Goal: Task Accomplishment & Management: Manage account settings

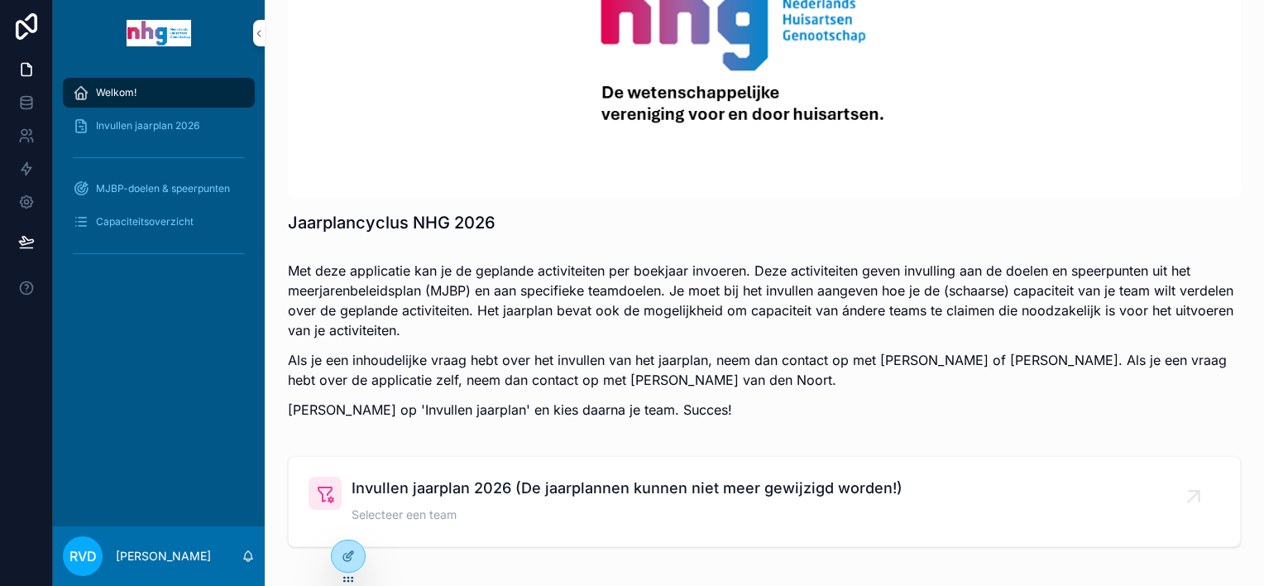
scroll to position [186, 0]
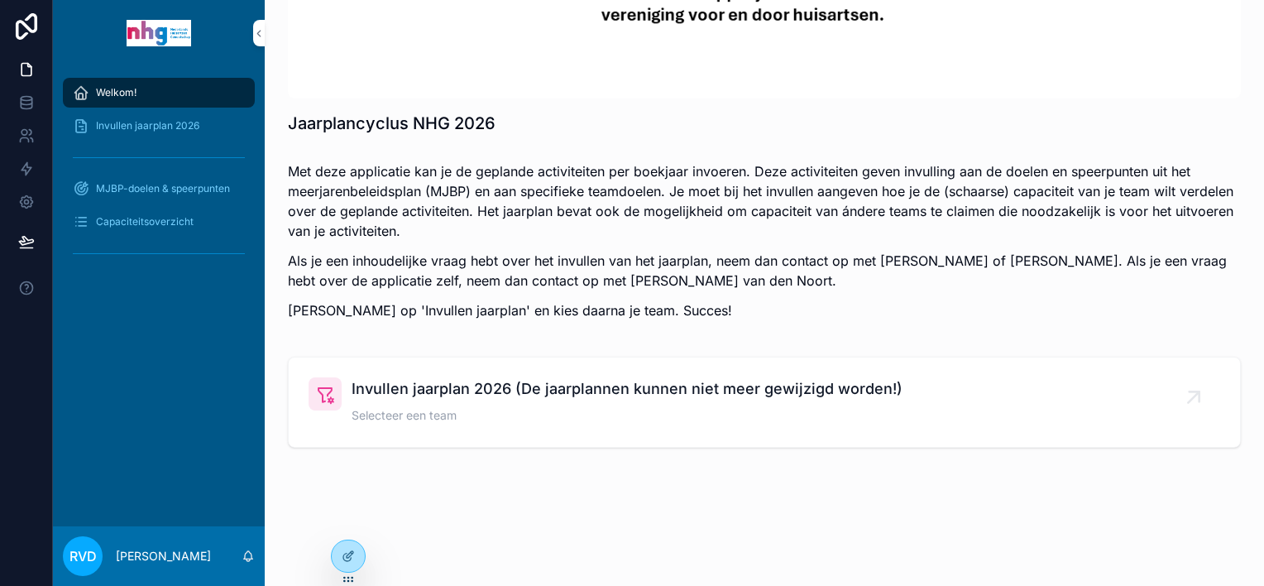
click at [468, 395] on span "Invullen jaarplan 2026 (De jaarplannen kunnen niet meer gewijzigd worden!)" at bounding box center [627, 388] width 551 height 23
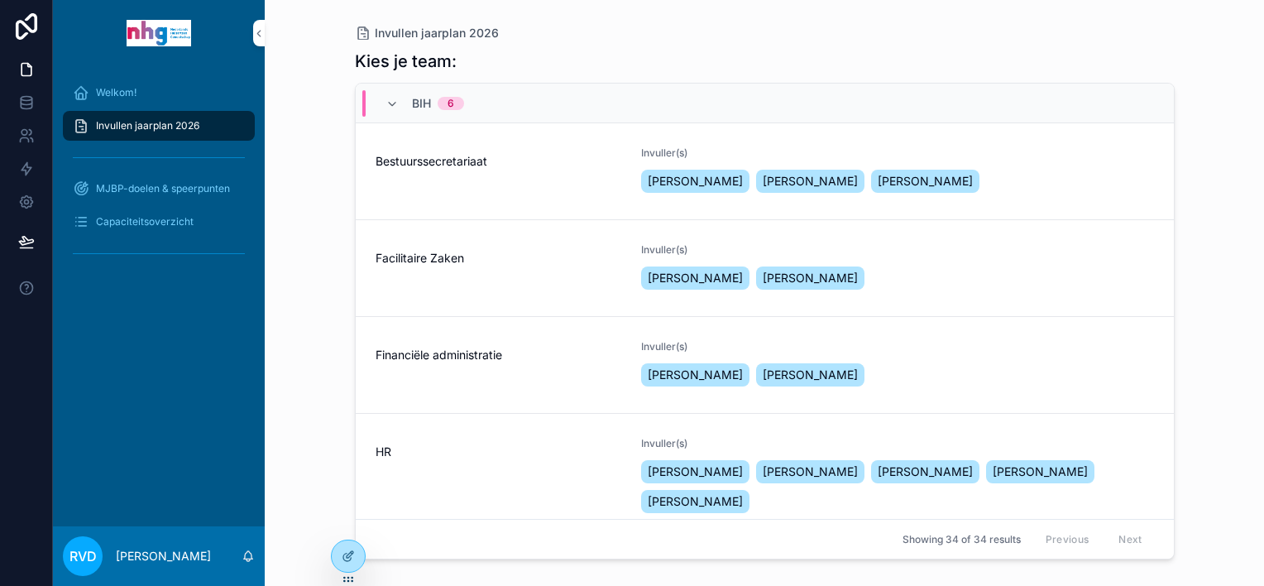
click at [534, 271] on div "Facilitaire Zaken" at bounding box center [499, 268] width 247 height 50
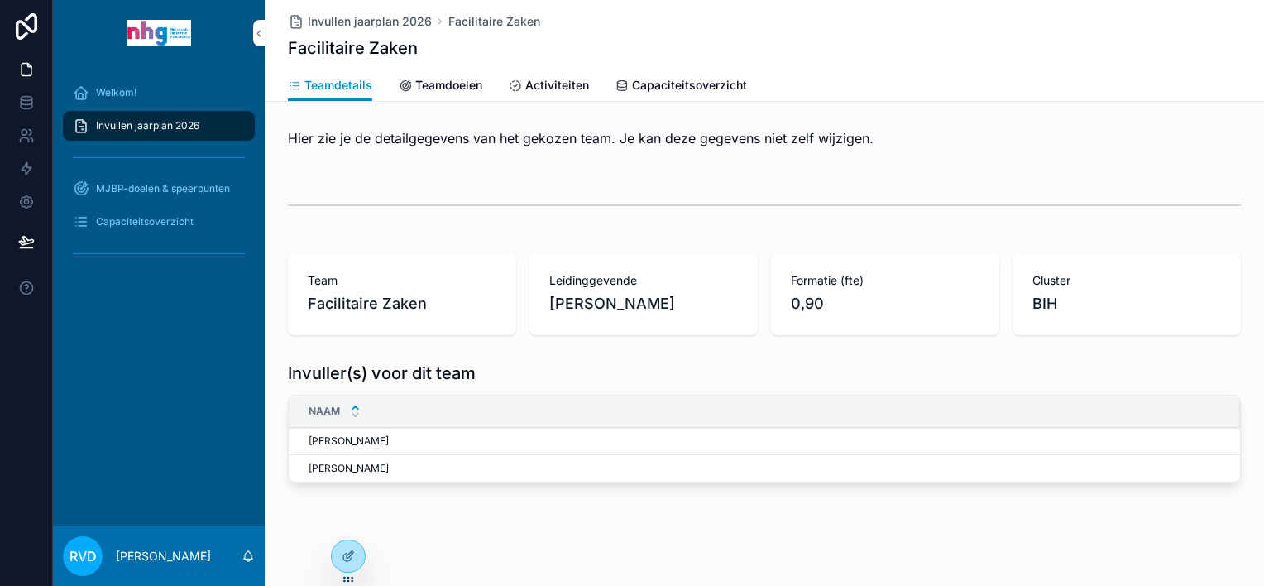
click at [539, 89] on span "Activiteiten" at bounding box center [557, 85] width 64 height 17
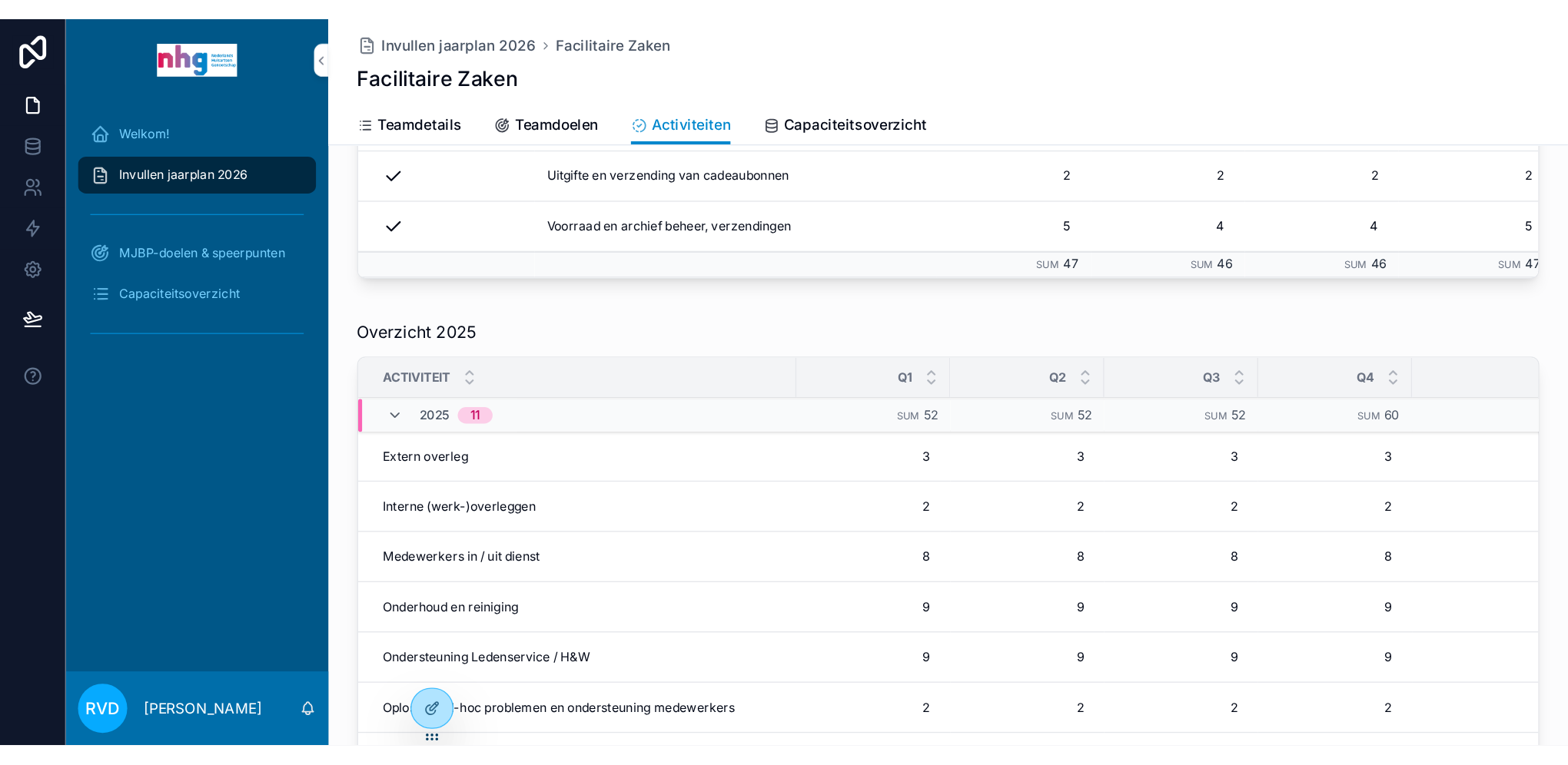
scroll to position [479, 0]
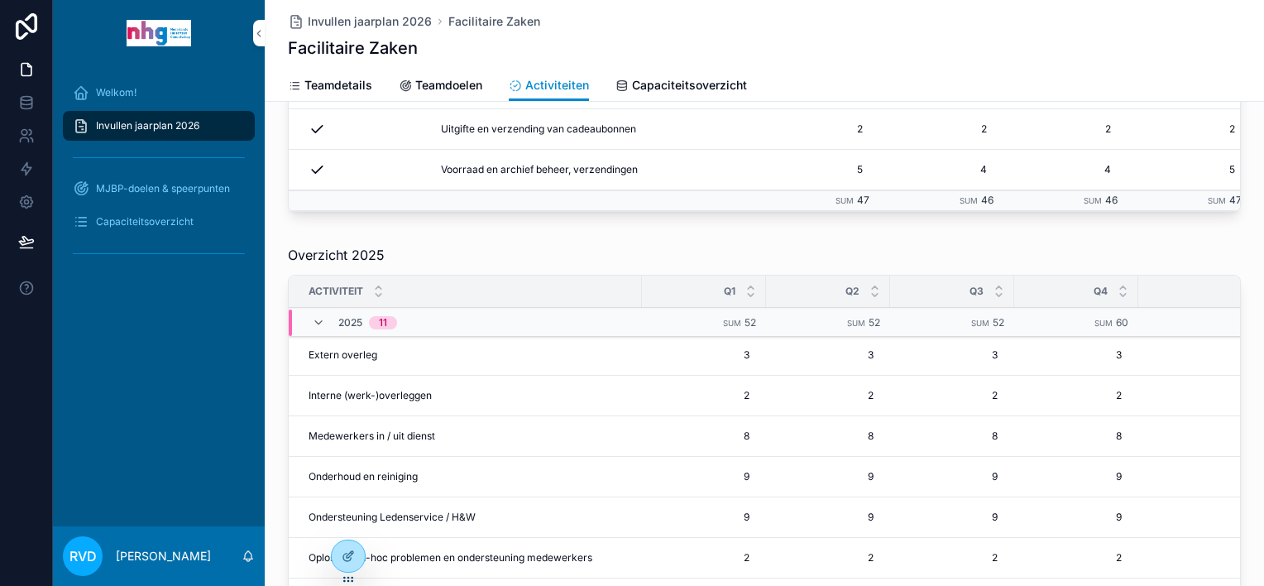
click at [371, 395] on span "Interne (werk-)overleggen" at bounding box center [370, 395] width 123 height 13
click at [390, 395] on span "Interne (werk-)overleggen" at bounding box center [370, 395] width 123 height 13
click at [352, 355] on span "Extern overleg" at bounding box center [343, 354] width 69 height 13
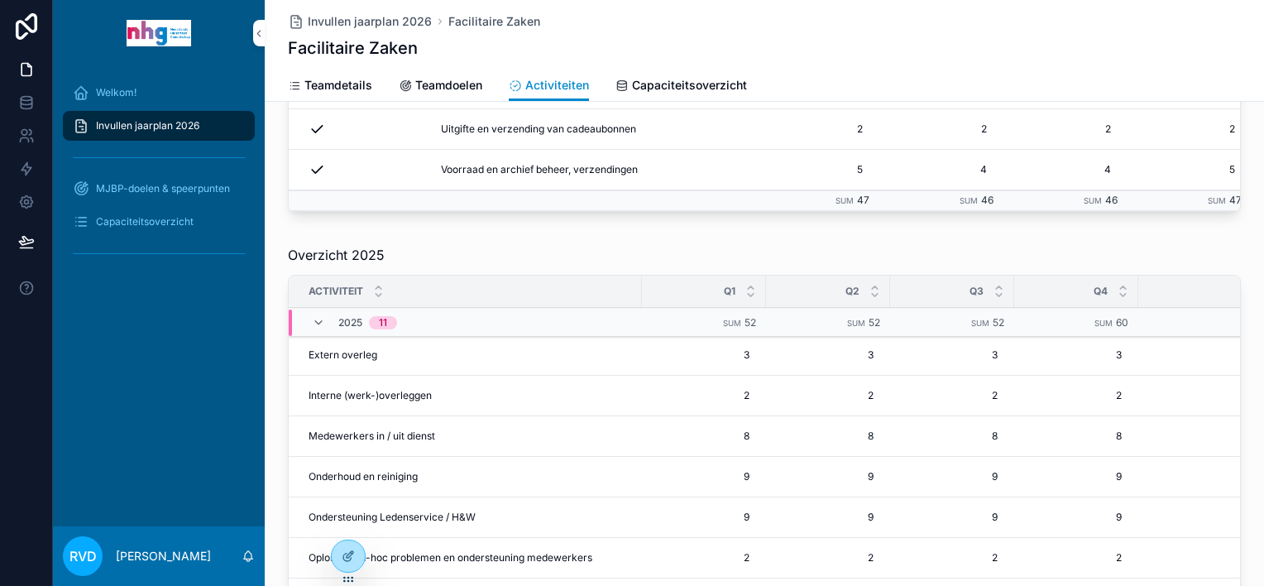
click at [377, 394] on span "Interne (werk-)overleggen" at bounding box center [370, 395] width 123 height 13
drag, startPoint x: 397, startPoint y: 400, endPoint x: 392, endPoint y: 392, distance: 9.6
click at [395, 398] on span "Interne (werk-)overleggen" at bounding box center [370, 395] width 123 height 13
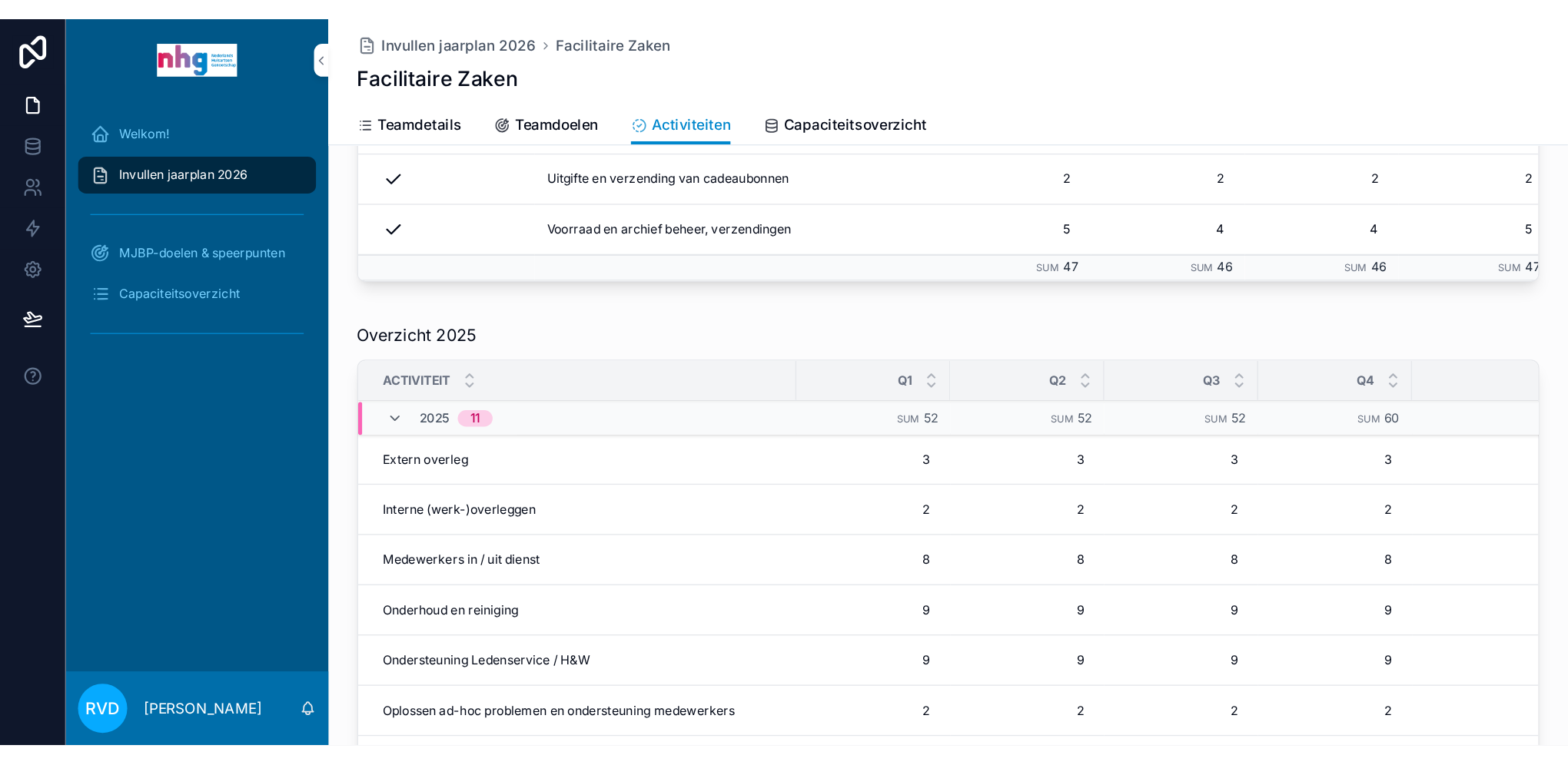
scroll to position [0, 0]
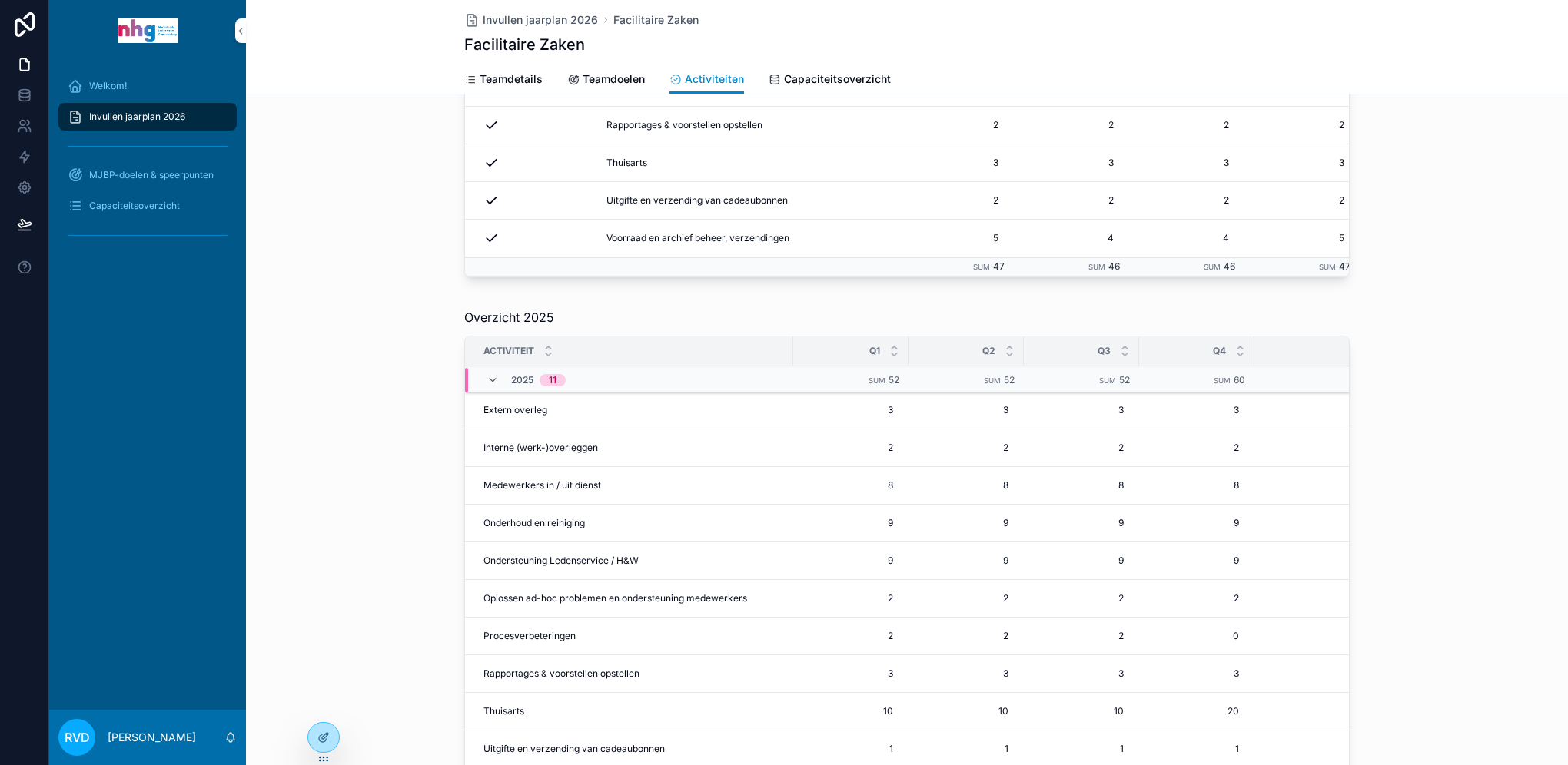
click at [529, 529] on span "Onderhoud en reiniging" at bounding box center [533, 523] width 101 height 12
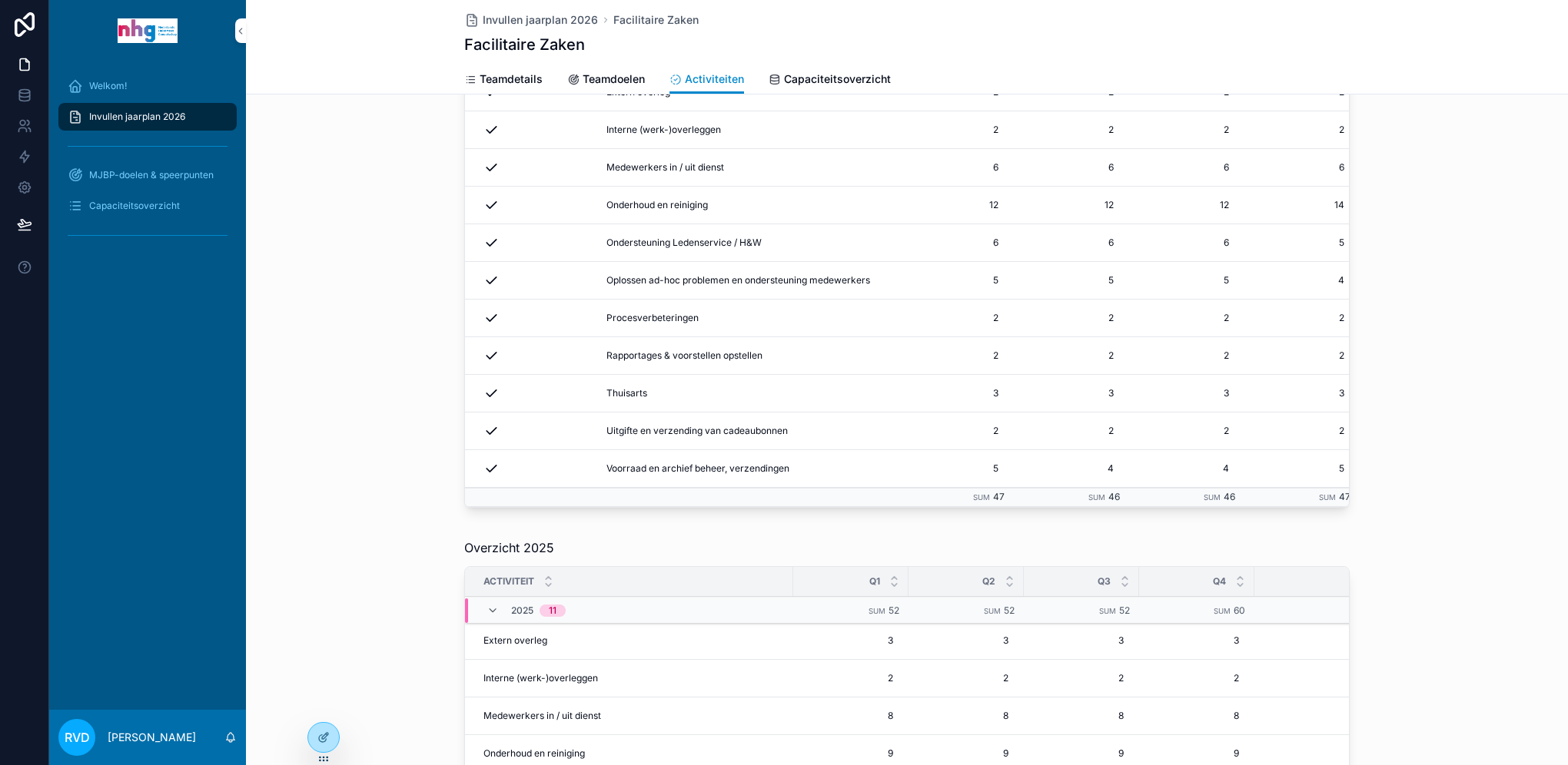
scroll to position [96, 0]
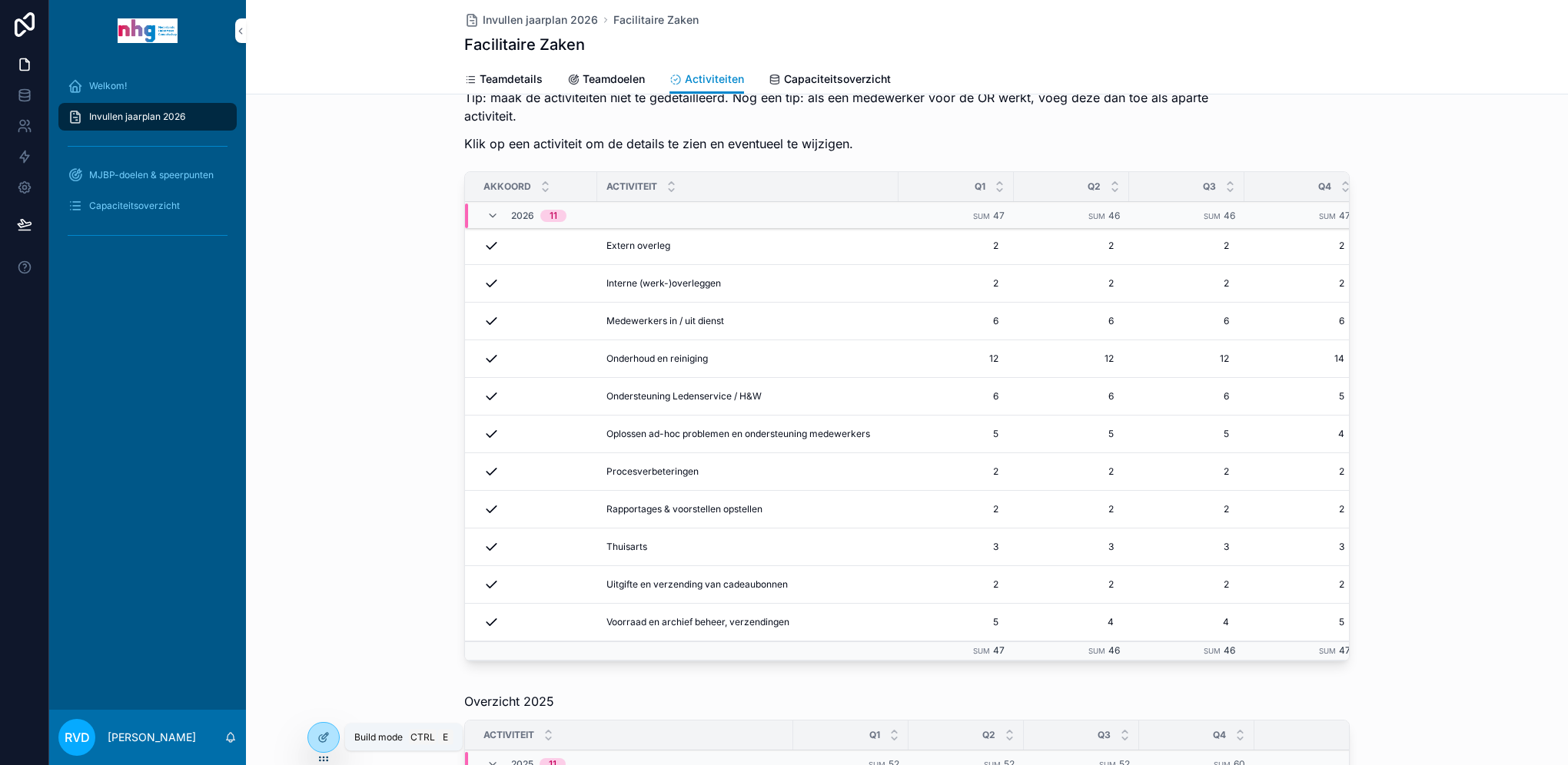
click at [326, 543] on icon at bounding box center [323, 737] width 12 height 12
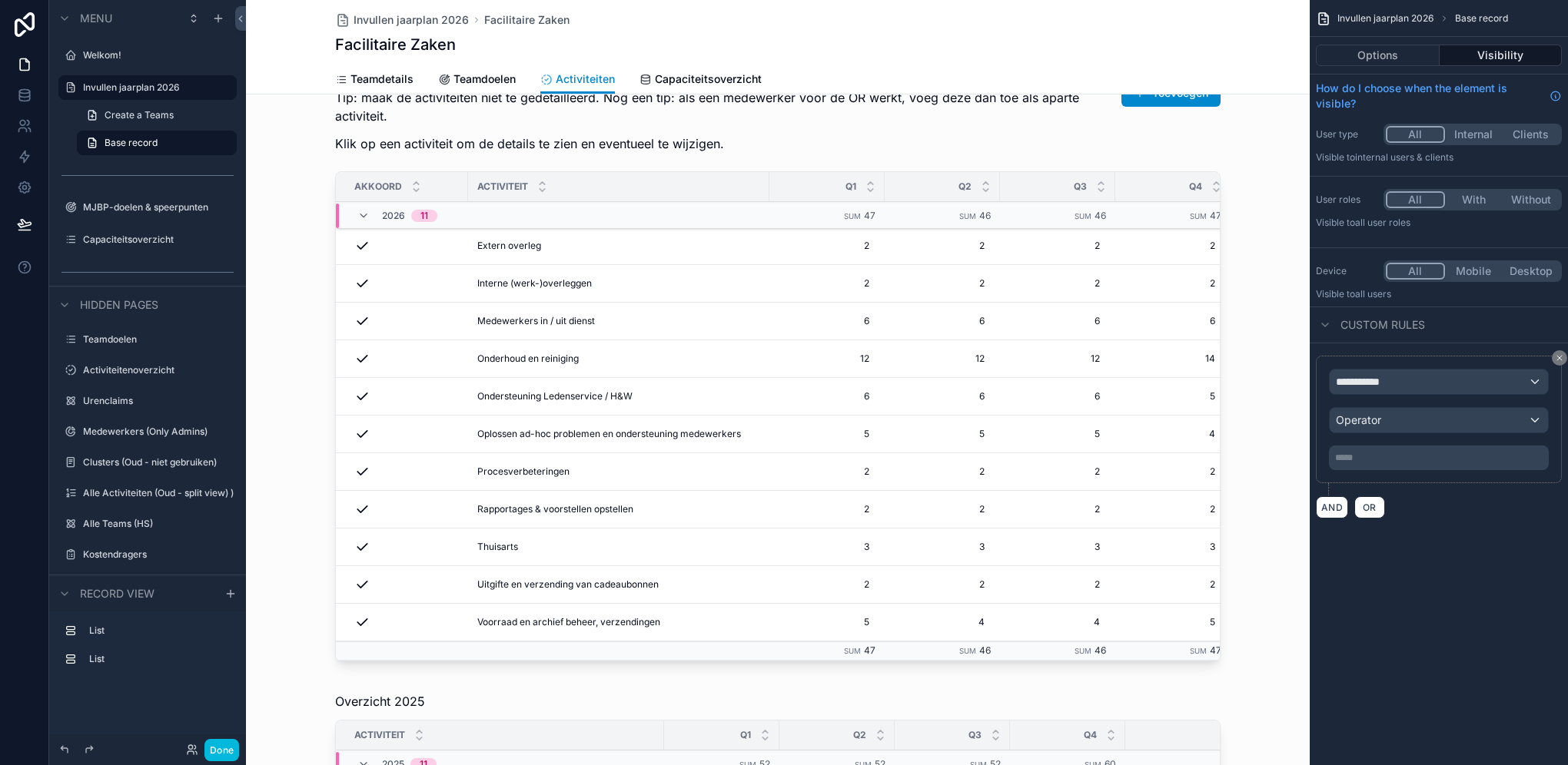
click at [660, 317] on div "scrollable content" at bounding box center [777, 345] width 1064 height 655
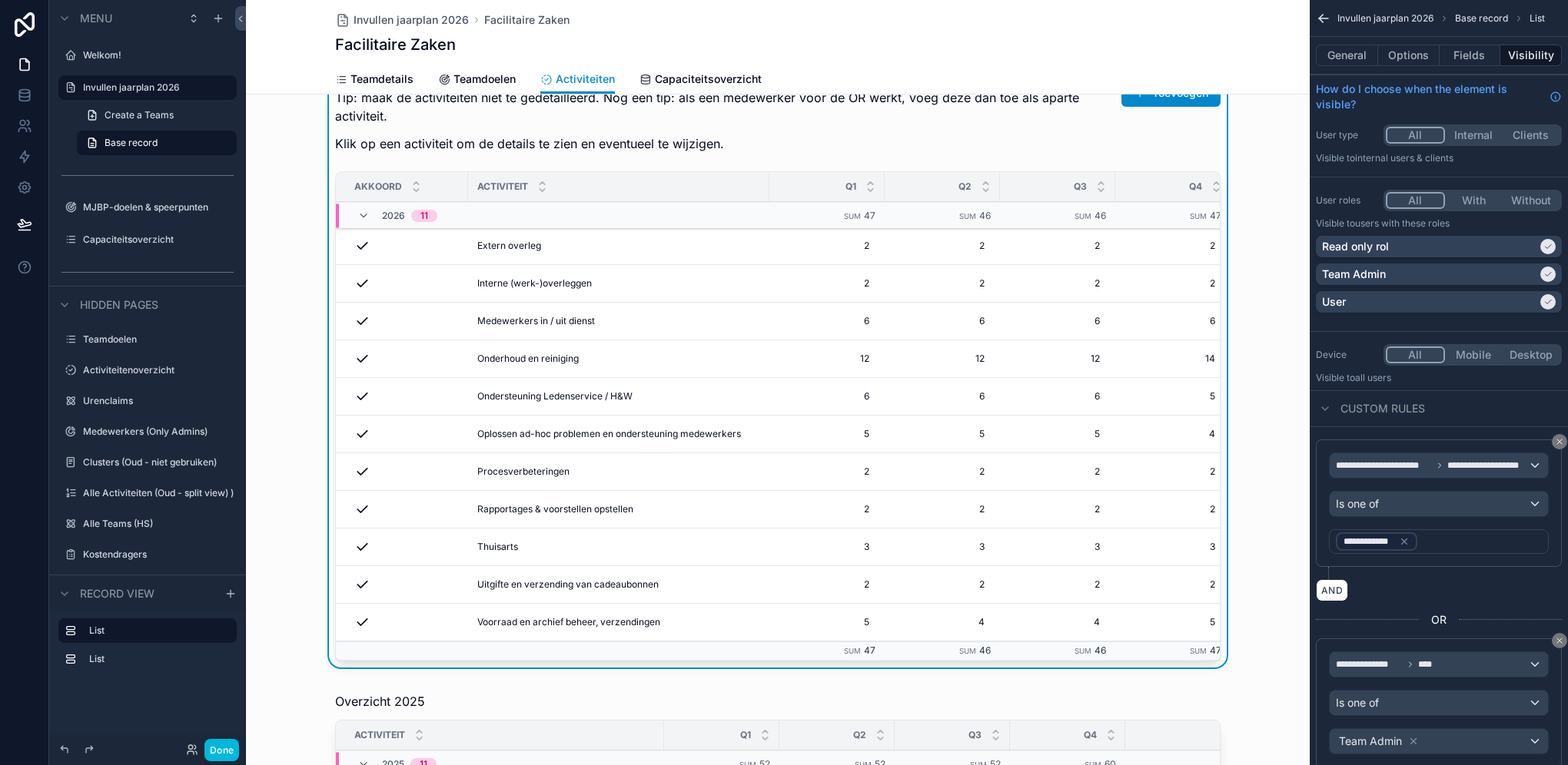
click at [563, 321] on span "Medewerkers in / uit dienst" at bounding box center [536, 320] width 118 height 12
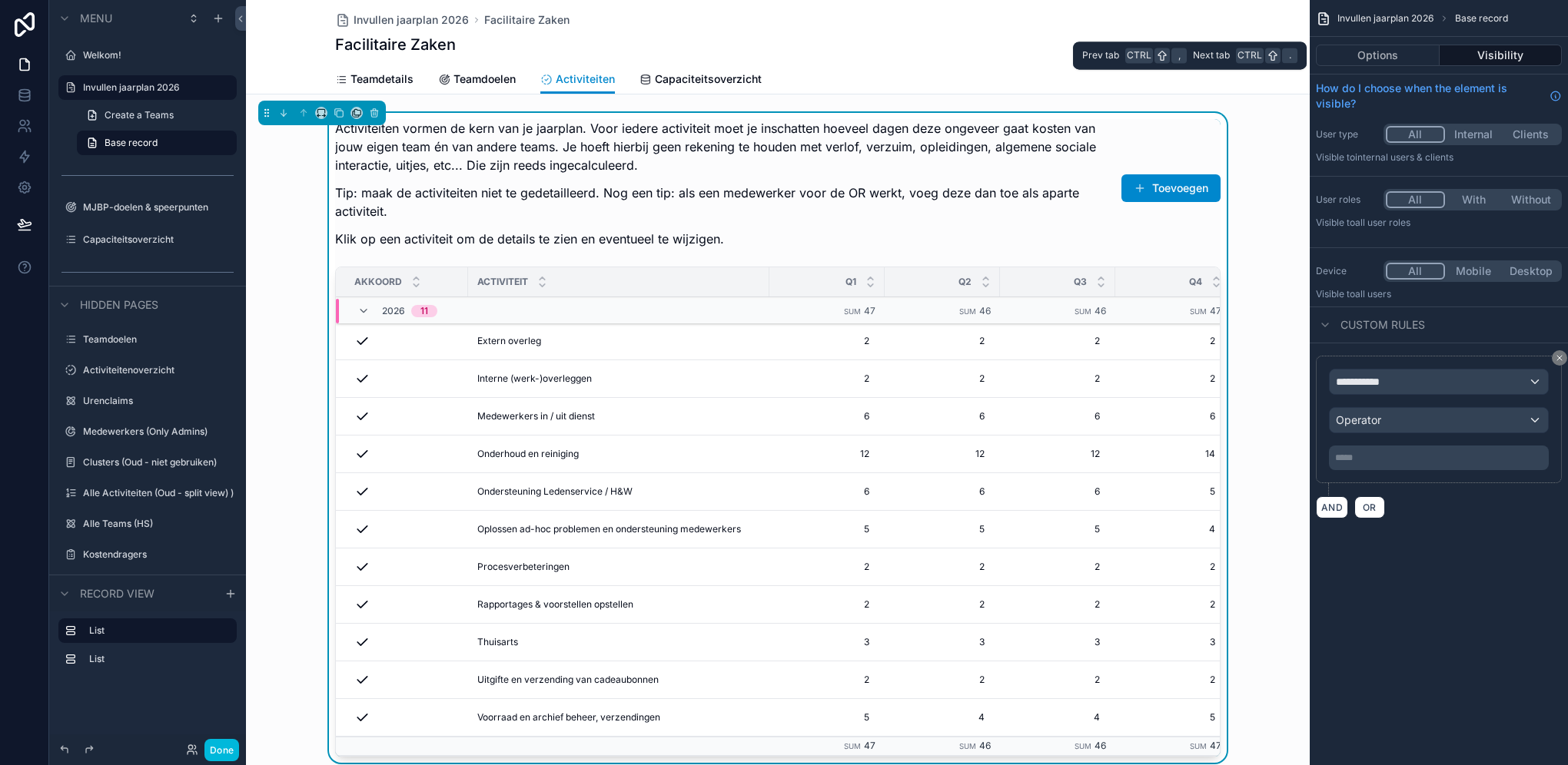
click at [1173, 56] on button "Options" at bounding box center [1377, 55] width 124 height 21
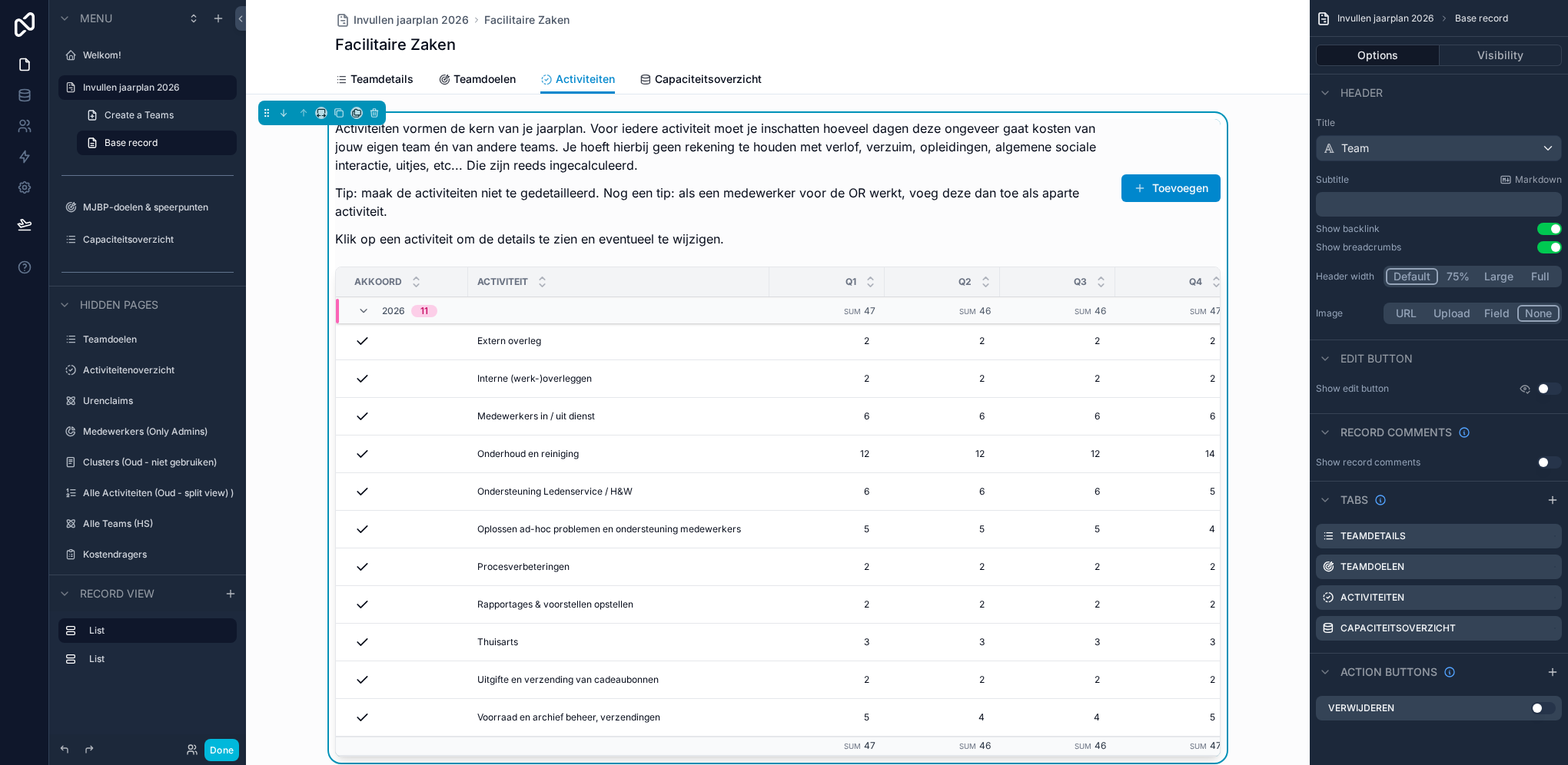
click at [943, 527] on span "5" at bounding box center [942, 528] width 85 height 12
click at [1058, 543] on icon "scrollable content" at bounding box center [1060, 548] width 7 height 6
click at [690, 528] on span "Oplossen ad-hoc problemen en ondersteuning medewerkers" at bounding box center [609, 528] width 264 height 12
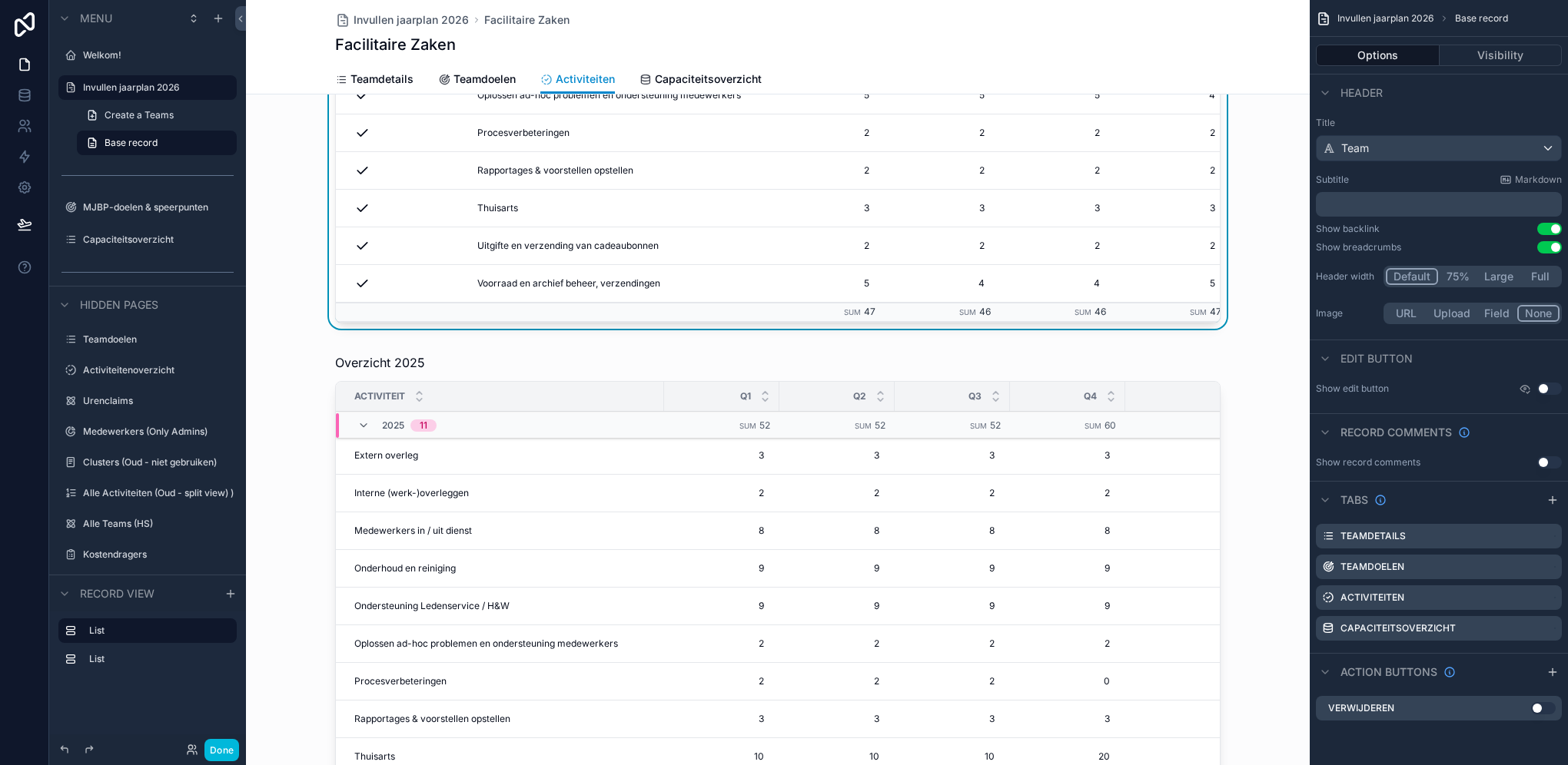
scroll to position [460, 0]
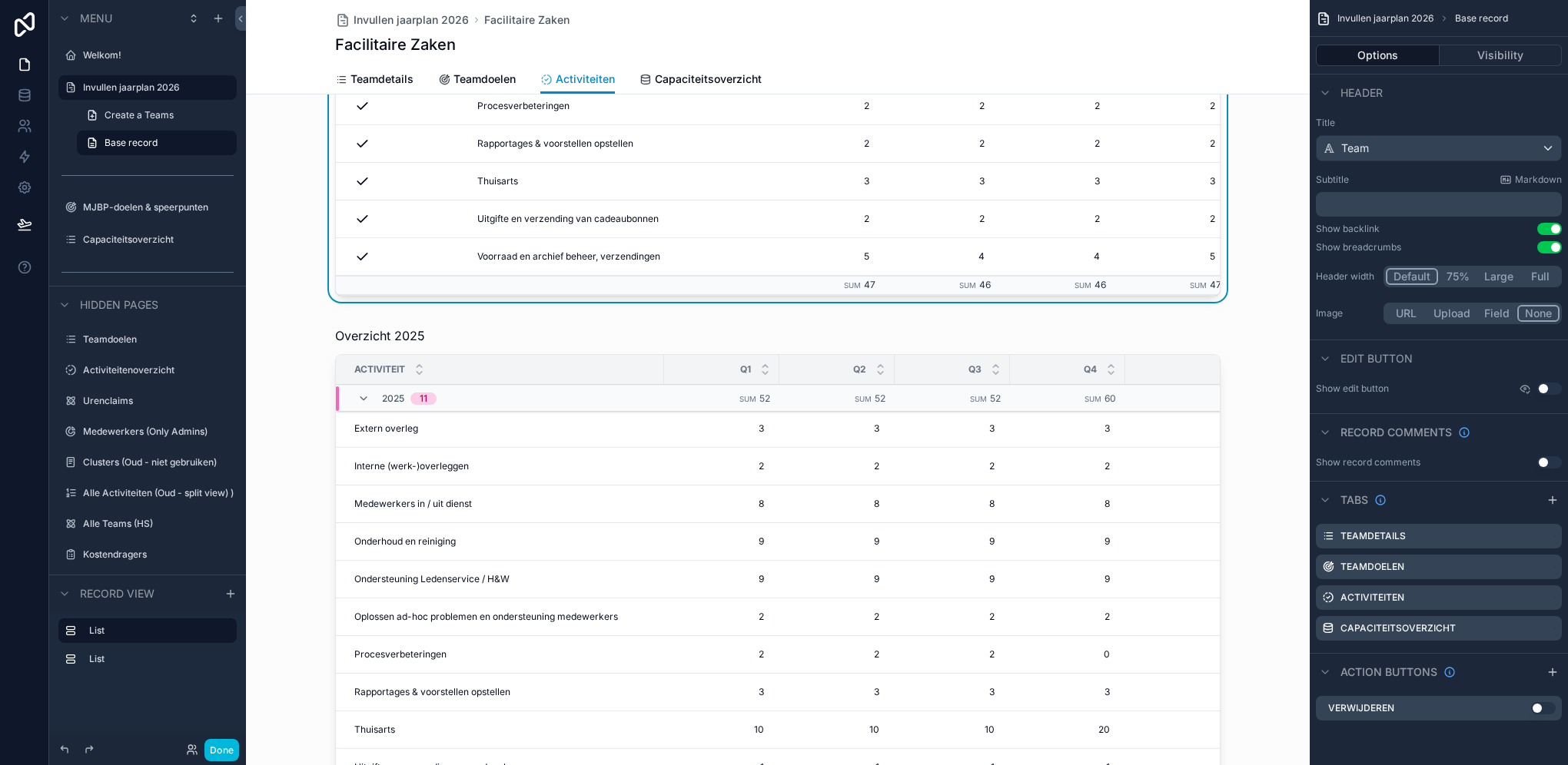
click at [681, 543] on div "scrollable content" at bounding box center [777, 588] width 1064 height 536
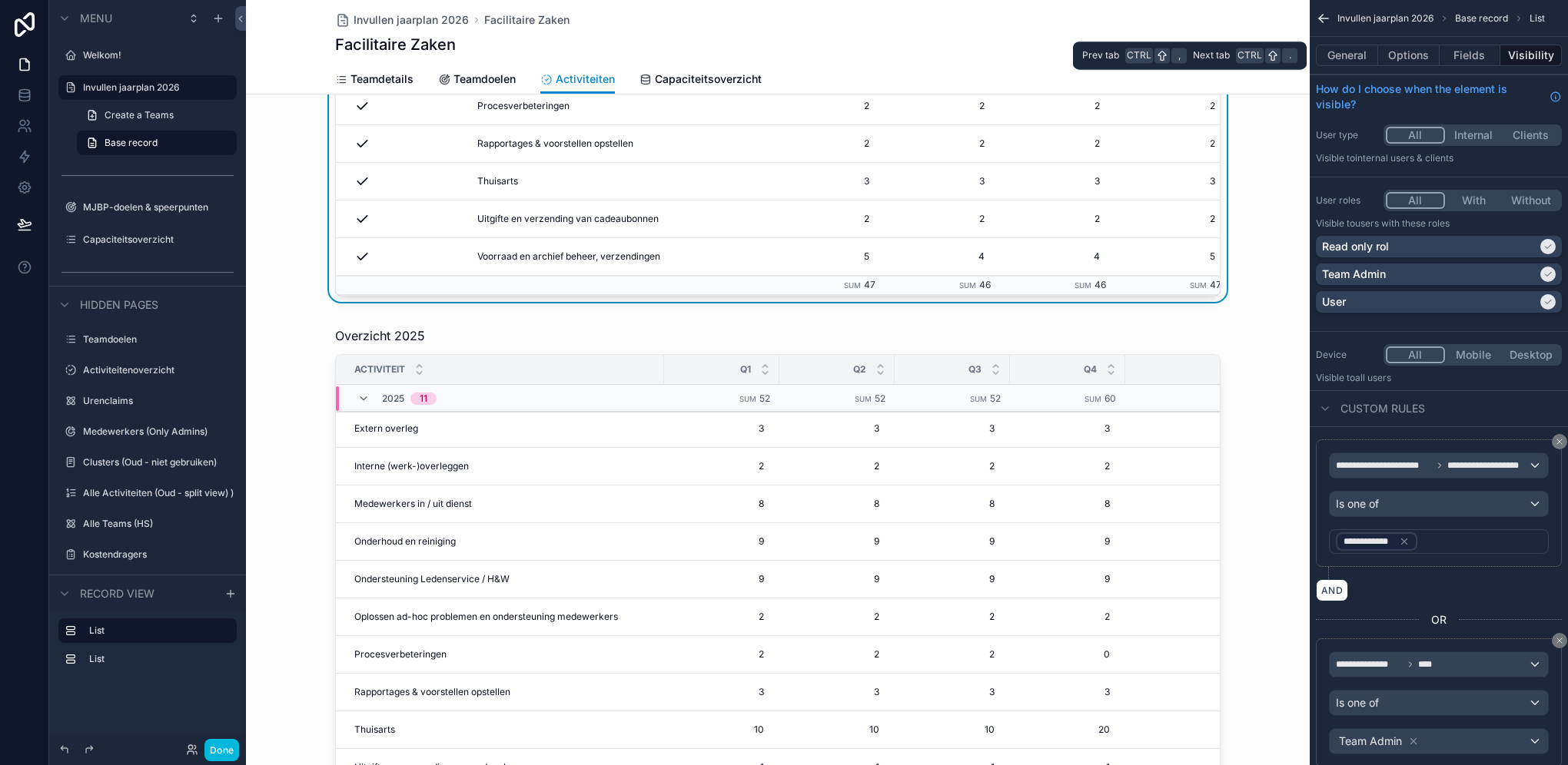
click at [1173, 52] on button "Fields" at bounding box center [1470, 55] width 61 height 21
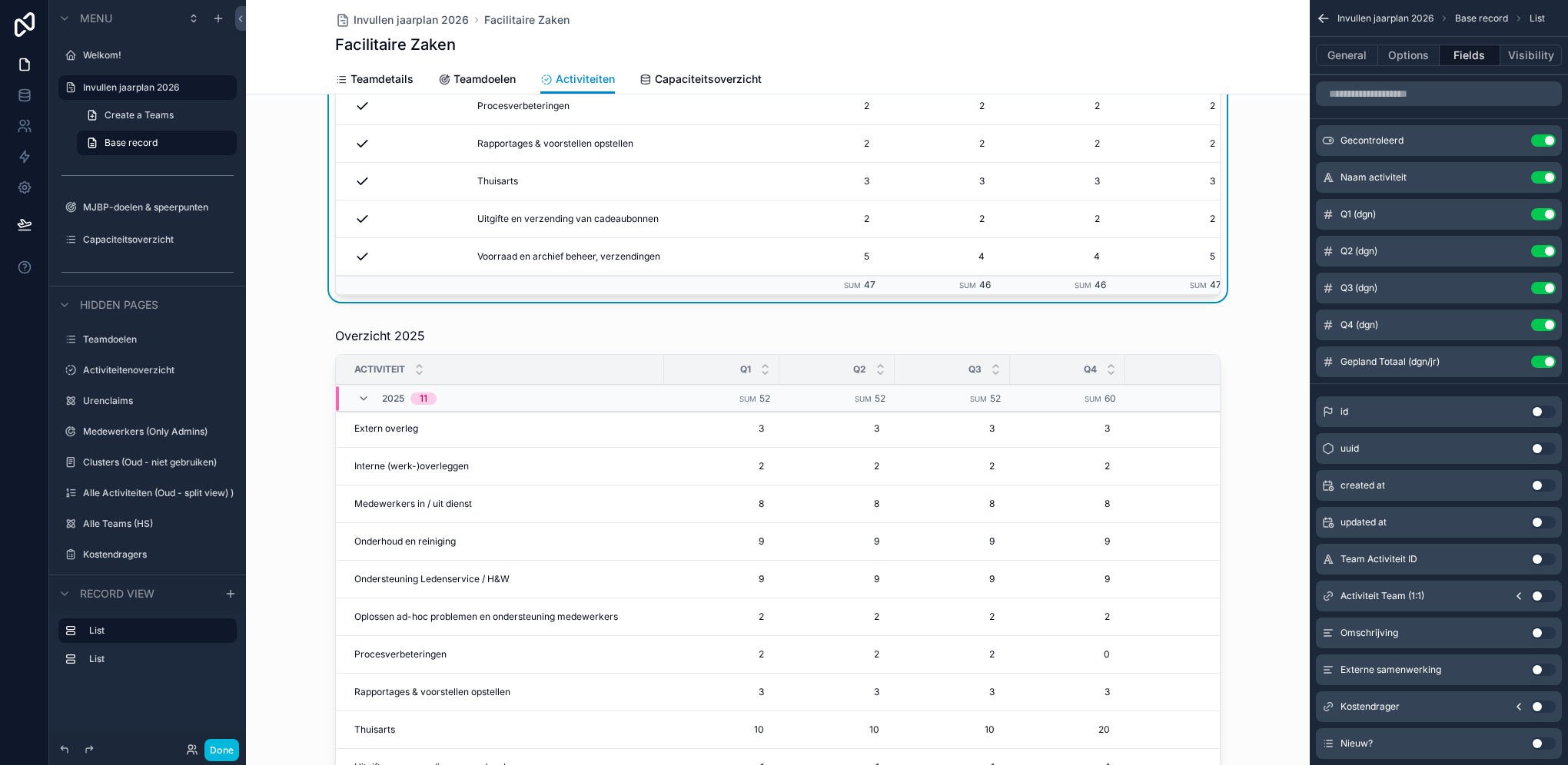
click at [0, 0] on icon "scrollable content" at bounding box center [0, 0] width 0 height 0
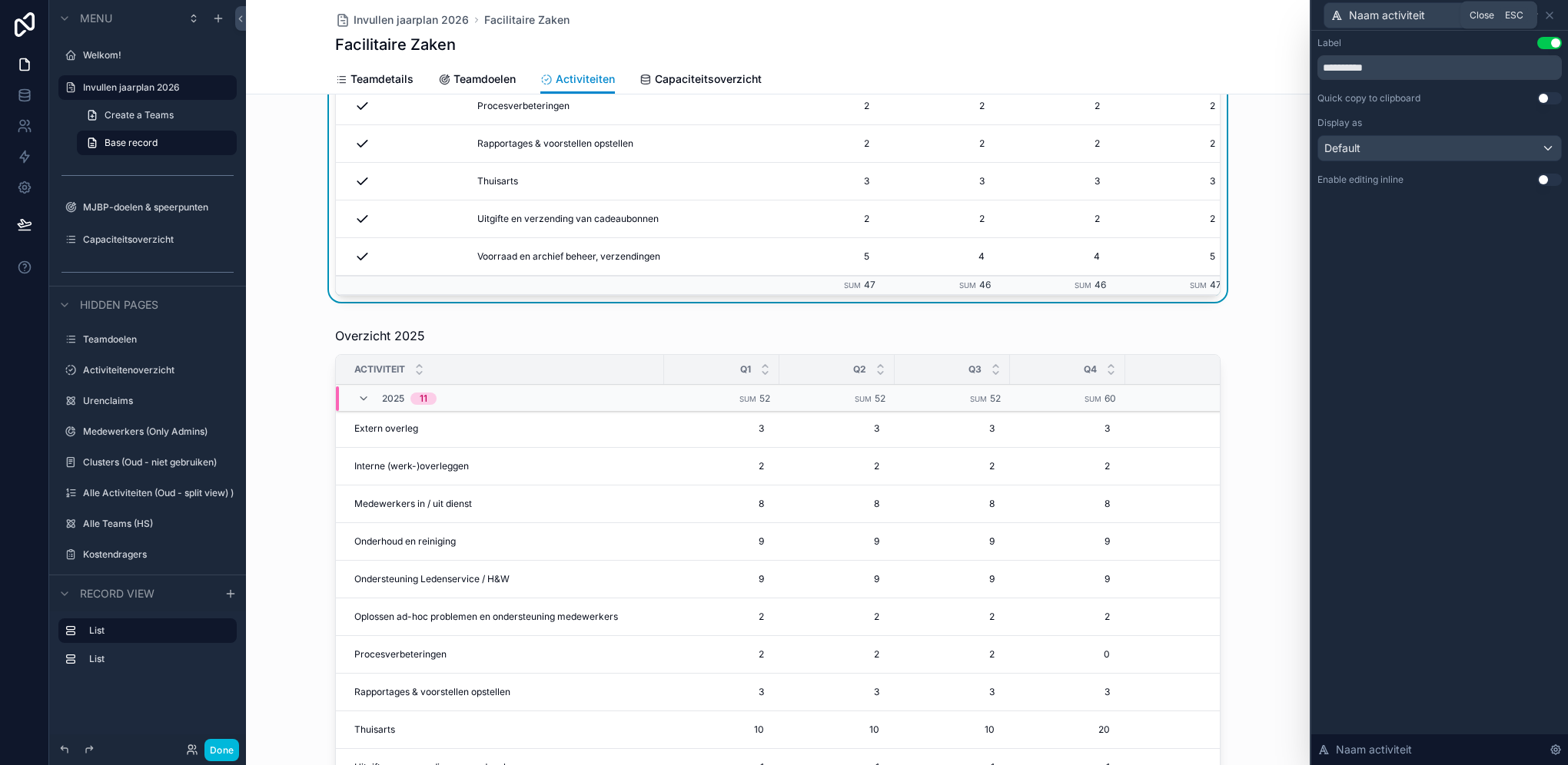
click at [1173, 14] on icon at bounding box center [1548, 15] width 12 height 12
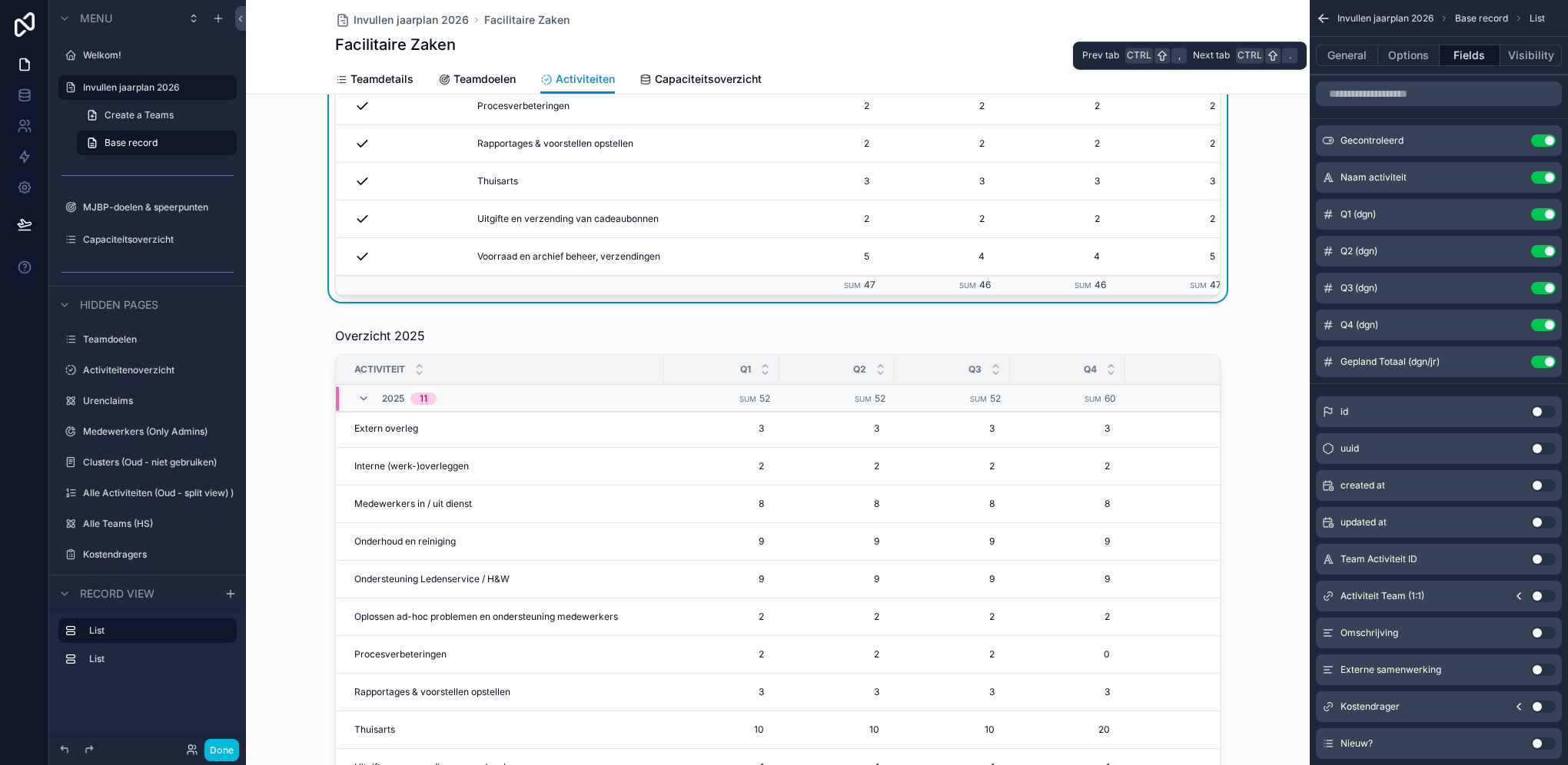
click at [1173, 54] on button "Options" at bounding box center [1408, 55] width 61 height 21
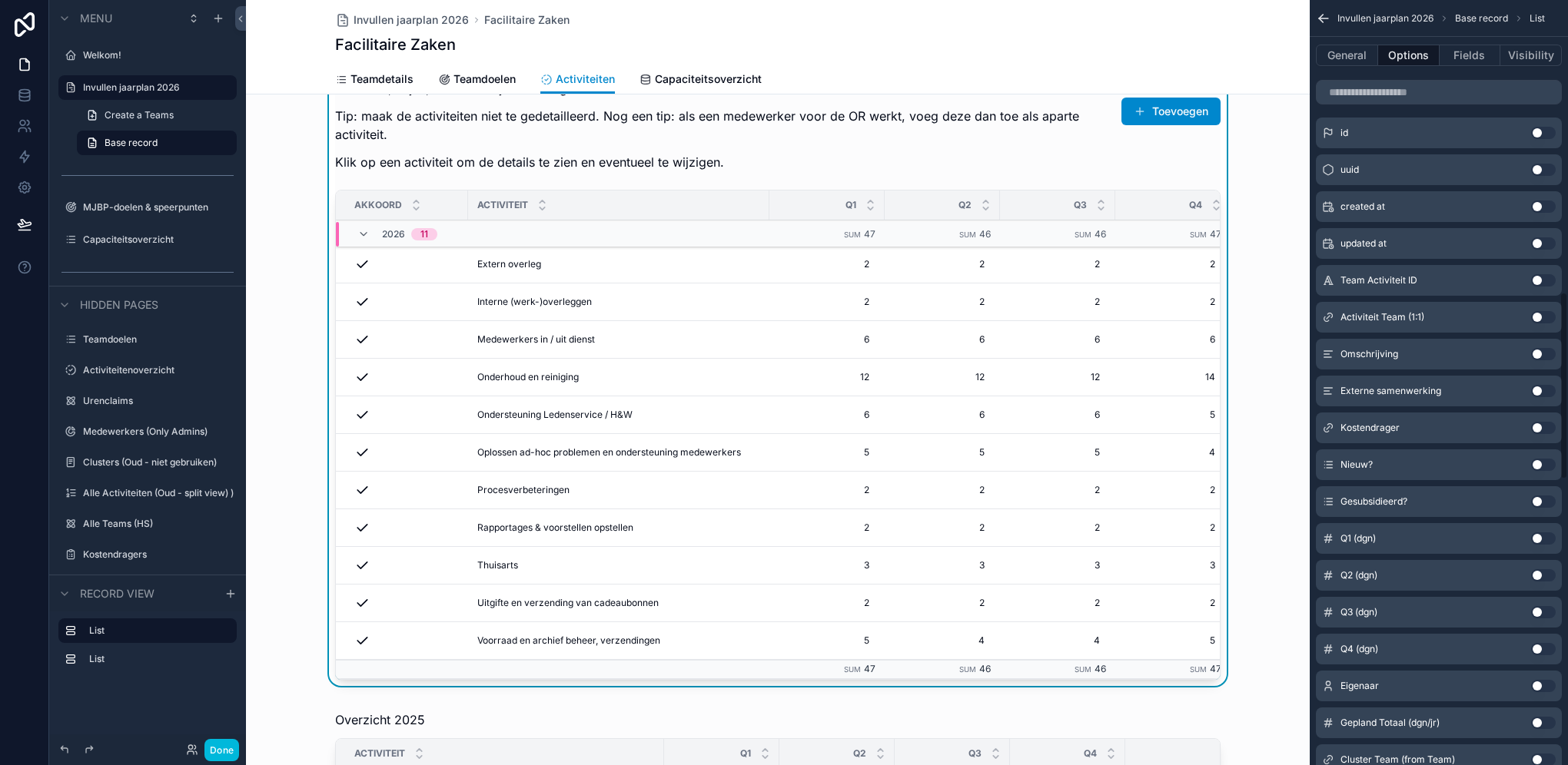
scroll to position [1044, 0]
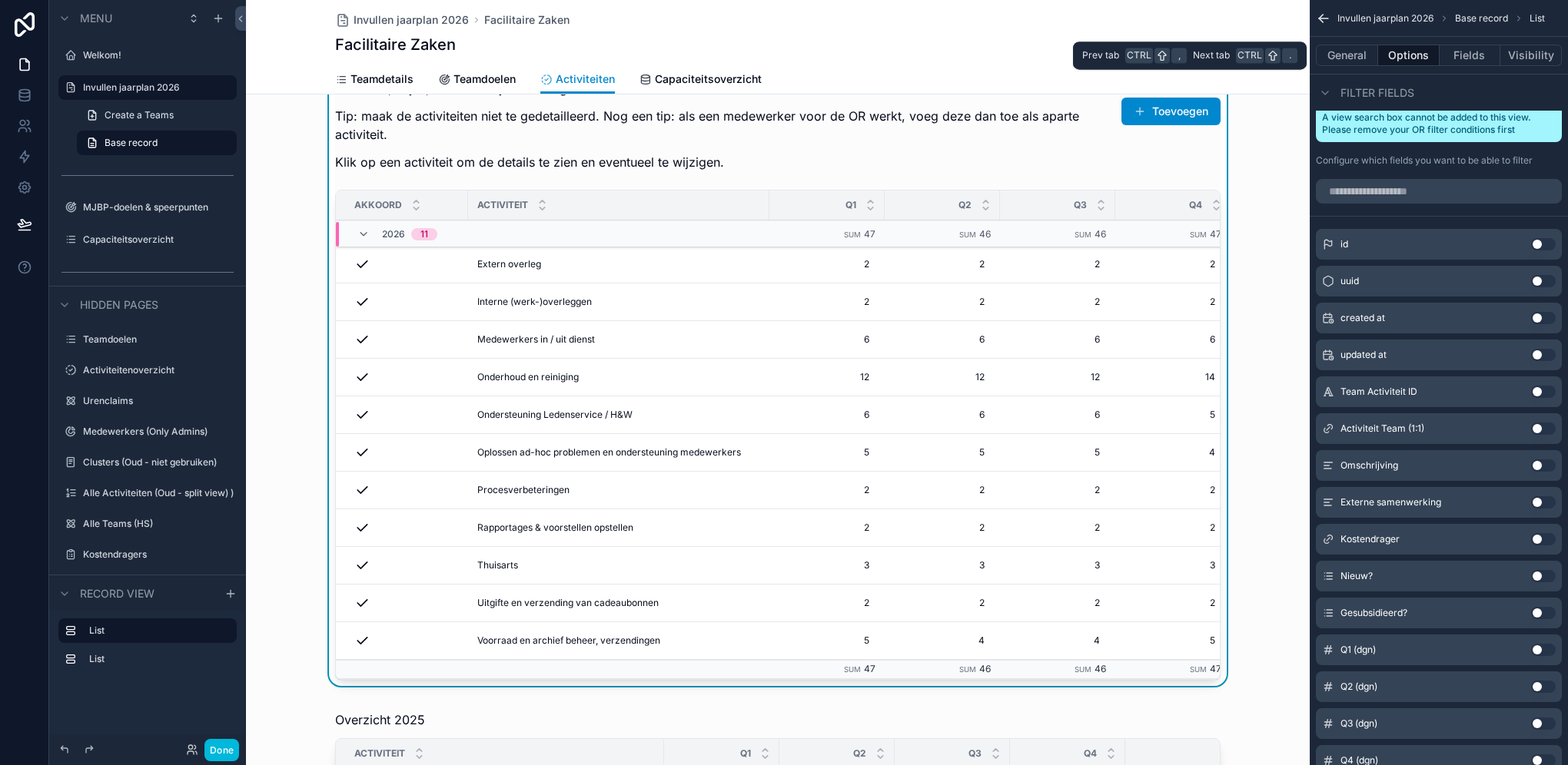
click at [1173, 52] on button "General" at bounding box center [1346, 55] width 62 height 21
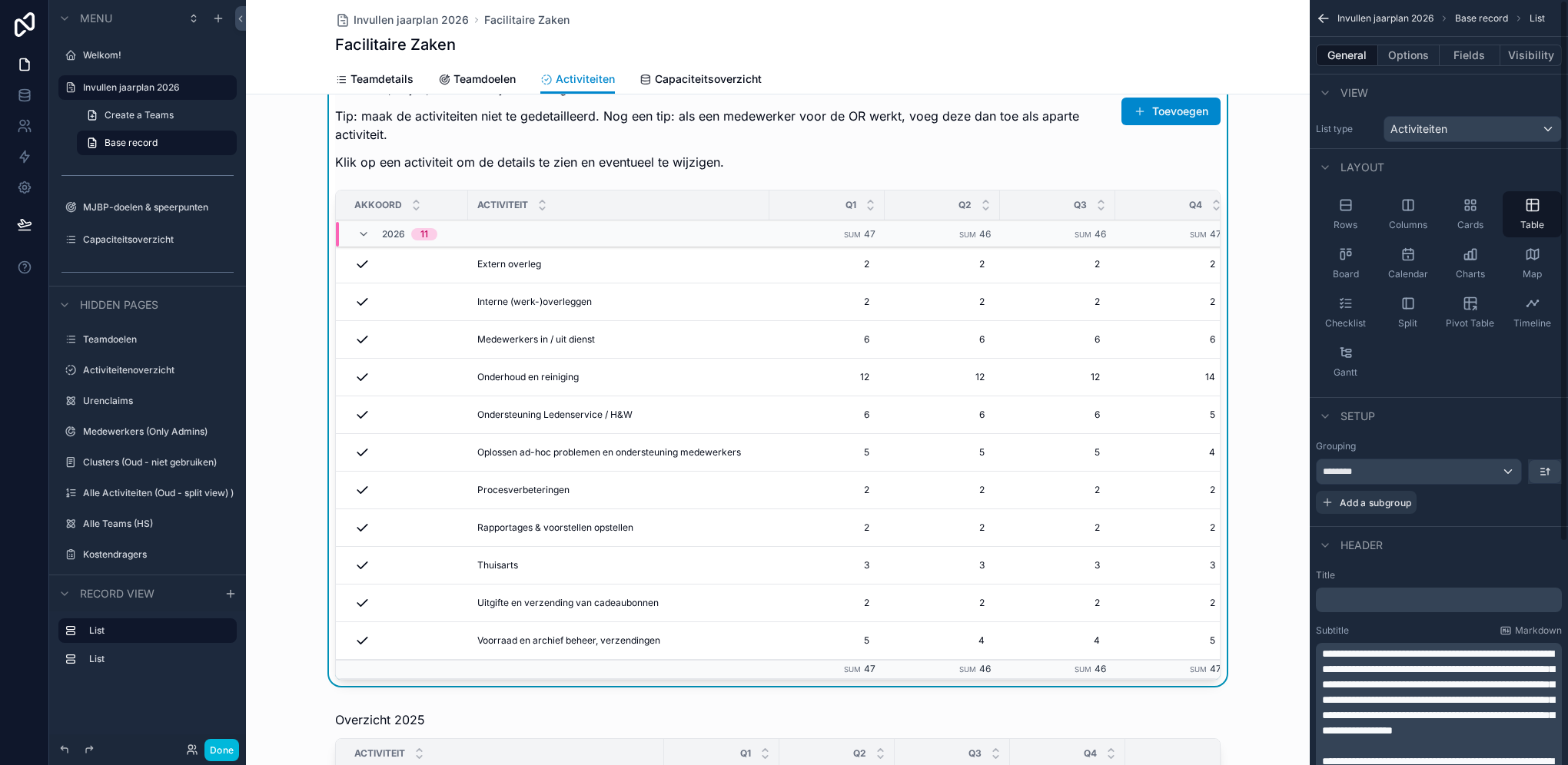
scroll to position [0, 0]
click at [1173, 53] on button "Options" at bounding box center [1408, 55] width 61 height 21
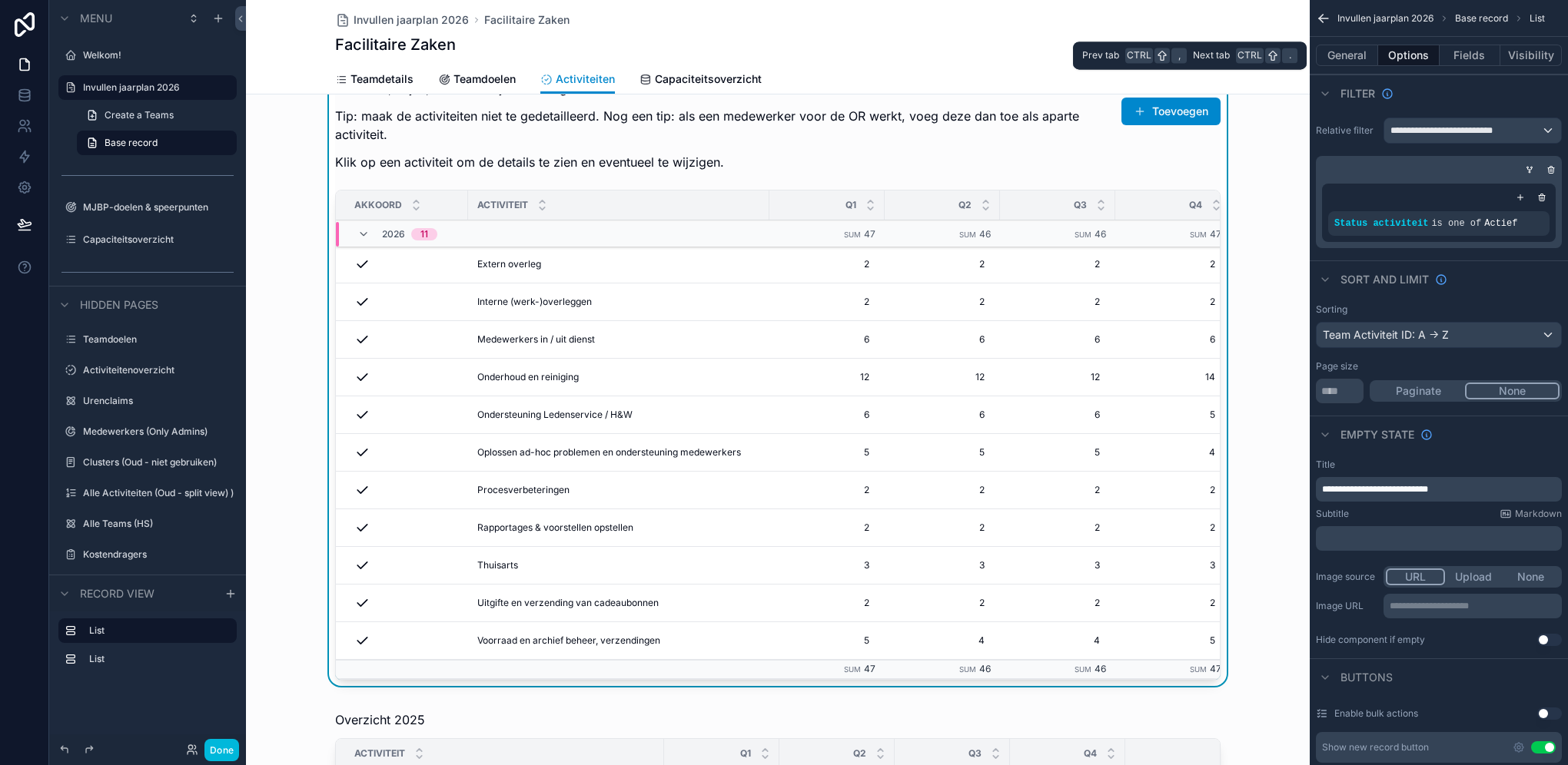
click at [1173, 53] on button "General" at bounding box center [1346, 55] width 62 height 21
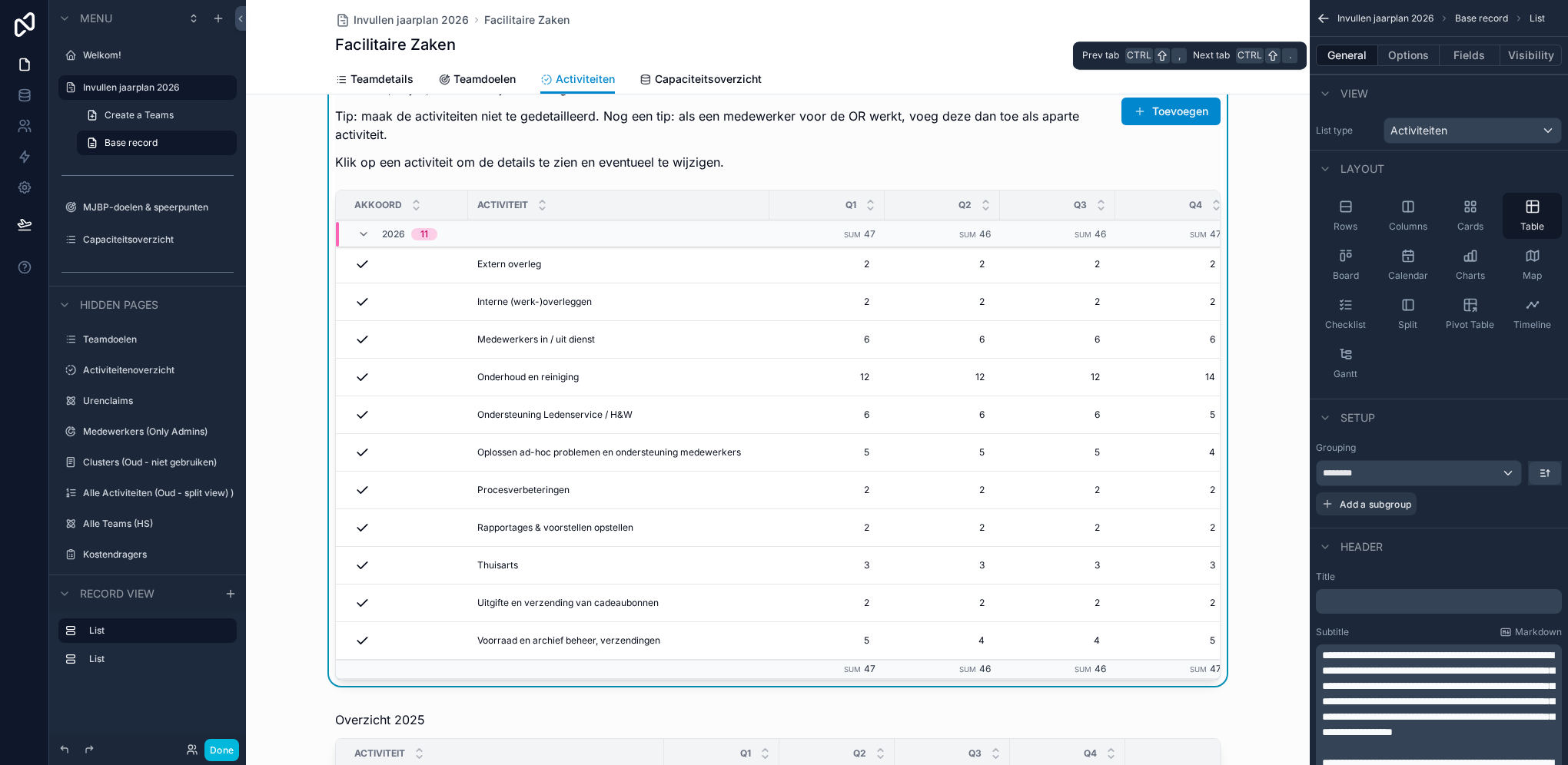
click at [1173, 54] on button "Visibility" at bounding box center [1531, 55] width 61 height 21
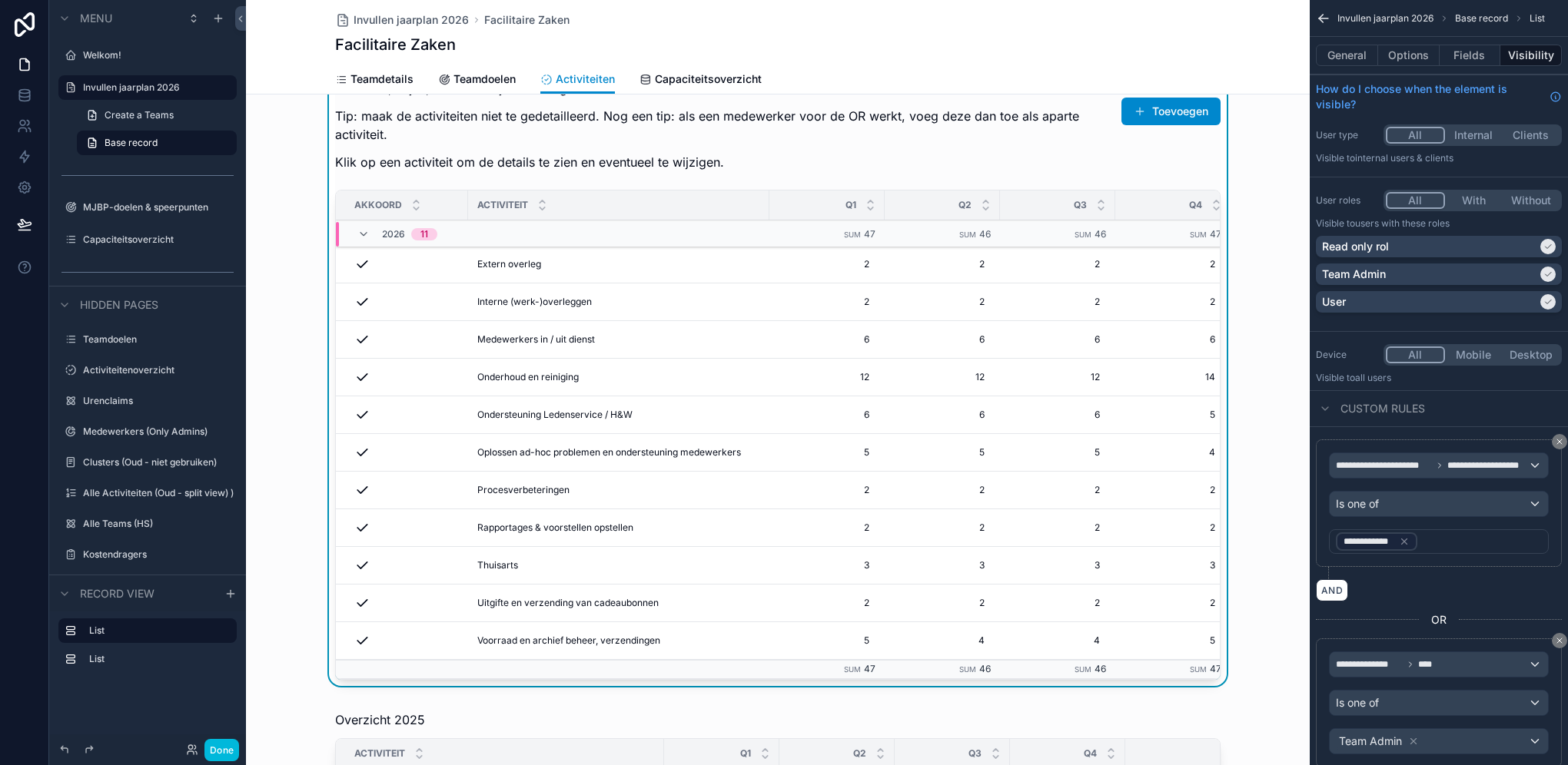
drag, startPoint x: 755, startPoint y: 273, endPoint x: 732, endPoint y: 273, distance: 23.0
click at [732, 273] on td "Extern overleg Extern overleg" at bounding box center [619, 265] width 301 height 38
click at [1173, 57] on button "Fields" at bounding box center [1470, 55] width 61 height 21
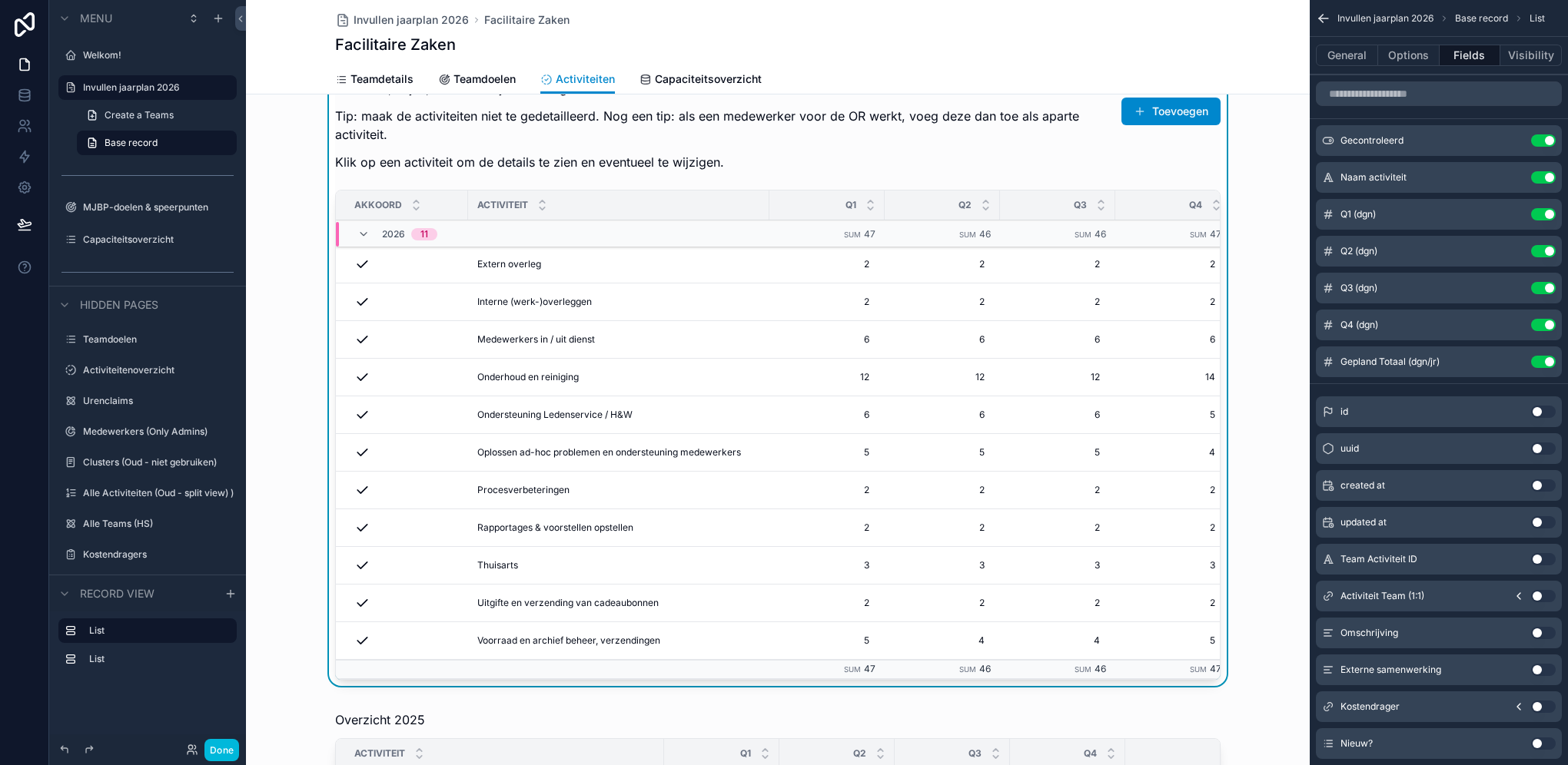
click at [0, 0] on icon "scrollable content" at bounding box center [0, 0] width 0 height 0
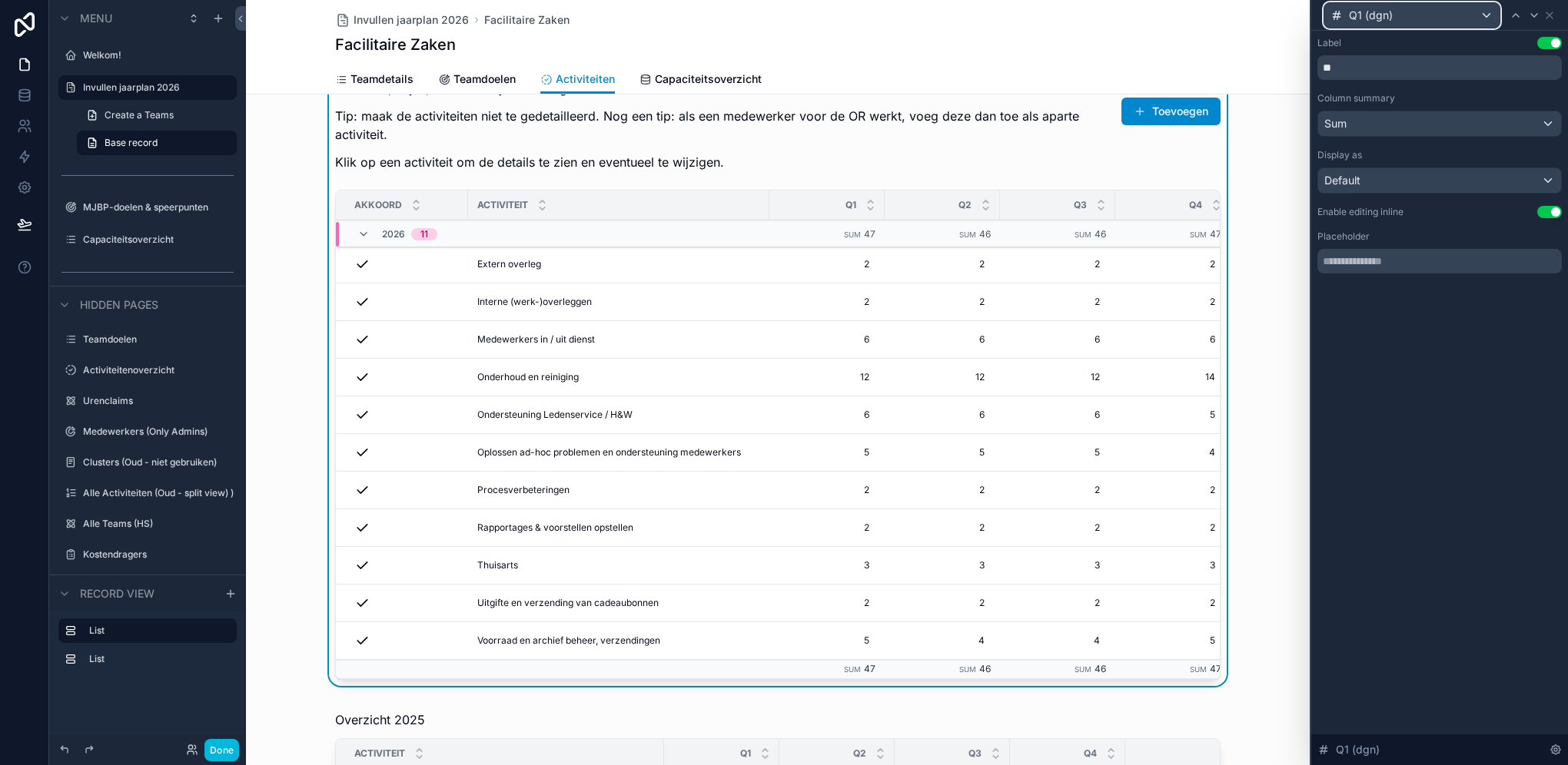
click at [1173, 15] on div "Q1 (dgn)" at bounding box center [1411, 15] width 176 height 24
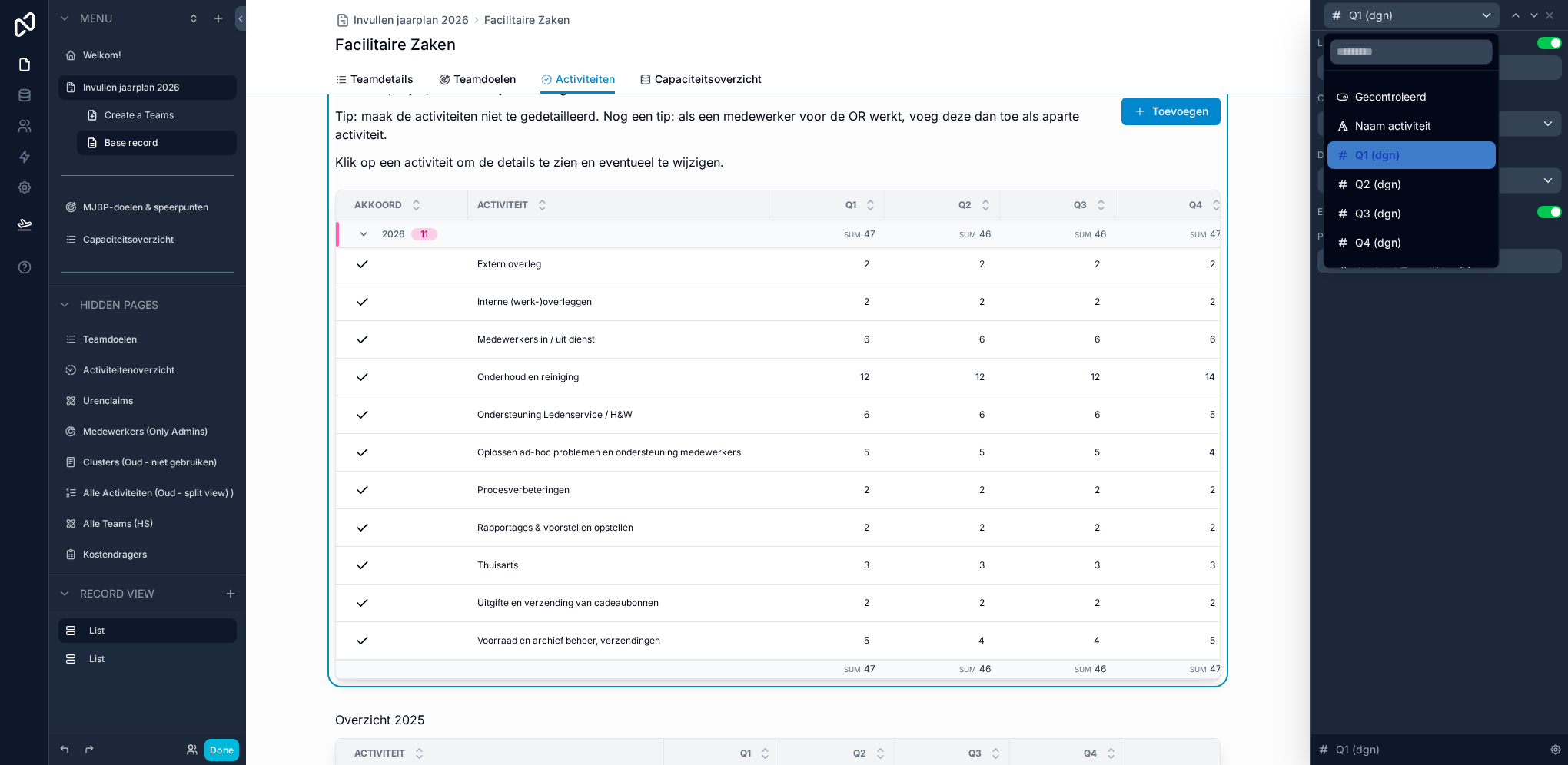
click at [1173, 115] on div "Naam activiteit" at bounding box center [1411, 126] width 168 height 28
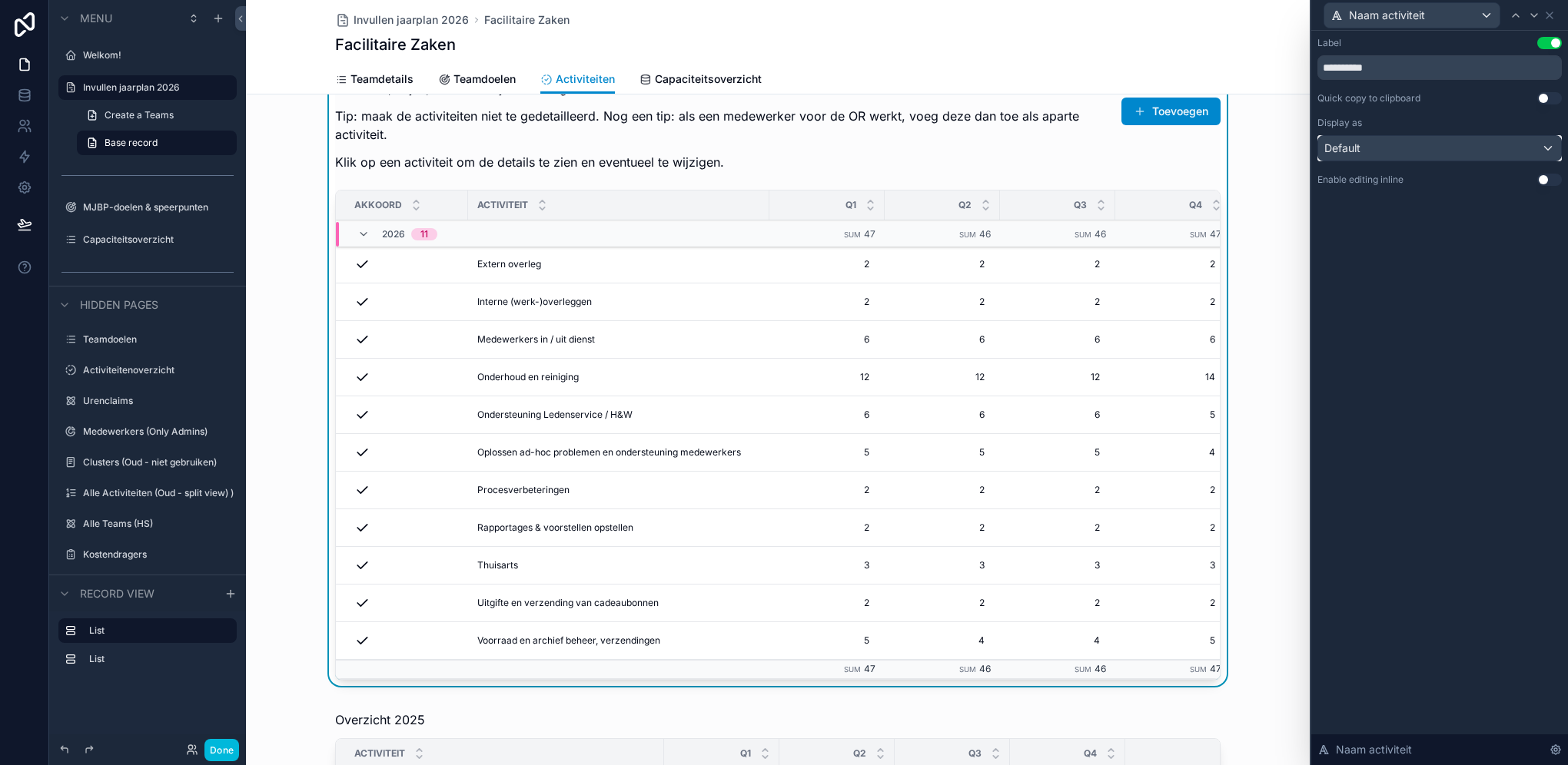
click at [1173, 149] on div "Default" at bounding box center [1439, 148] width 242 height 24
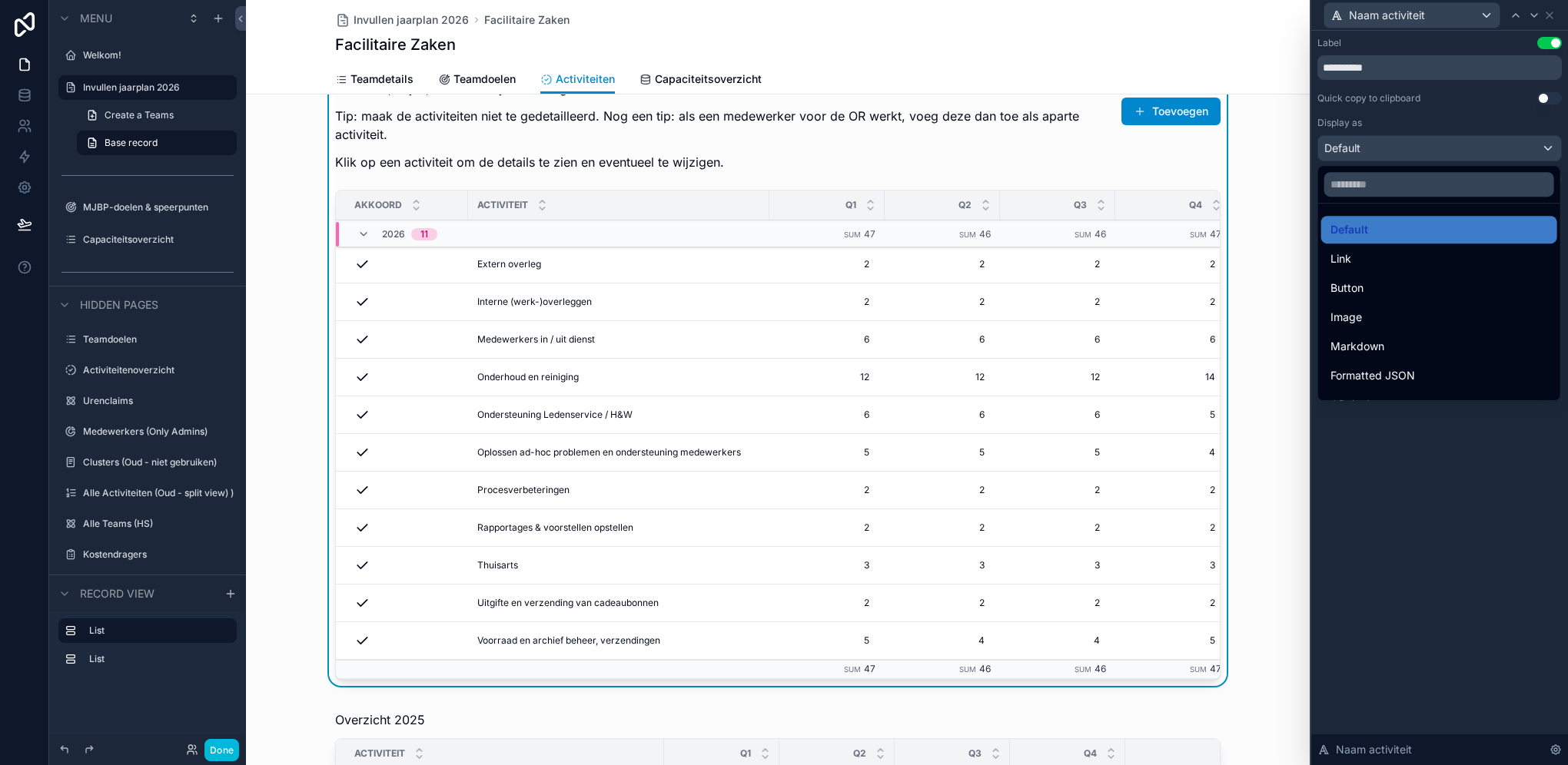
click at [1173, 149] on div at bounding box center [1439, 382] width 256 height 765
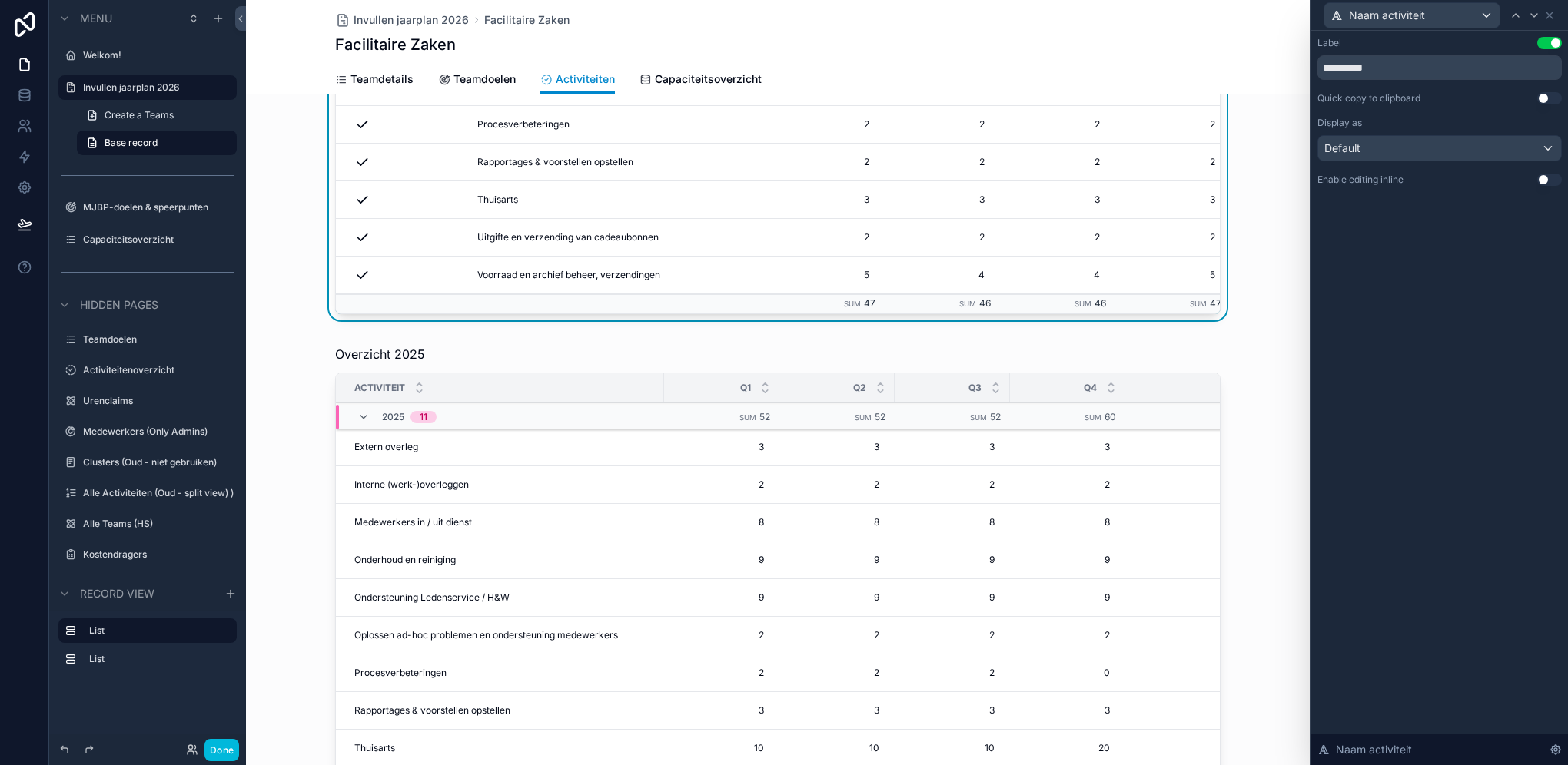
scroll to position [460, 0]
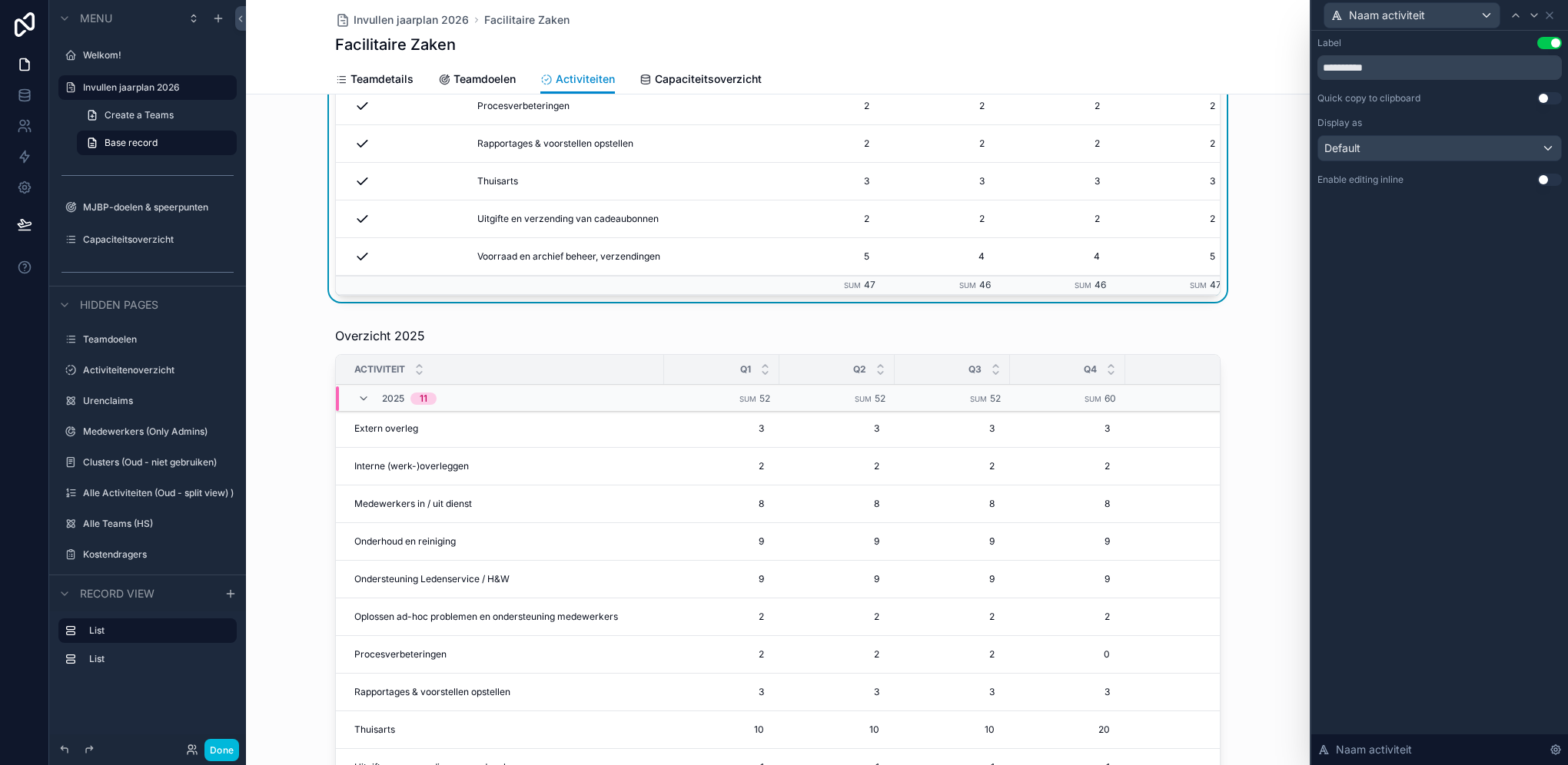
click at [538, 470] on div "scrollable content" at bounding box center [777, 588] width 1064 height 536
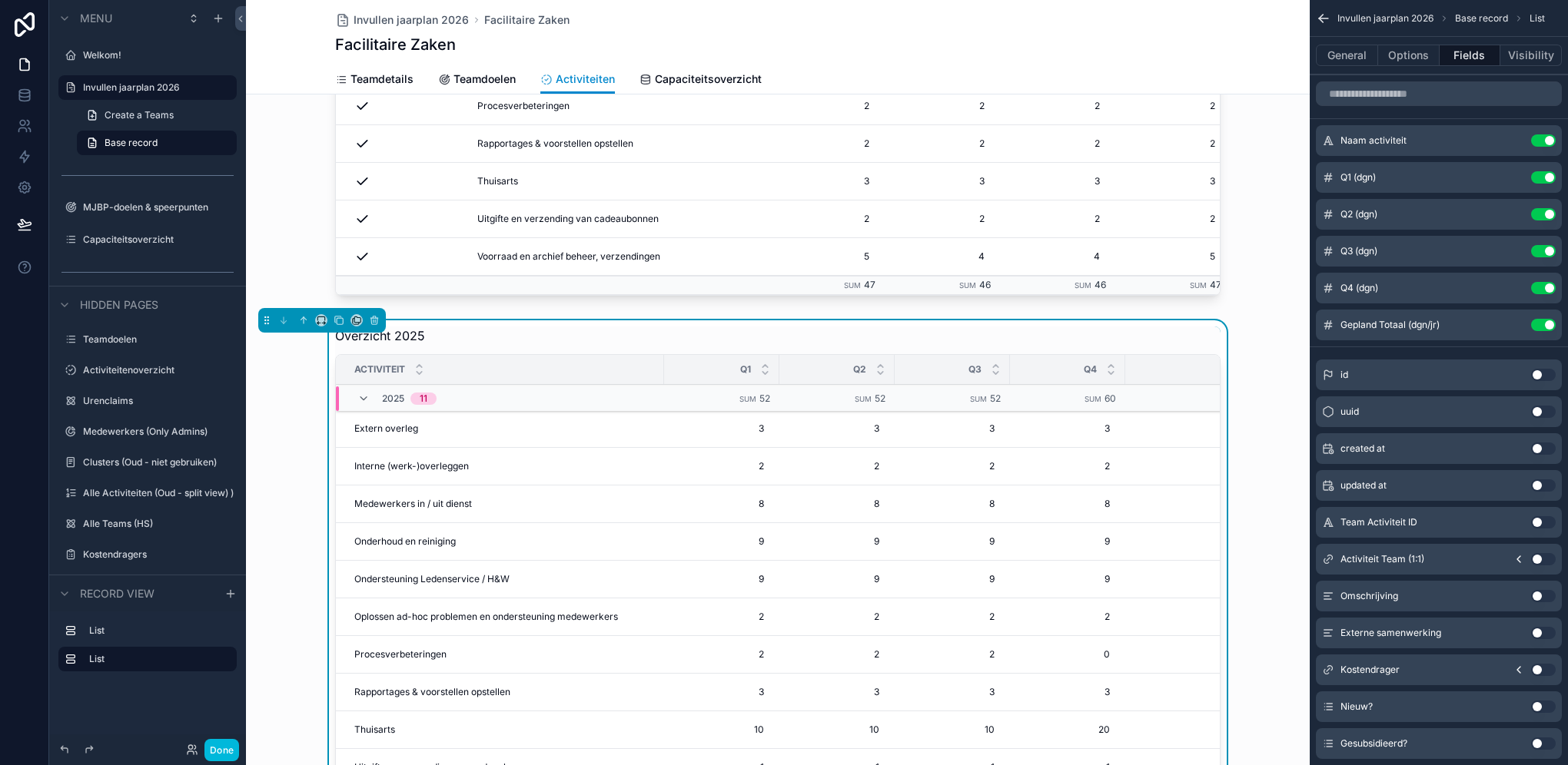
click at [0, 0] on icon "scrollable content" at bounding box center [0, 0] width 0 height 0
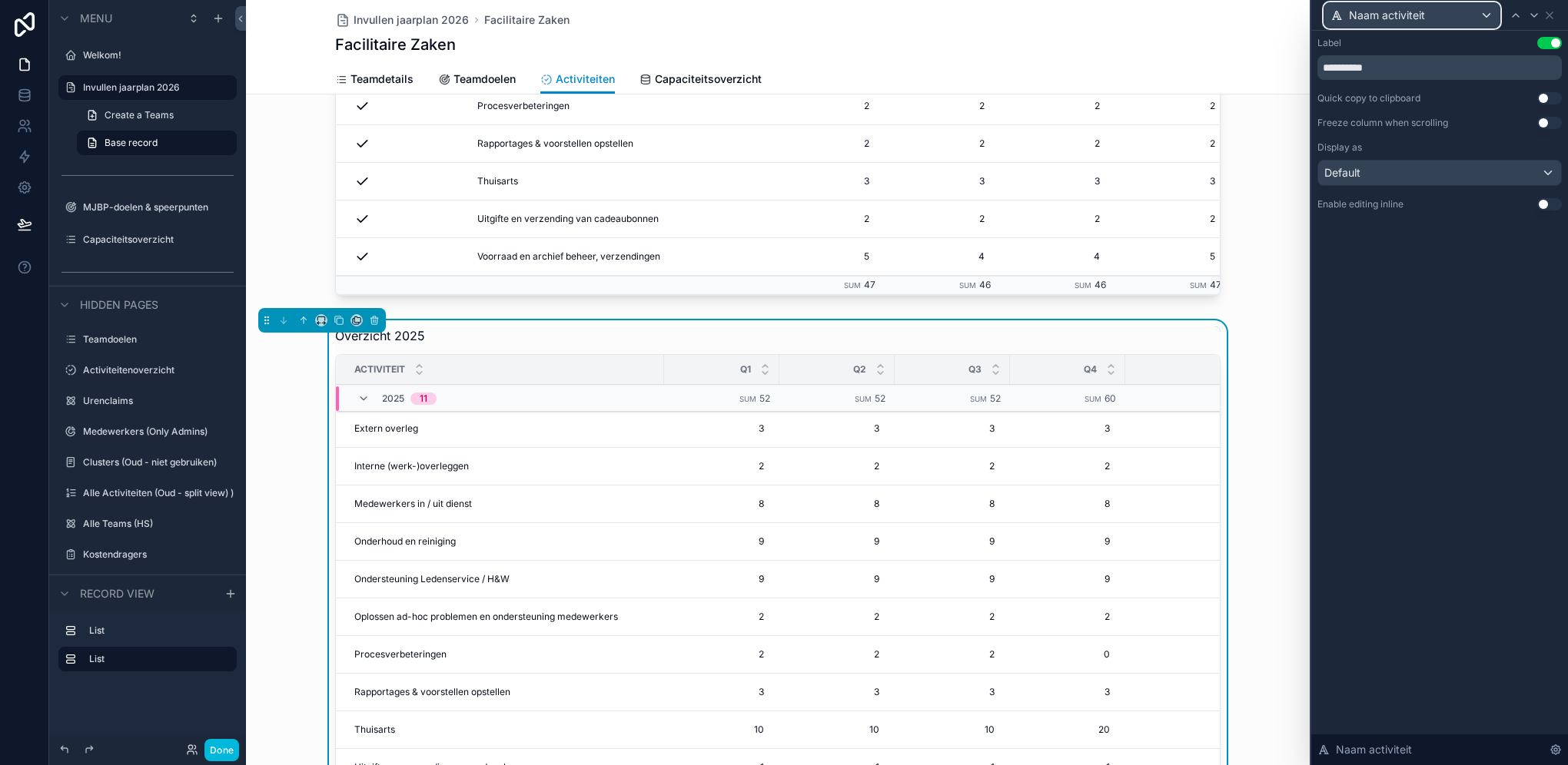
click at [1173, 16] on div "Naam activiteit" at bounding box center [1411, 15] width 176 height 24
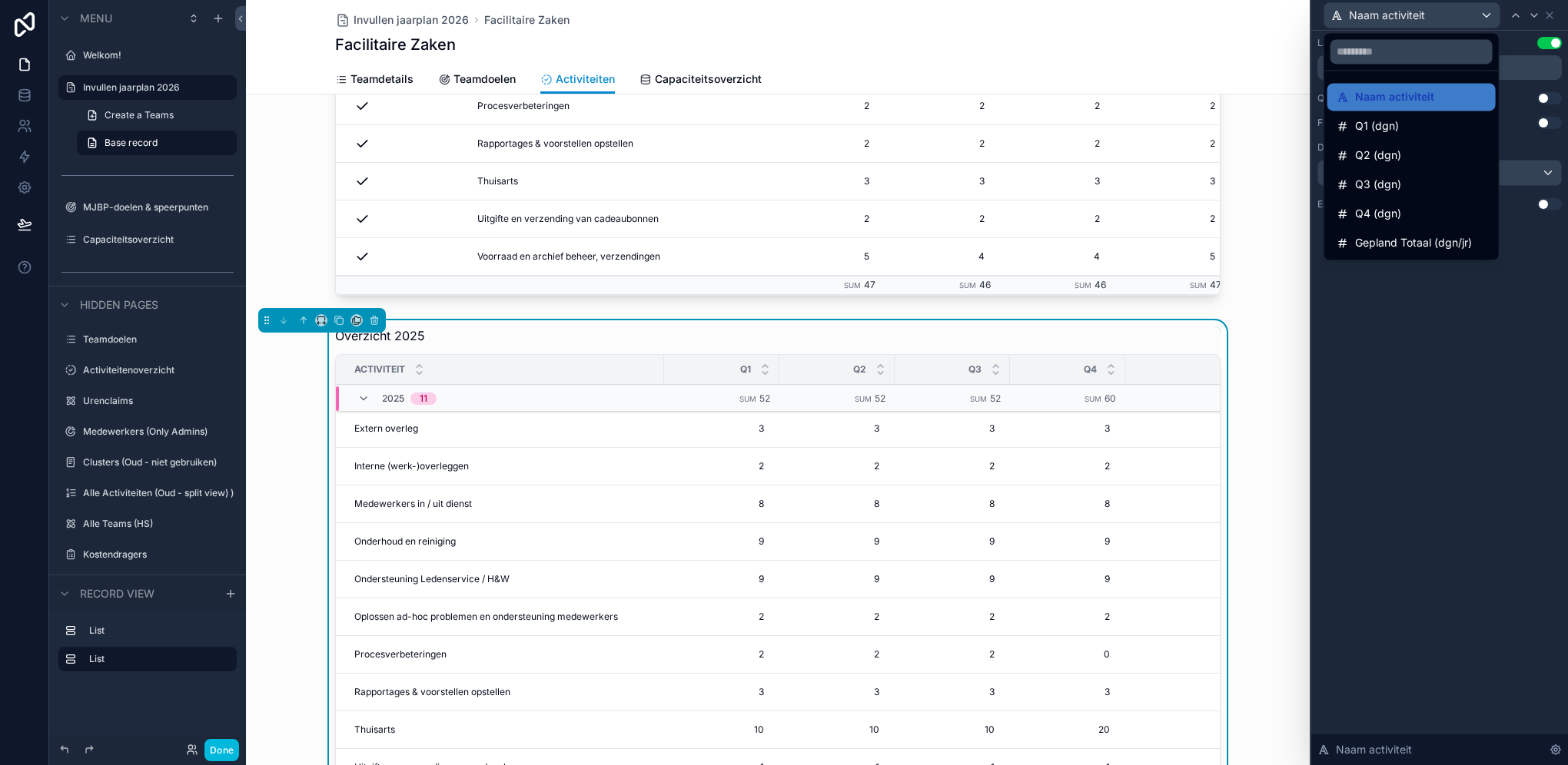
click at [1173, 123] on div "Q1 (dgn)" at bounding box center [1411, 126] width 150 height 19
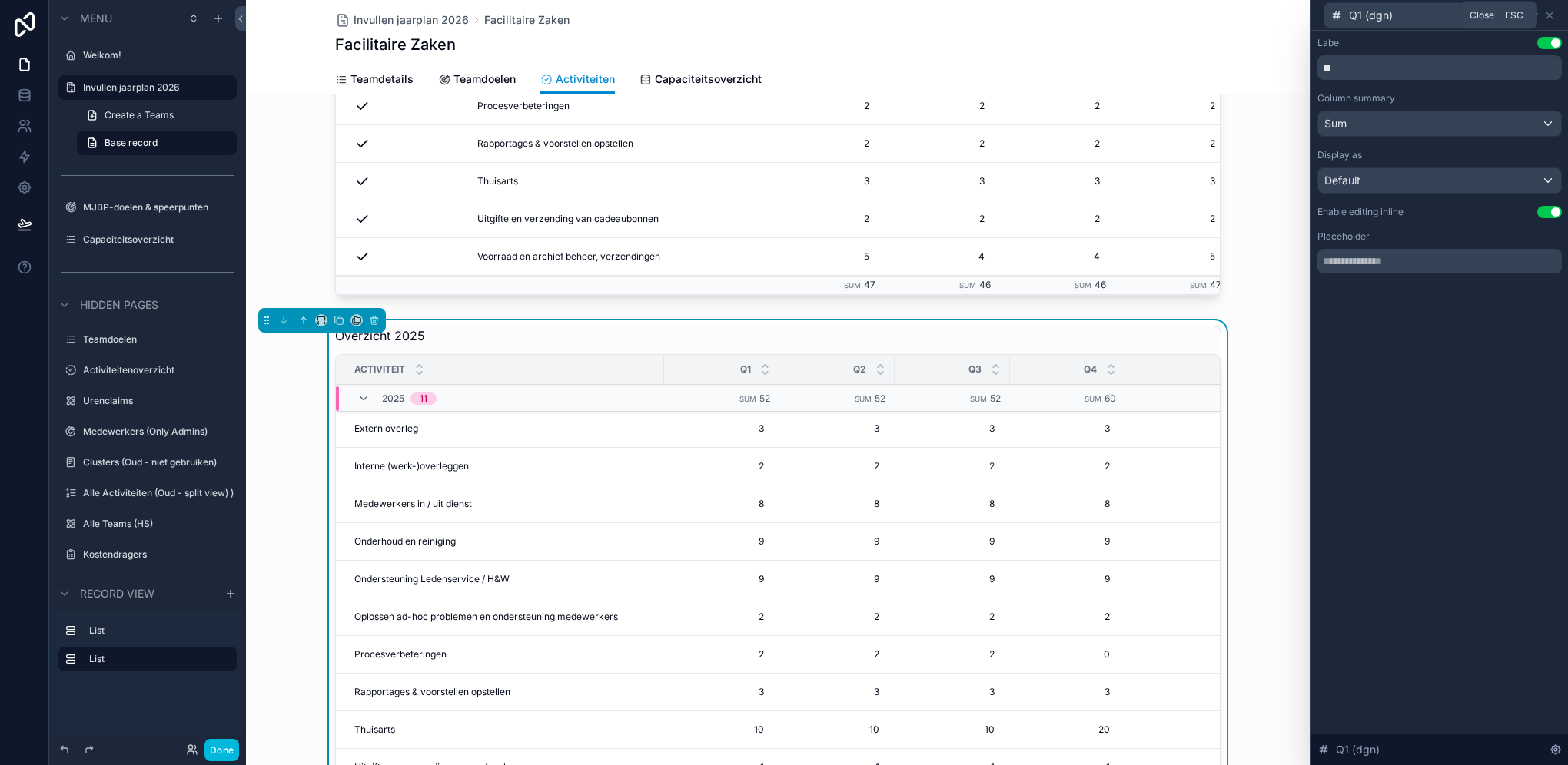
click at [1173, 16] on icon at bounding box center [1548, 15] width 7 height 6
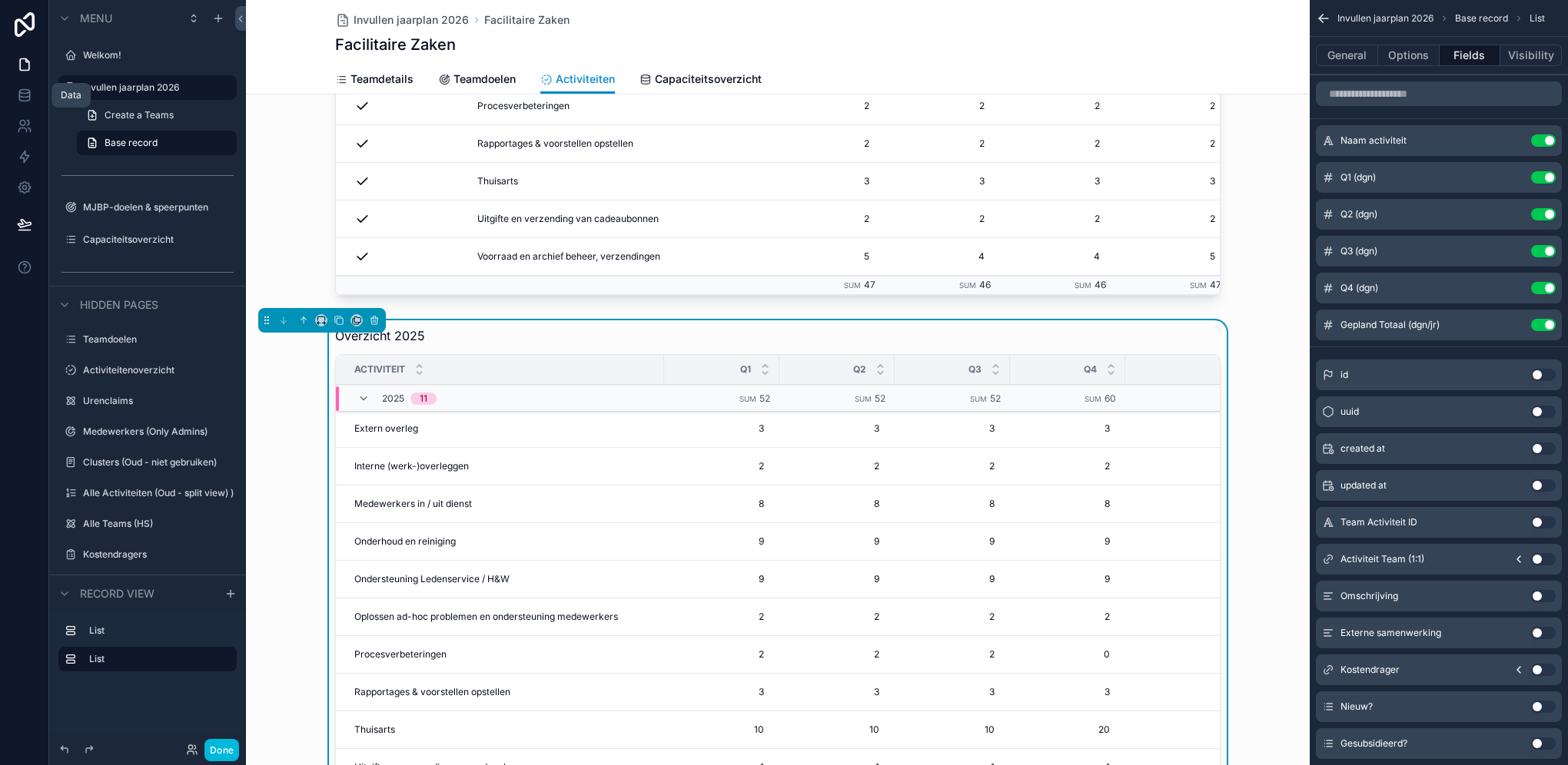
click at [21, 96] on icon at bounding box center [24, 95] width 16 height 16
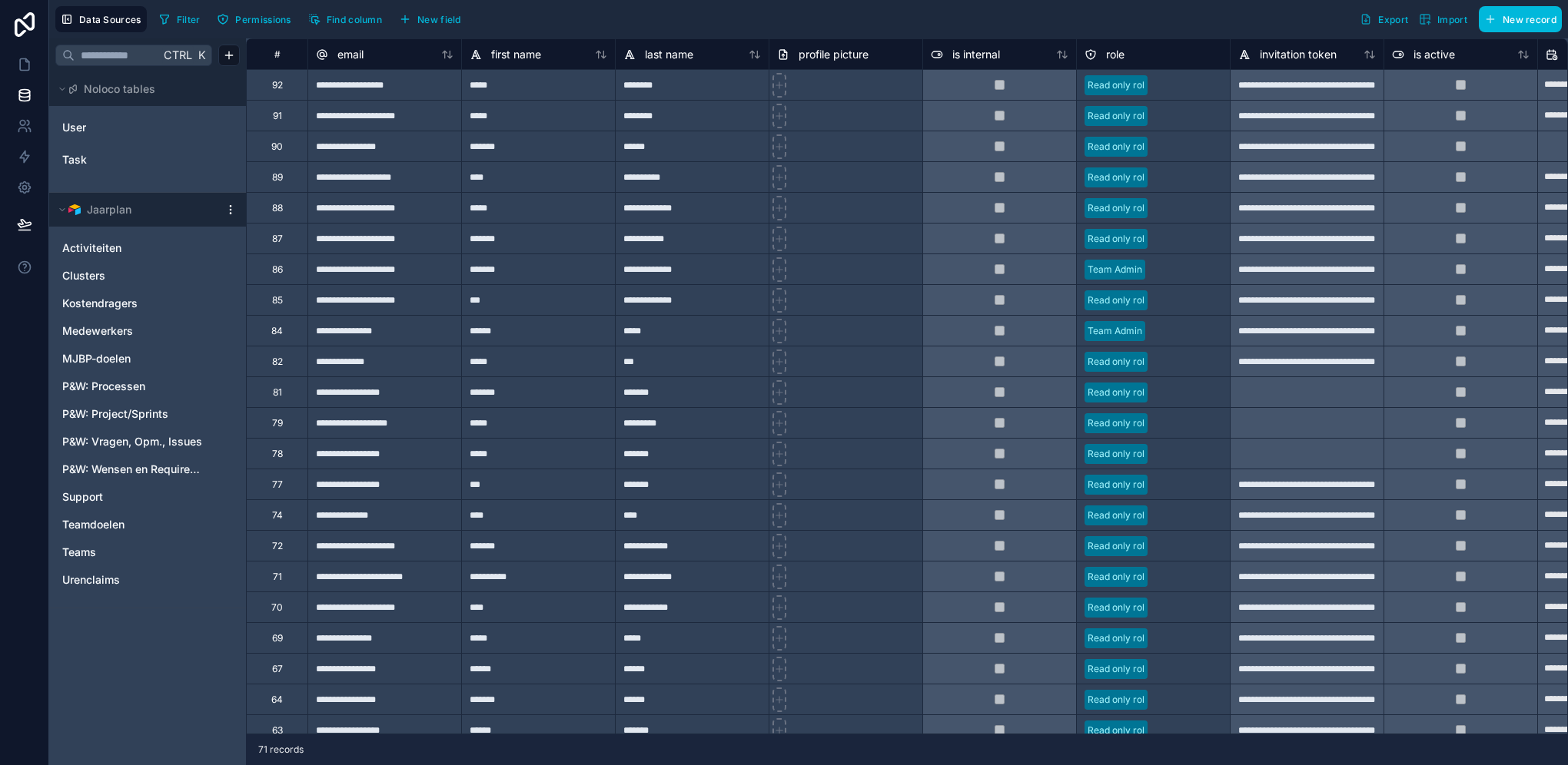
click at [125, 247] on link "Activiteiten" at bounding box center [132, 248] width 140 height 16
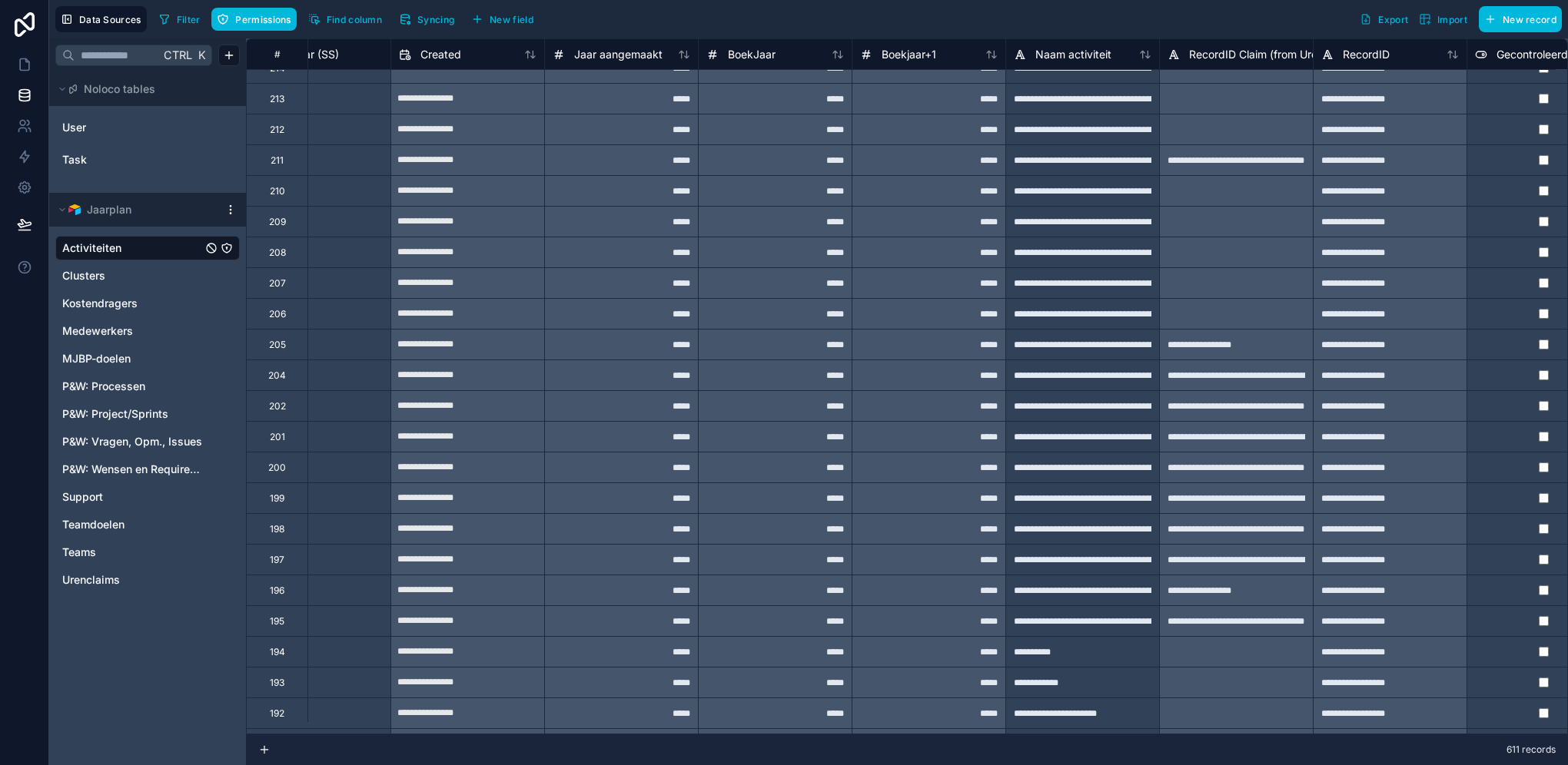
scroll to position [14630, 3759]
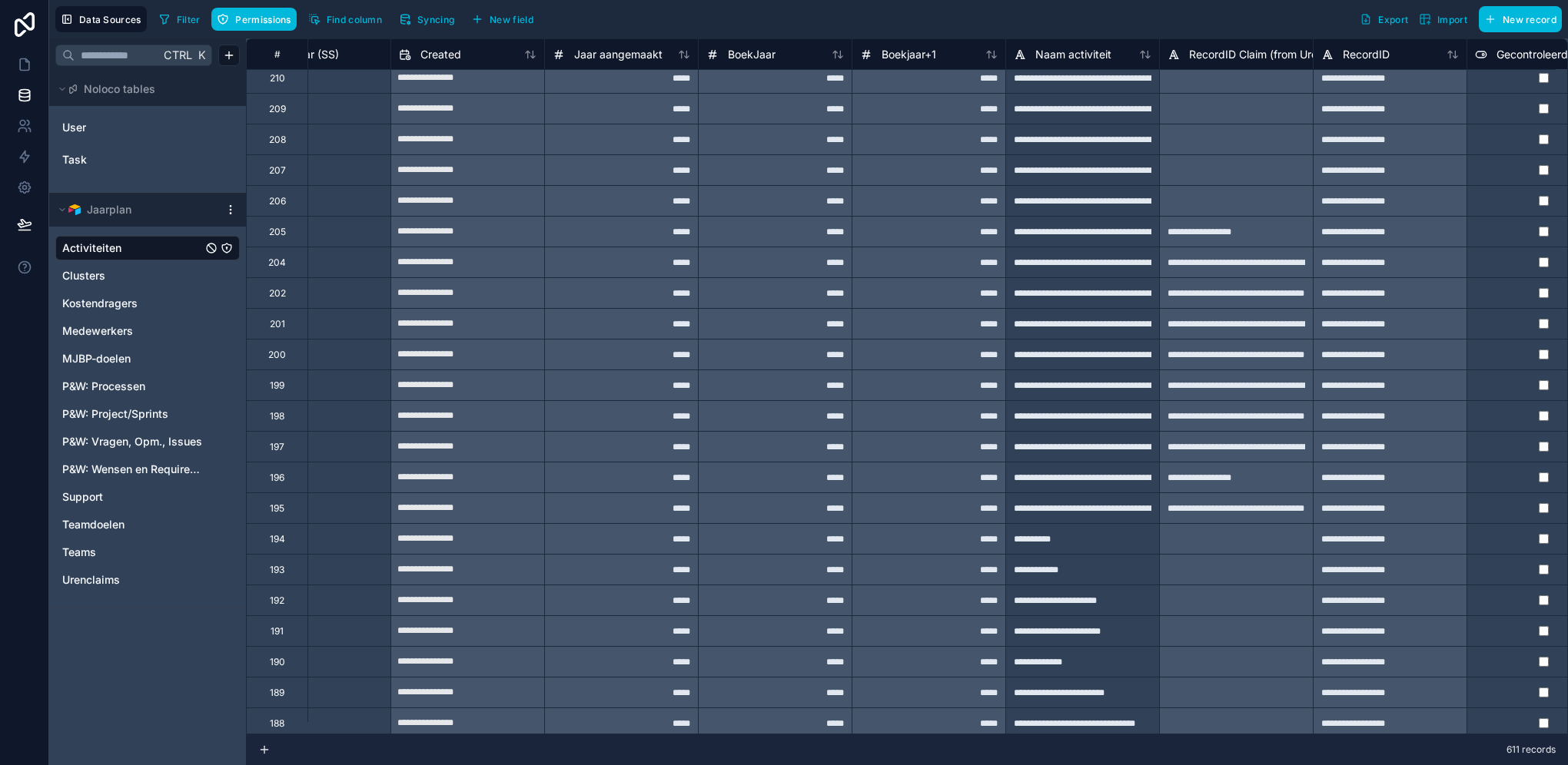
click at [169, 247] on link "Activiteiten" at bounding box center [132, 248] width 140 height 16
click at [257, 19] on span "Permissions" at bounding box center [263, 19] width 56 height 11
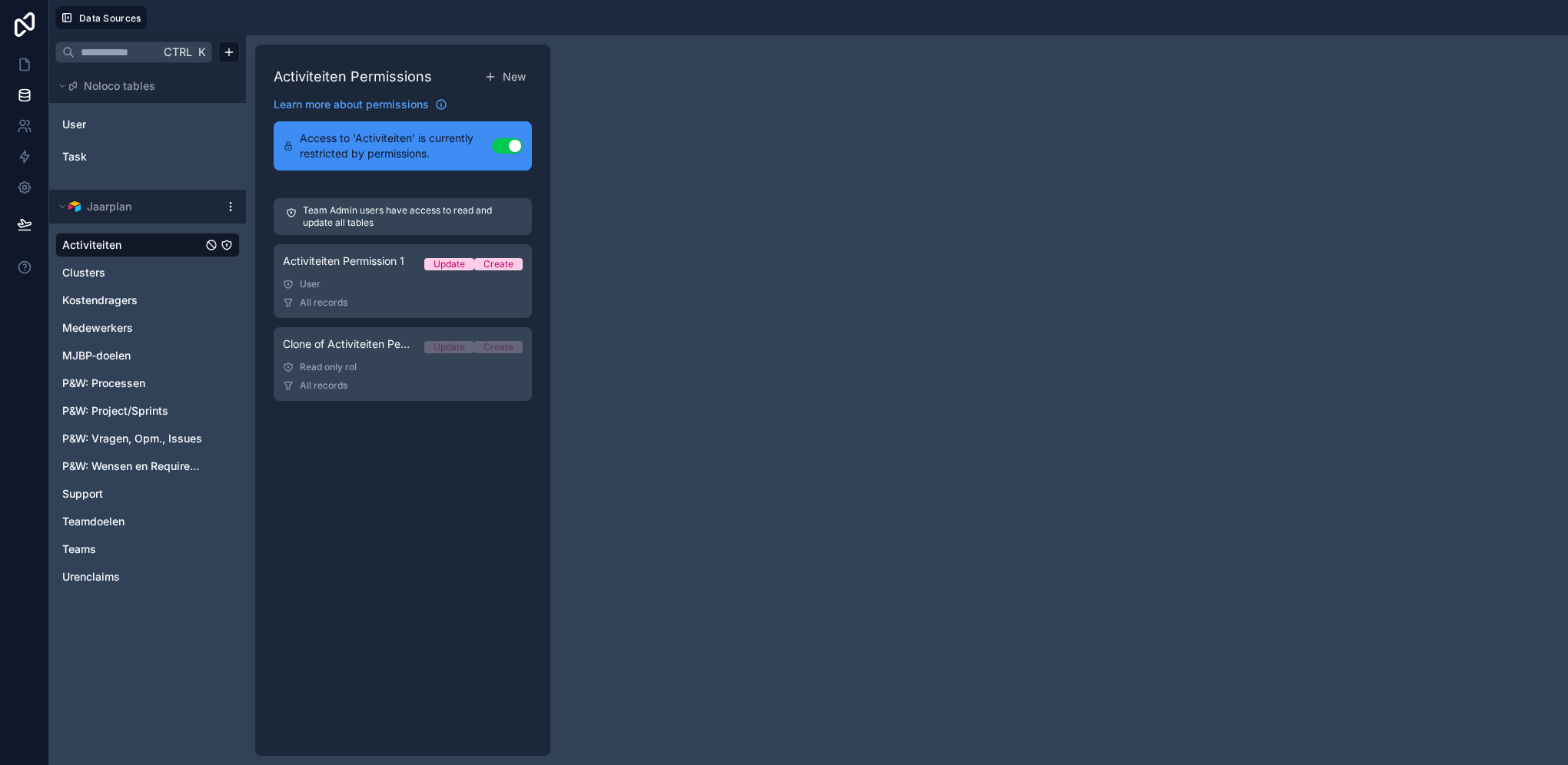
click at [412, 369] on div "Read only rol" at bounding box center [402, 367] width 240 height 12
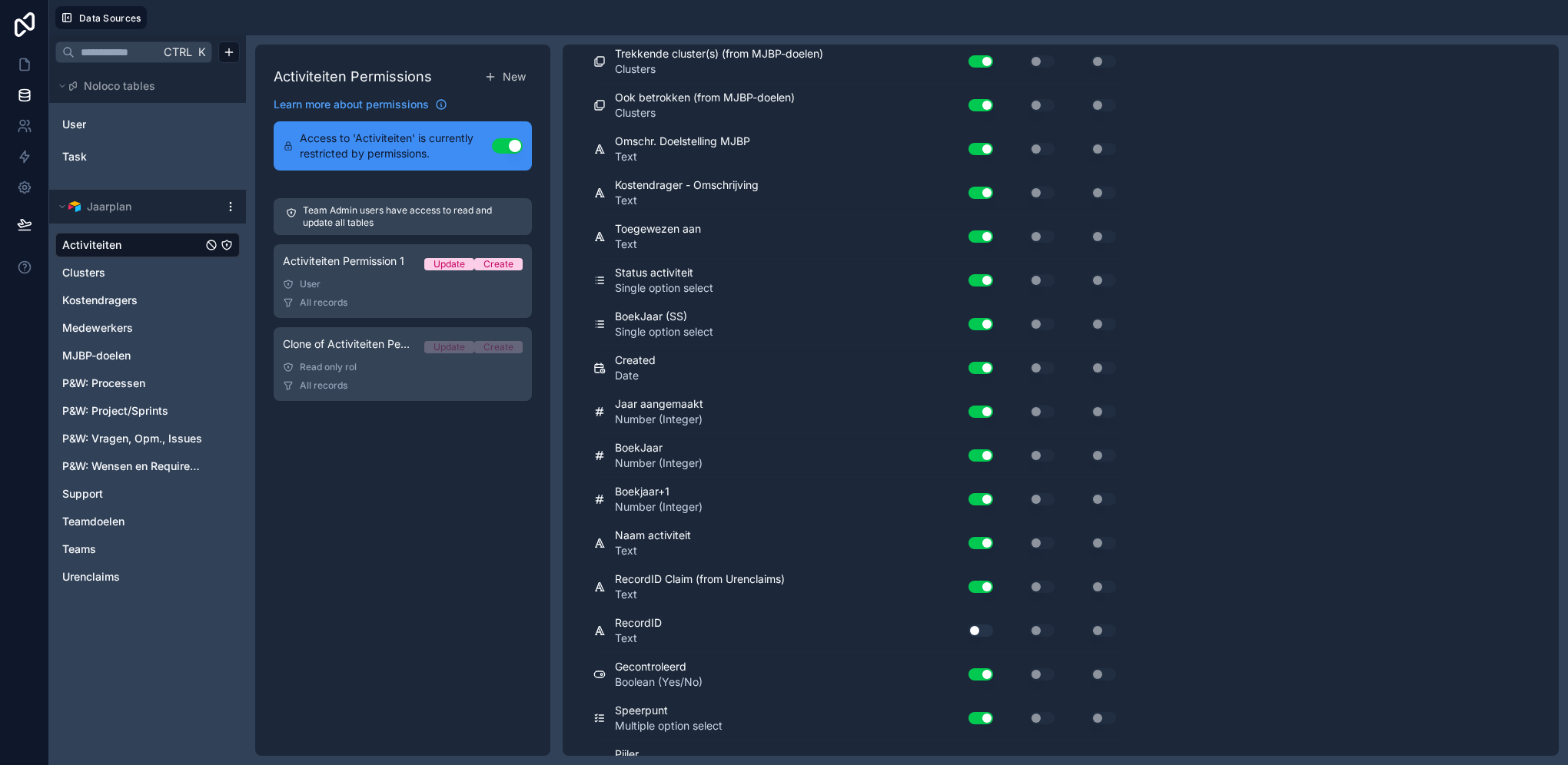
scroll to position [1051, 0]
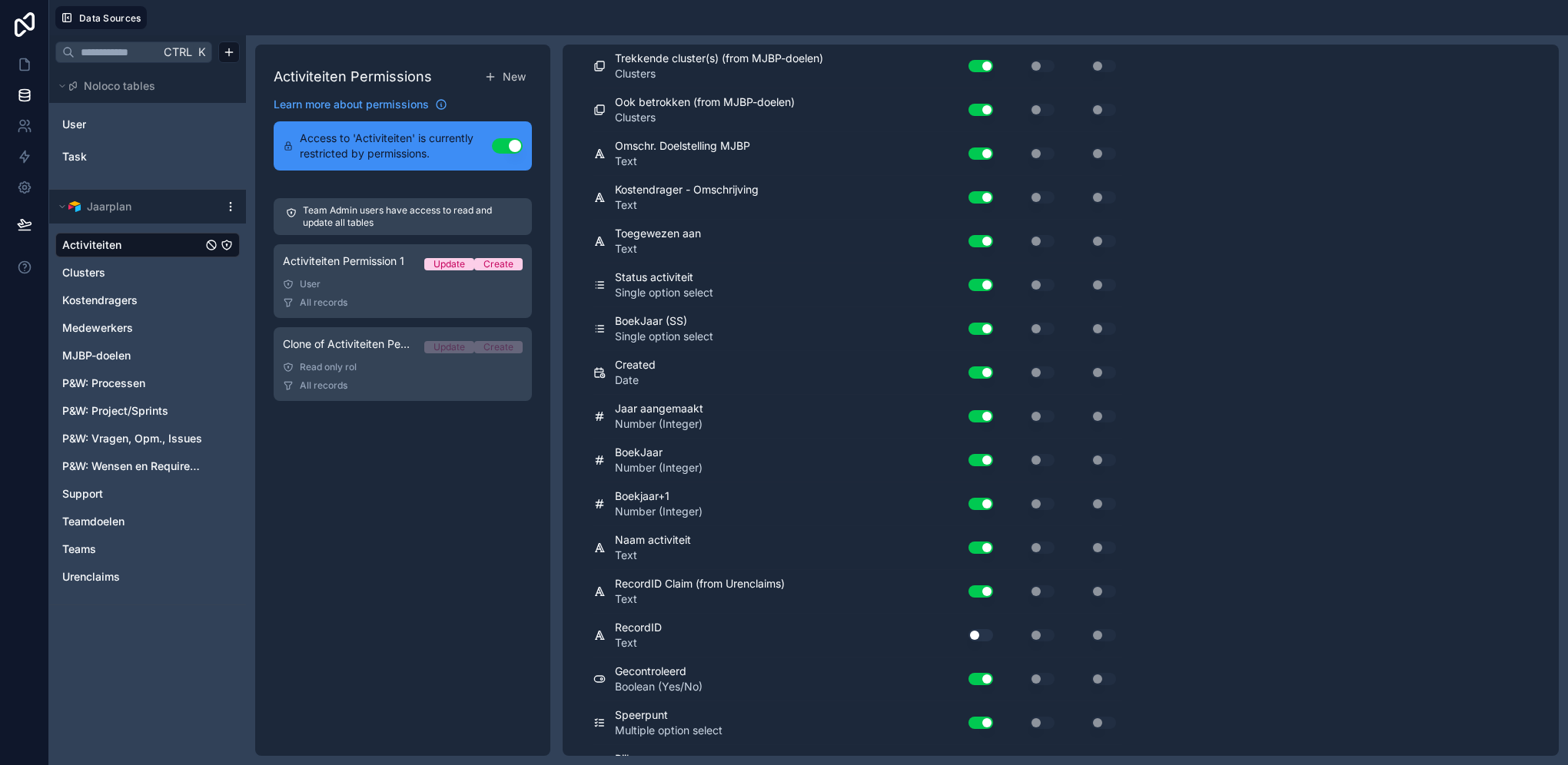
click at [360, 286] on div "User" at bounding box center [402, 283] width 240 height 12
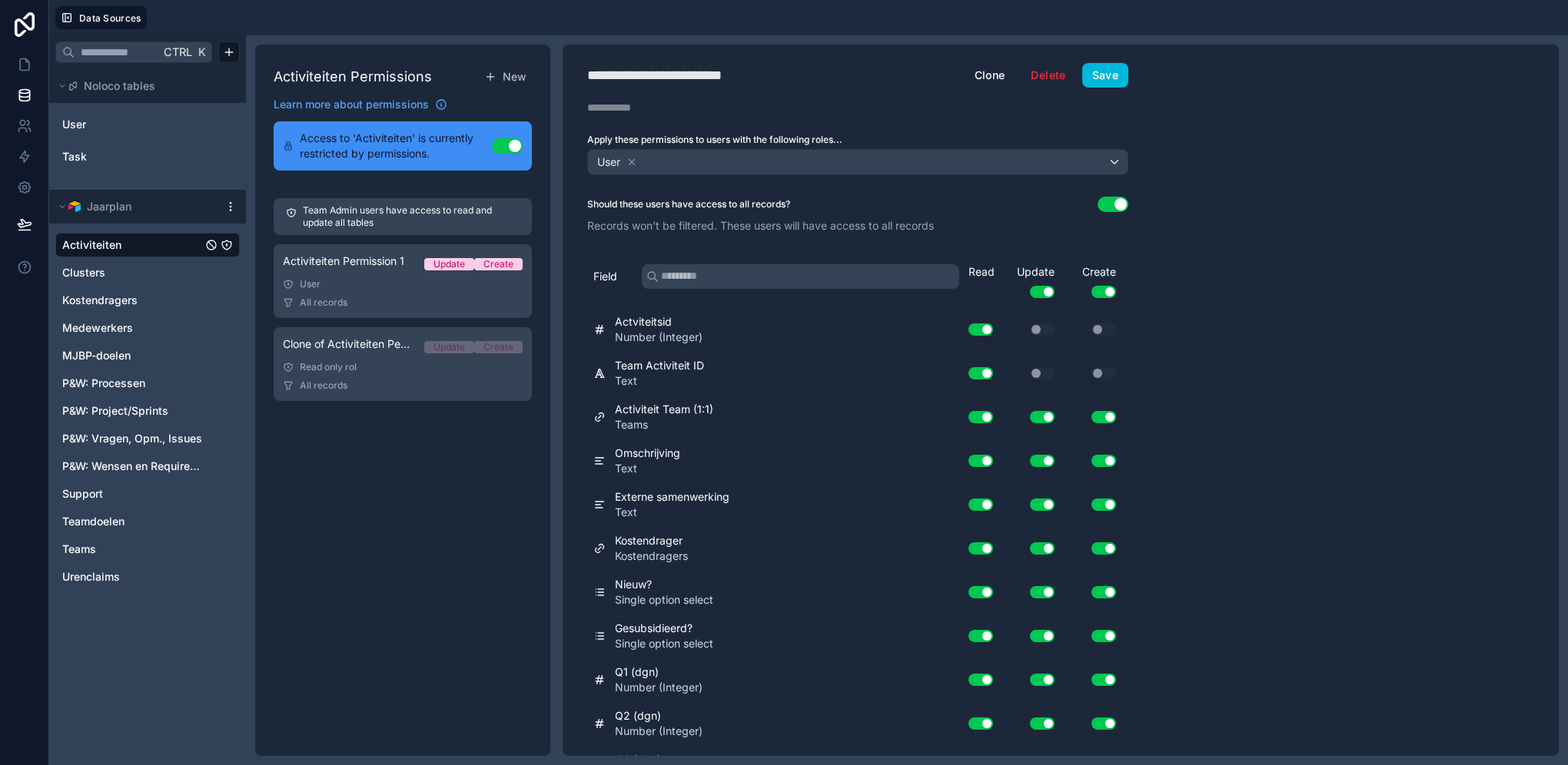
click at [354, 368] on div "Read only rol" at bounding box center [402, 367] width 240 height 12
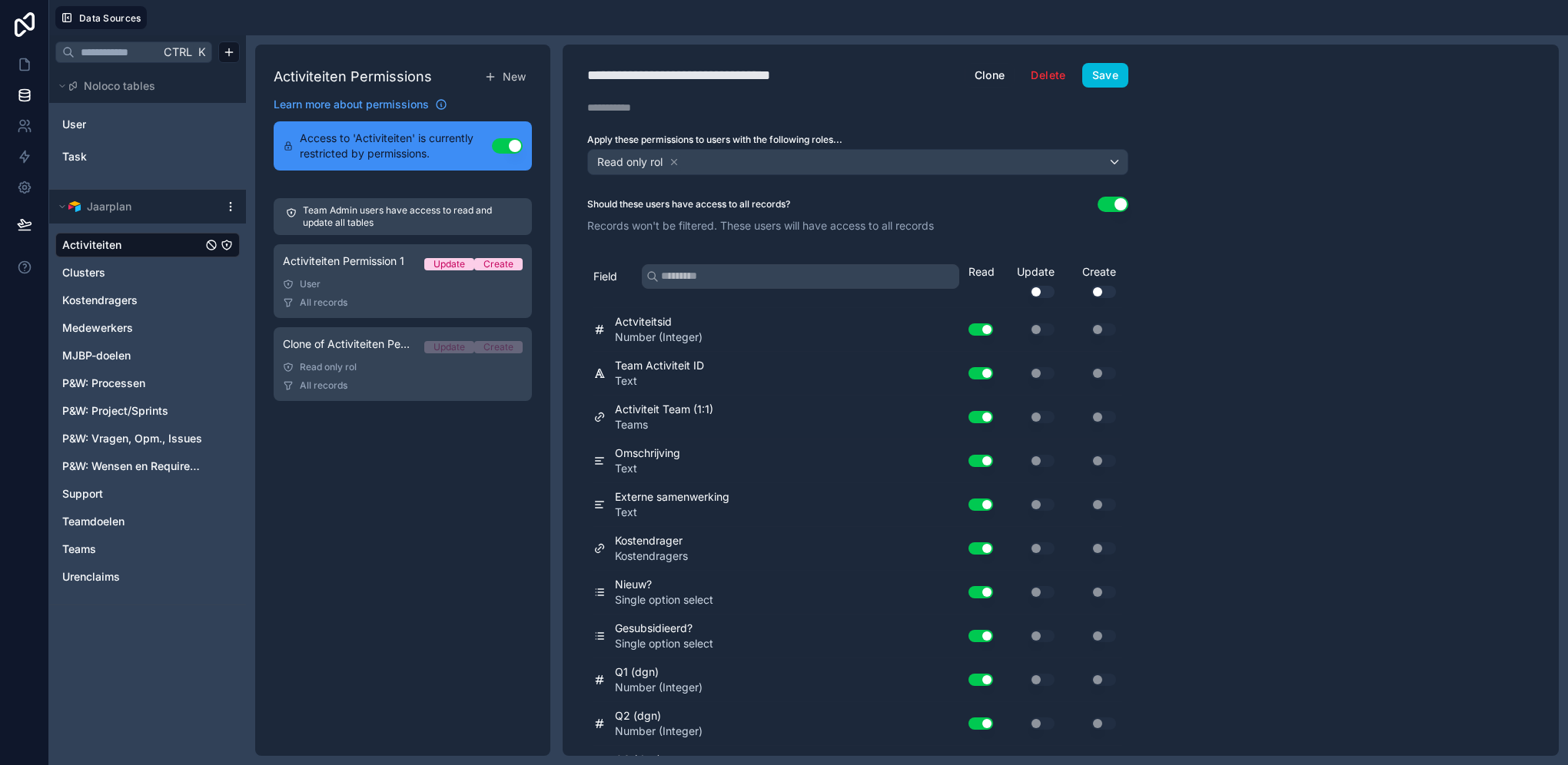
click at [105, 276] on link "Clusters" at bounding box center [132, 272] width 140 height 16
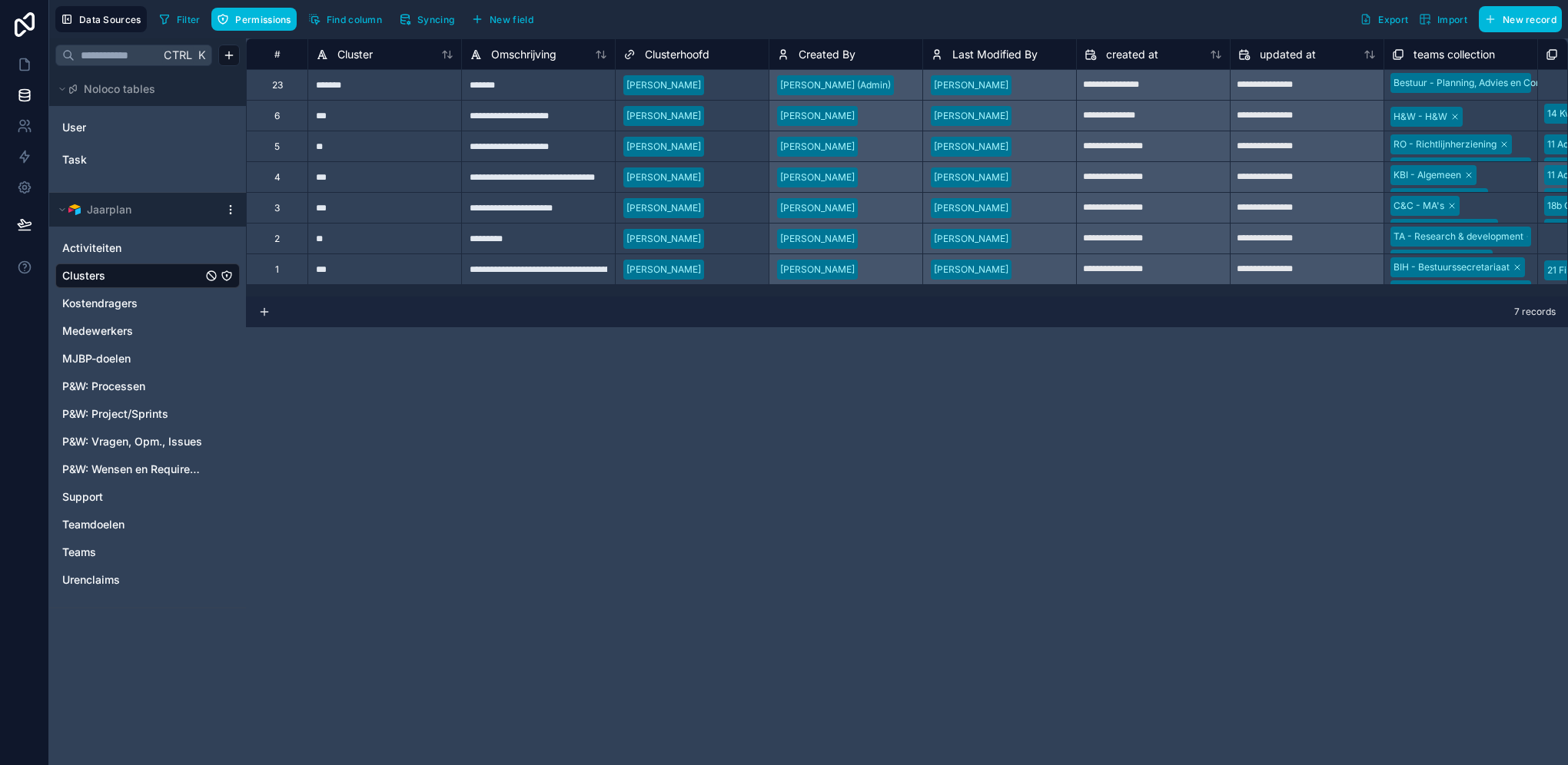
click at [255, 19] on span "Permissions" at bounding box center [263, 19] width 56 height 11
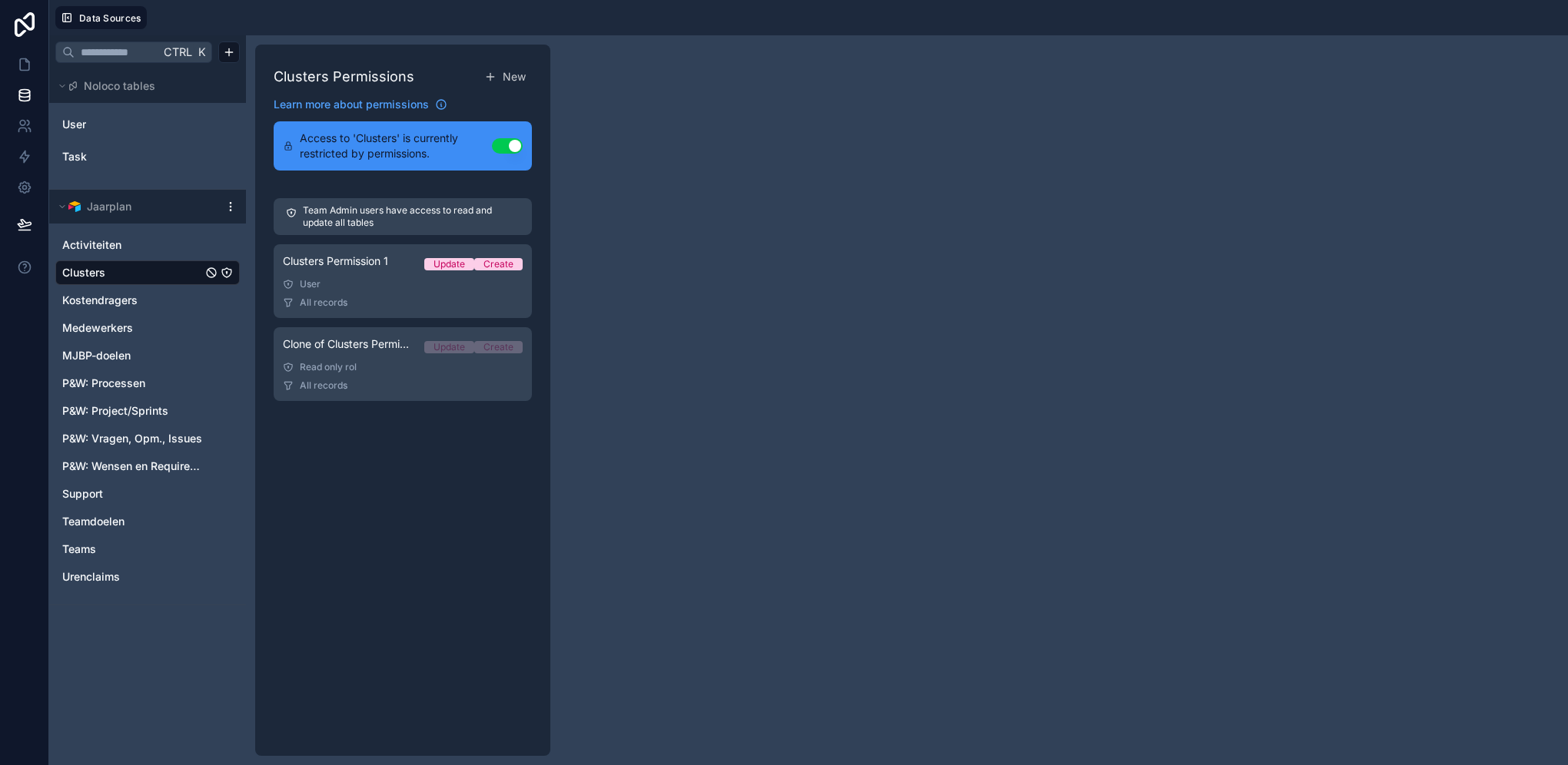
click at [108, 298] on span "Kostendragers" at bounding box center [99, 300] width 75 height 16
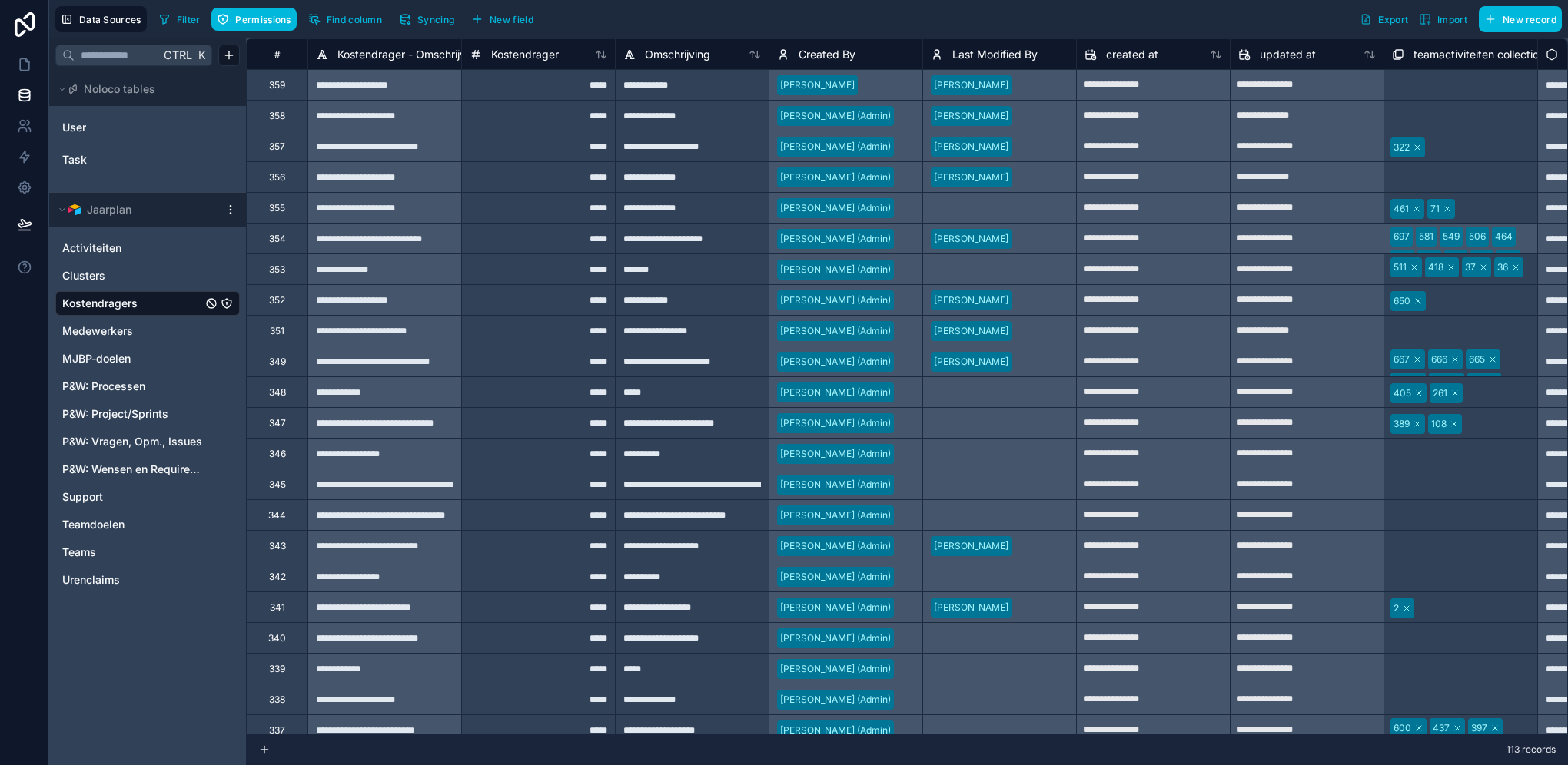
click at [262, 16] on span "Permissions" at bounding box center [263, 19] width 56 height 11
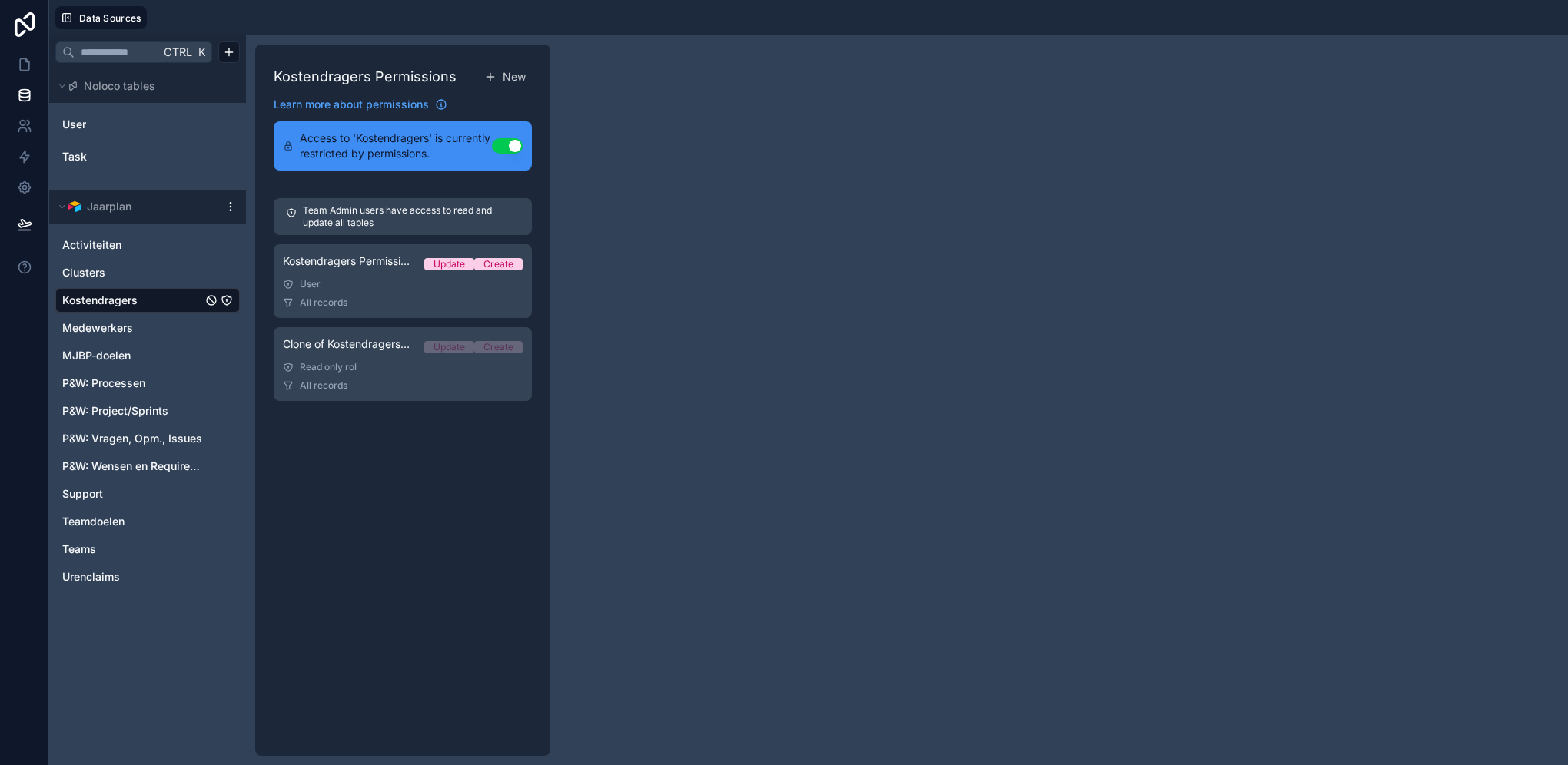
click at [123, 331] on span "Medewerkers" at bounding box center [98, 328] width 71 height 16
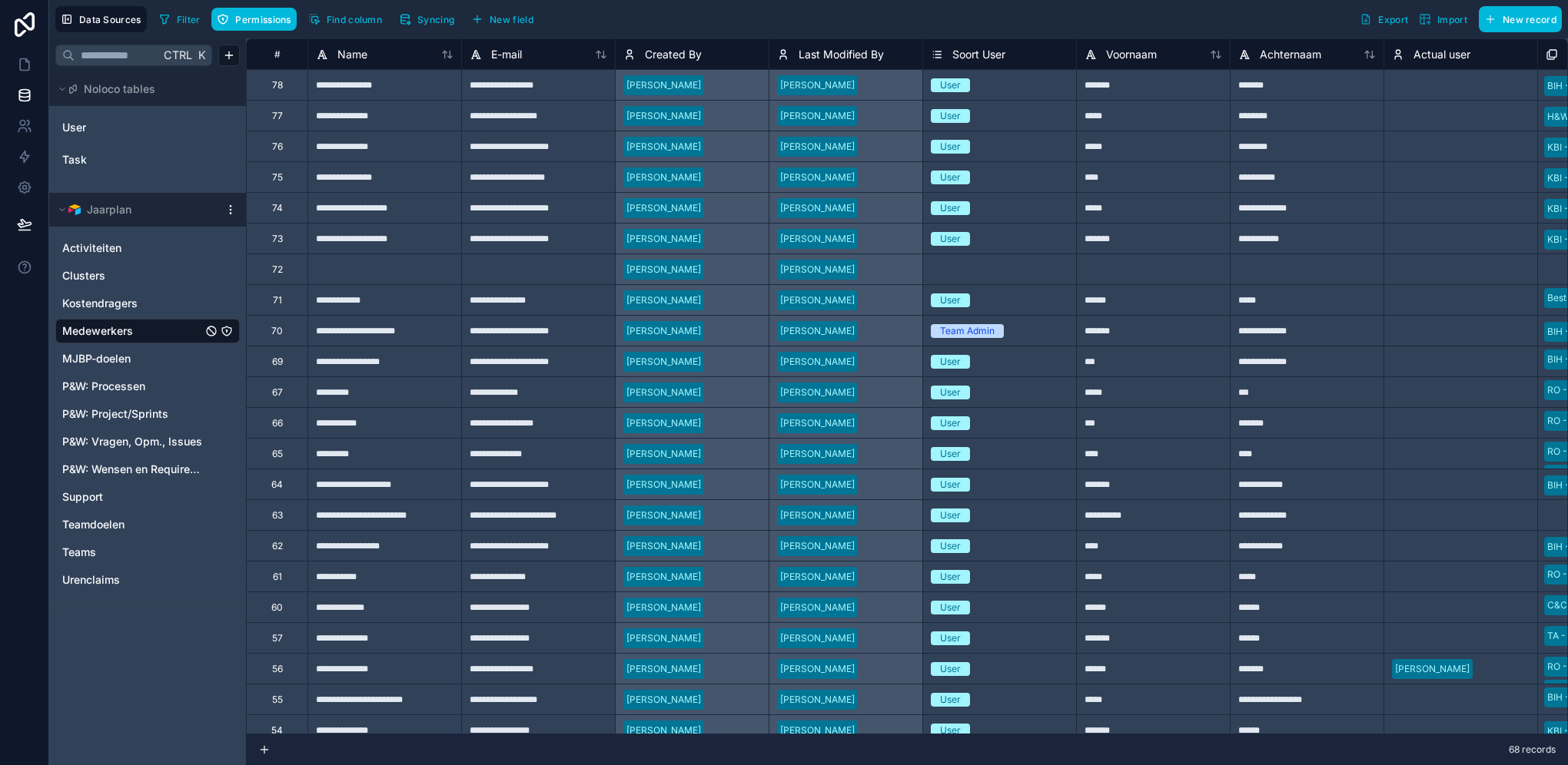
click at [259, 19] on span "Permissions" at bounding box center [263, 19] width 56 height 11
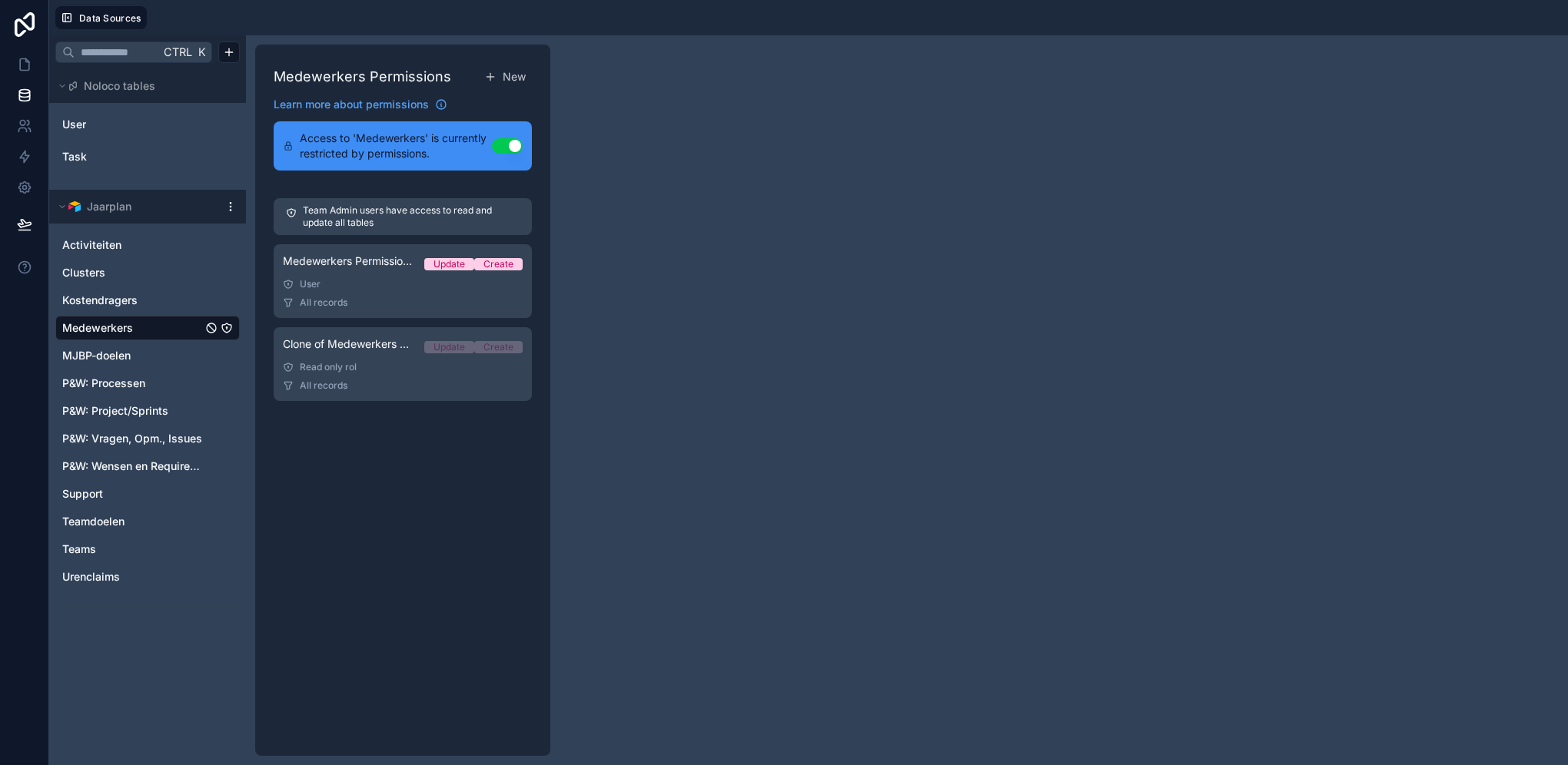
click at [114, 357] on span "MJBP-doelen" at bounding box center [97, 356] width 69 height 16
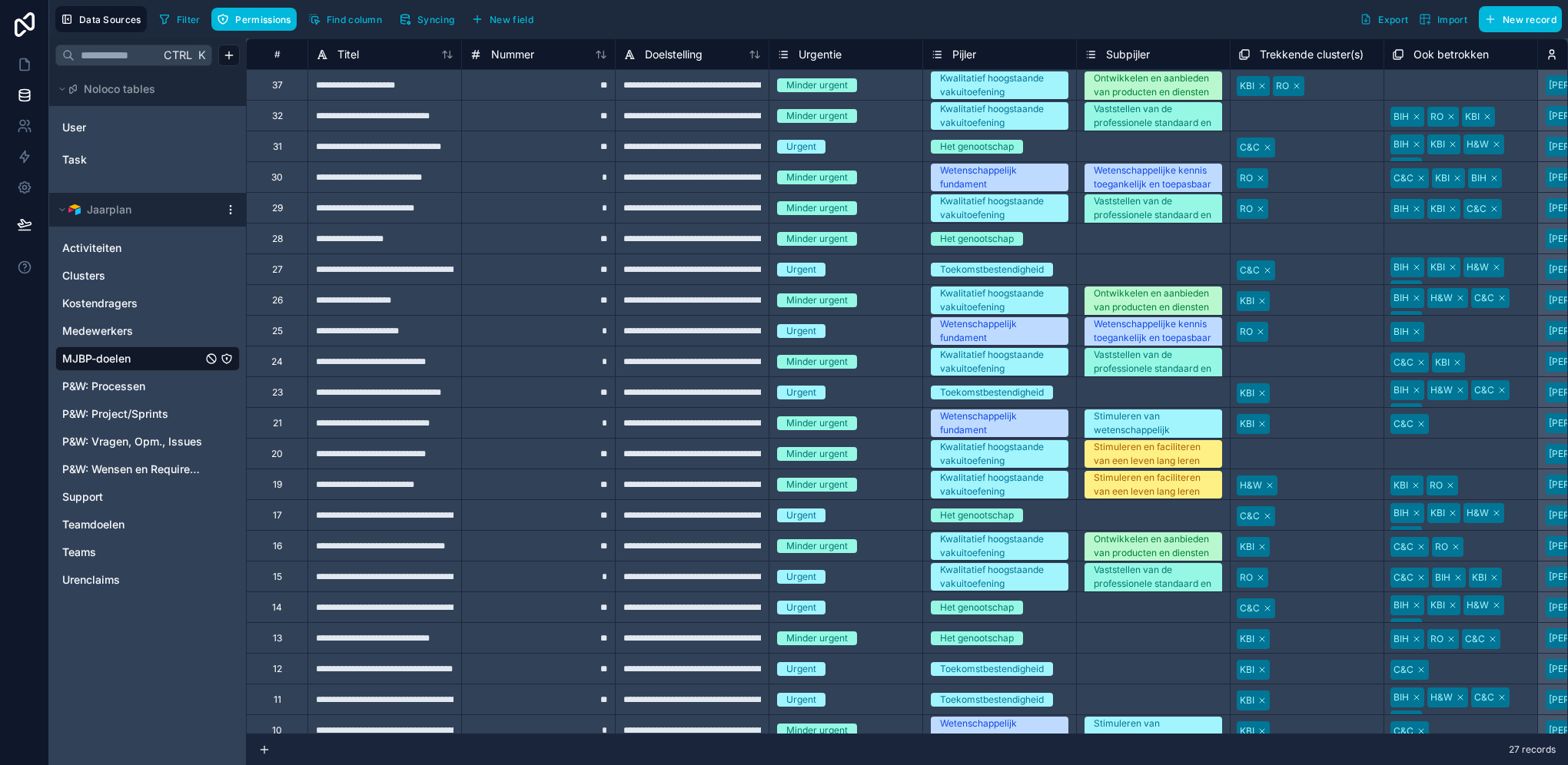
click at [247, 20] on span "Permissions" at bounding box center [263, 19] width 56 height 11
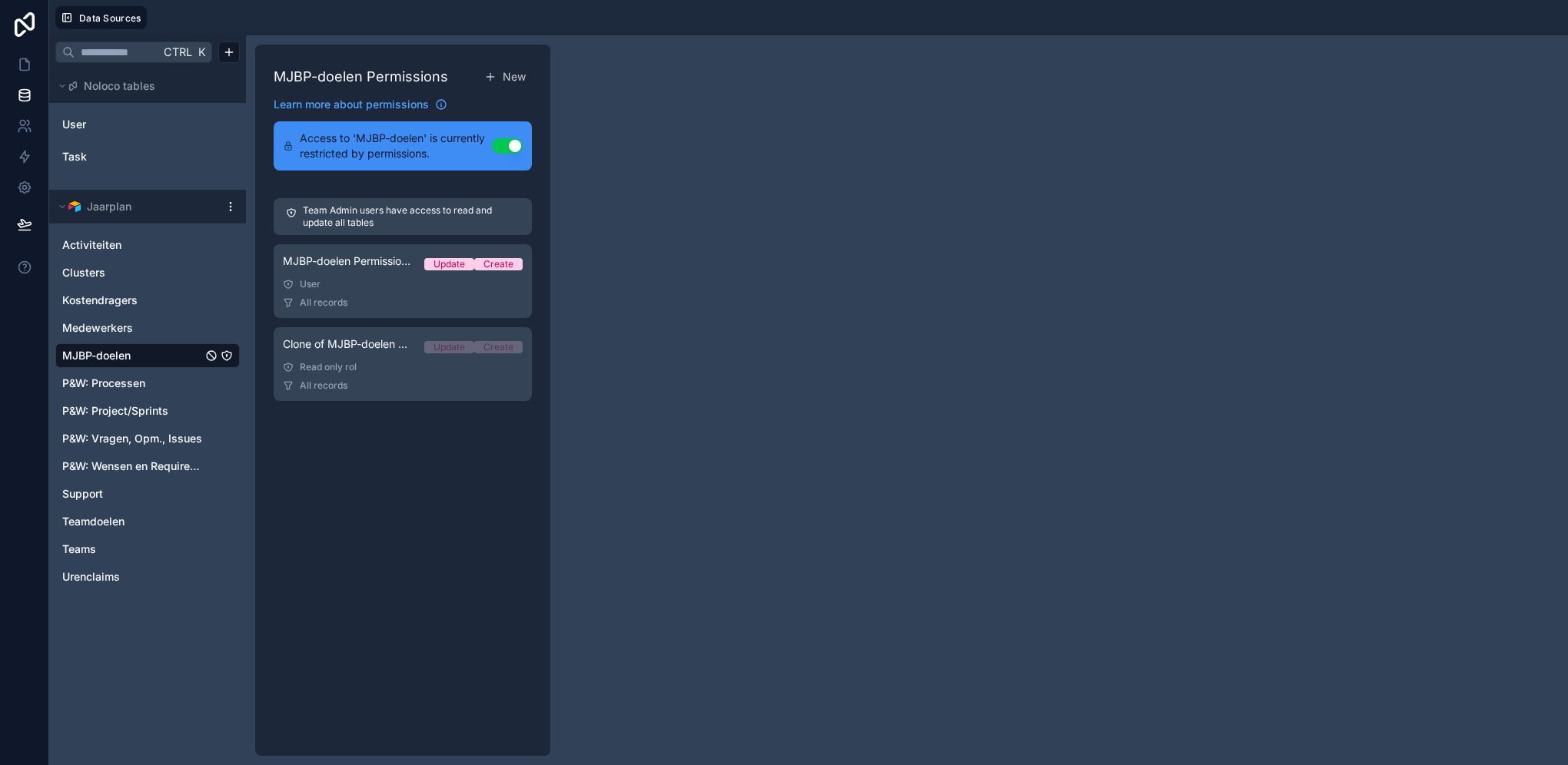
click at [137, 384] on span "P&W: Processen" at bounding box center [103, 383] width 83 height 16
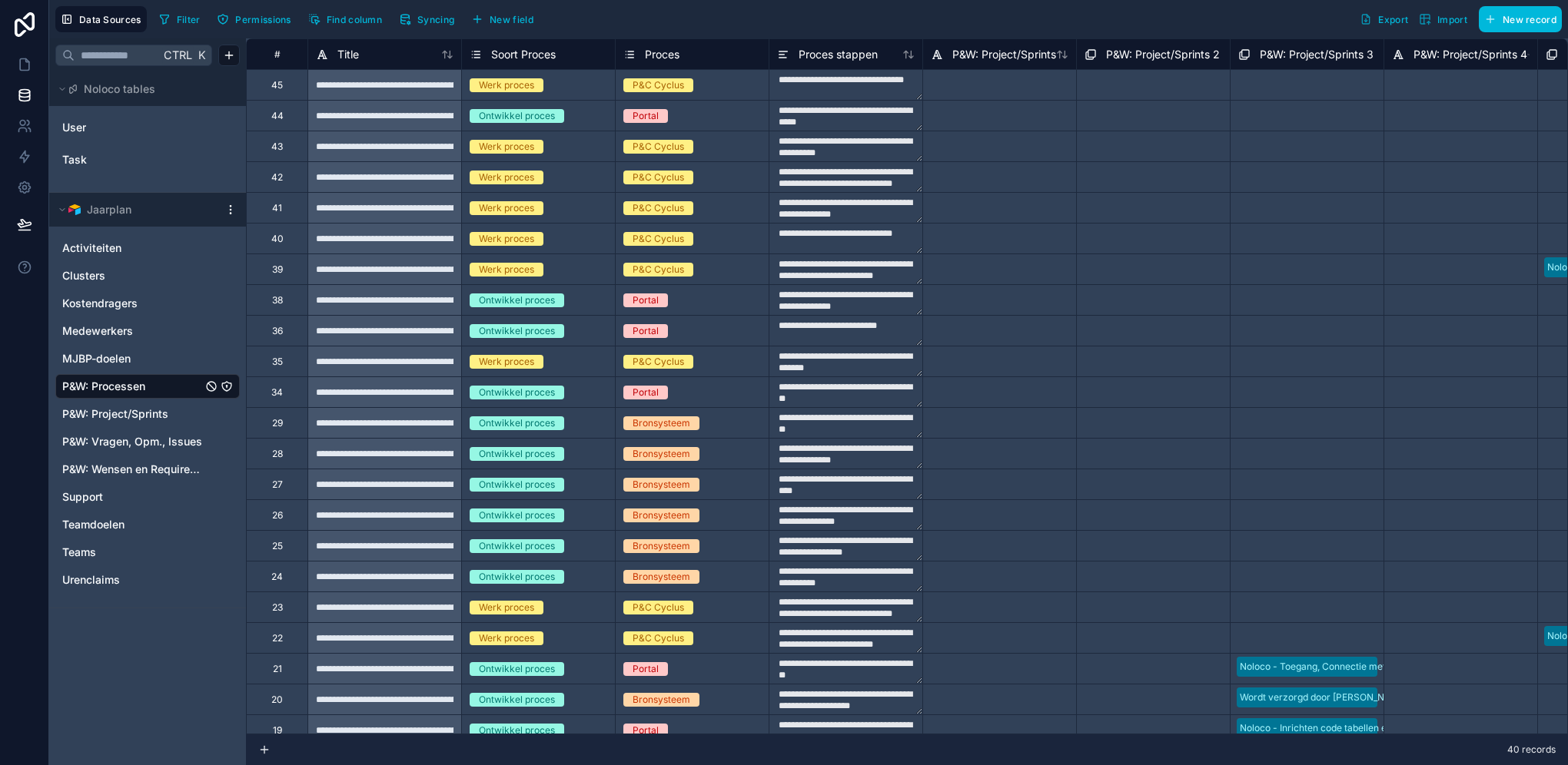
click at [247, 19] on span "Permissions" at bounding box center [263, 19] width 56 height 11
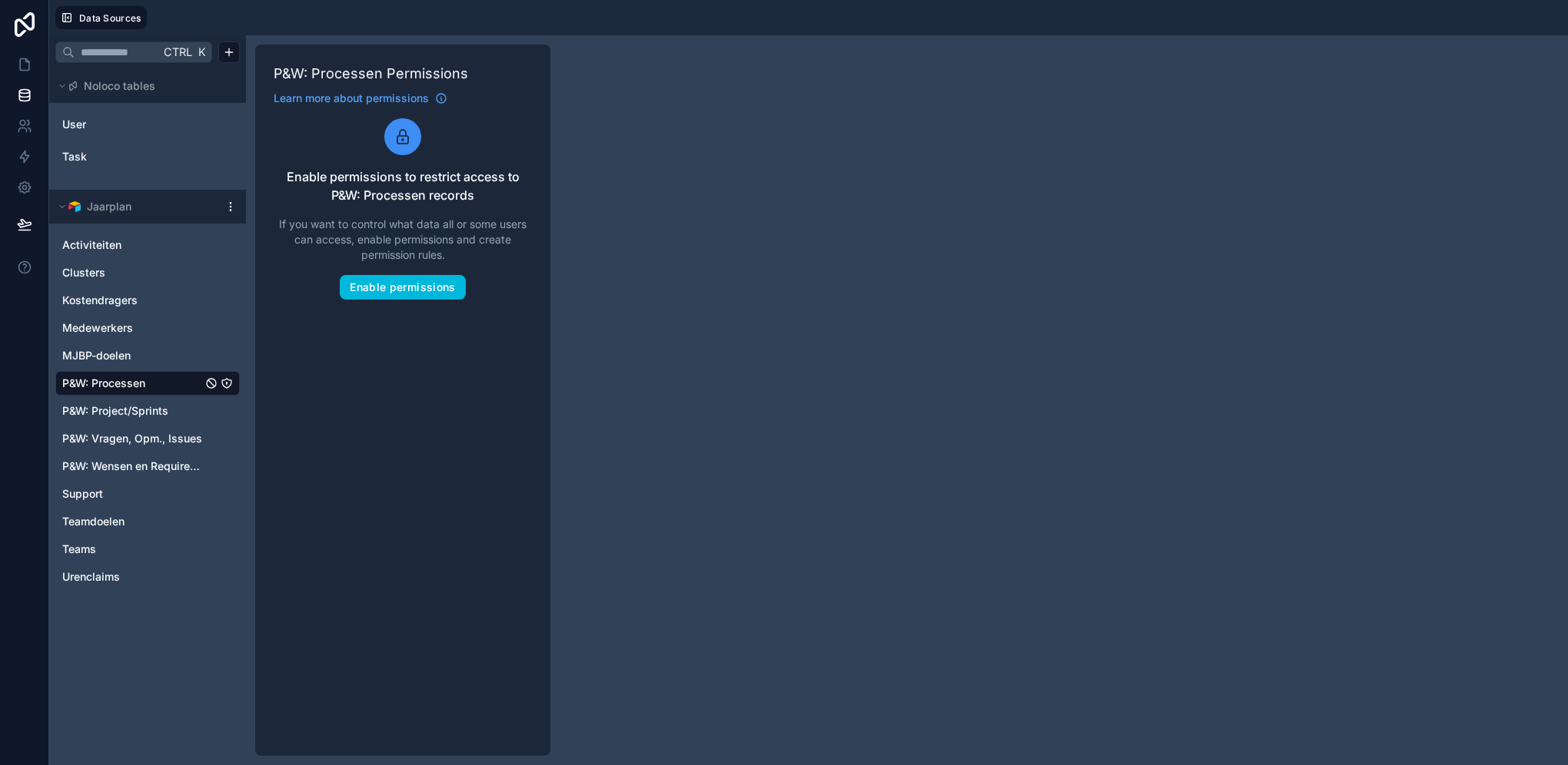
click at [147, 416] on span "P&W: Project/Sprints" at bounding box center [115, 410] width 106 height 16
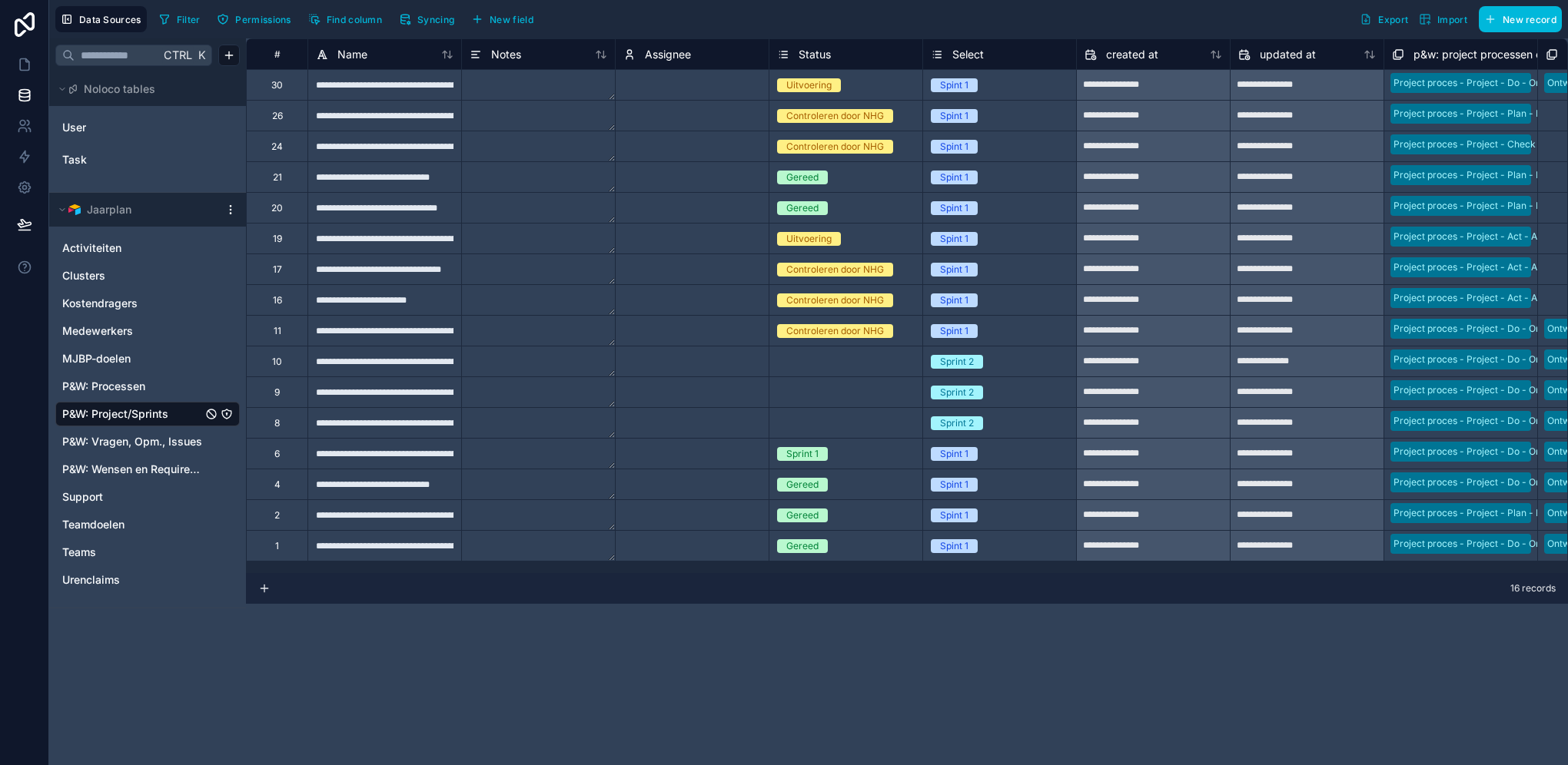
click at [149, 439] on span "P&W: Vragen, Opm., Issues" at bounding box center [132, 441] width 140 height 16
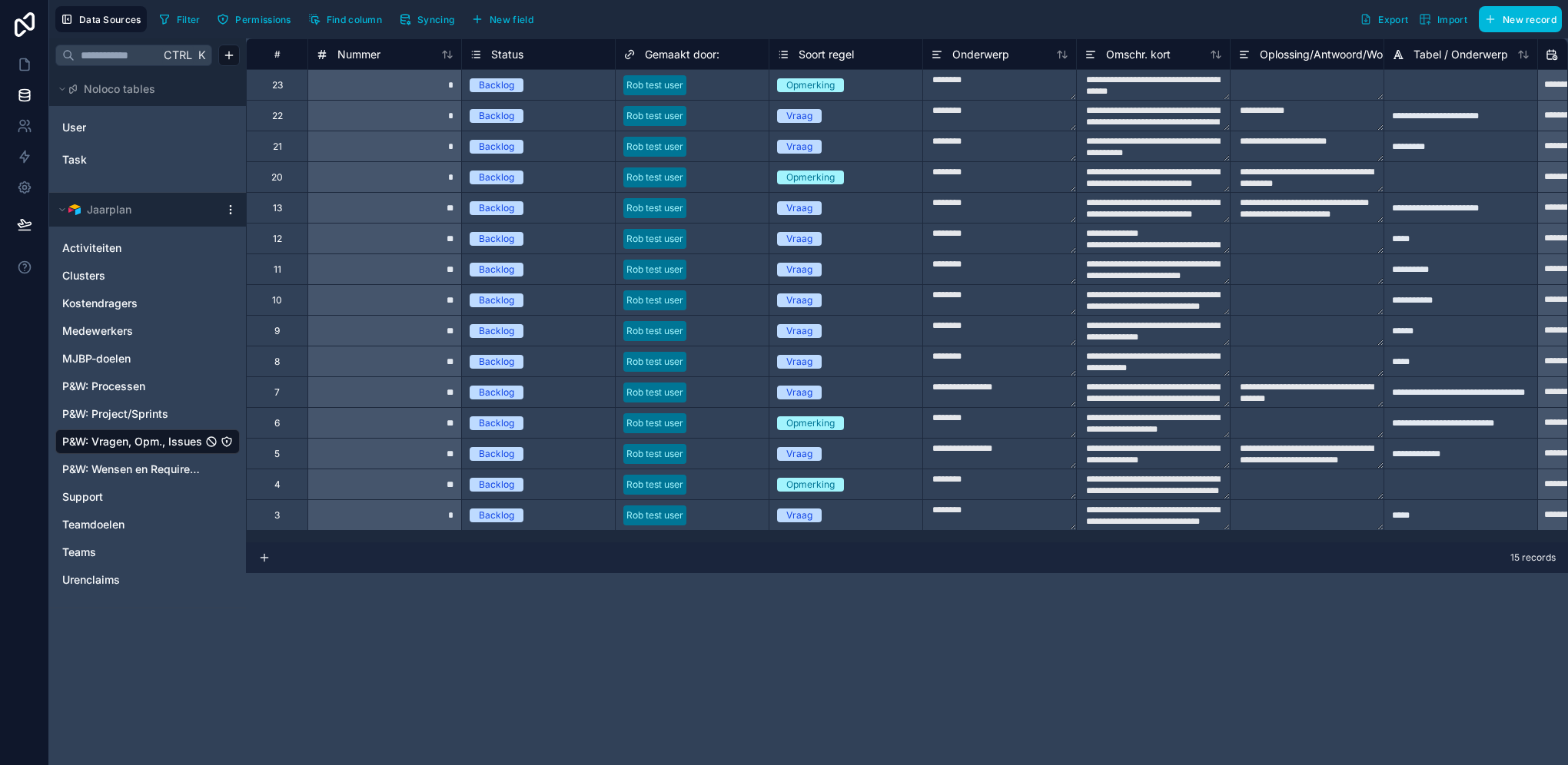
click at [141, 469] on span "P&W: Wensen en Requirements" at bounding box center [132, 469] width 140 height 16
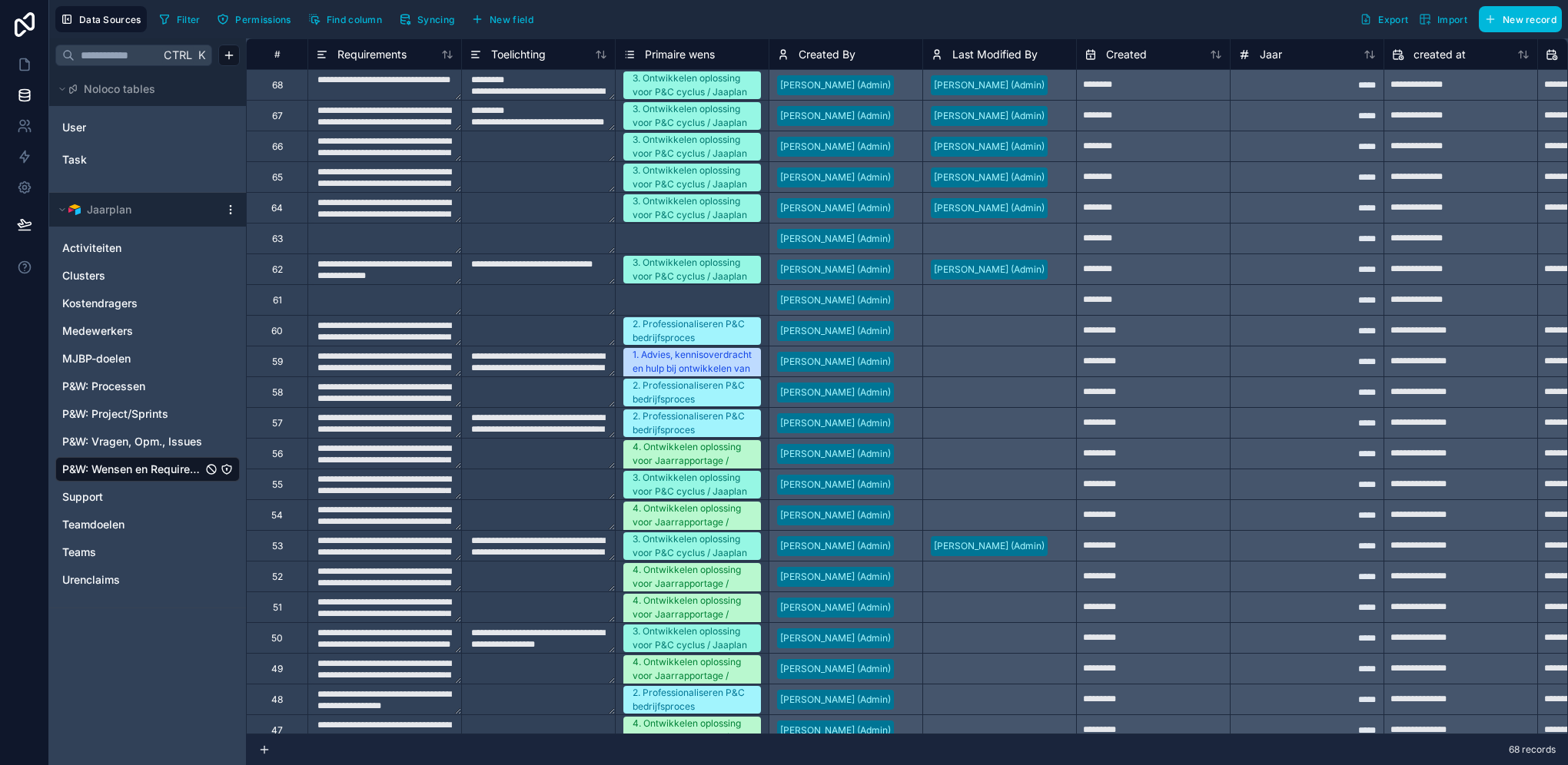
click at [92, 498] on span "Support" at bounding box center [83, 497] width 41 height 16
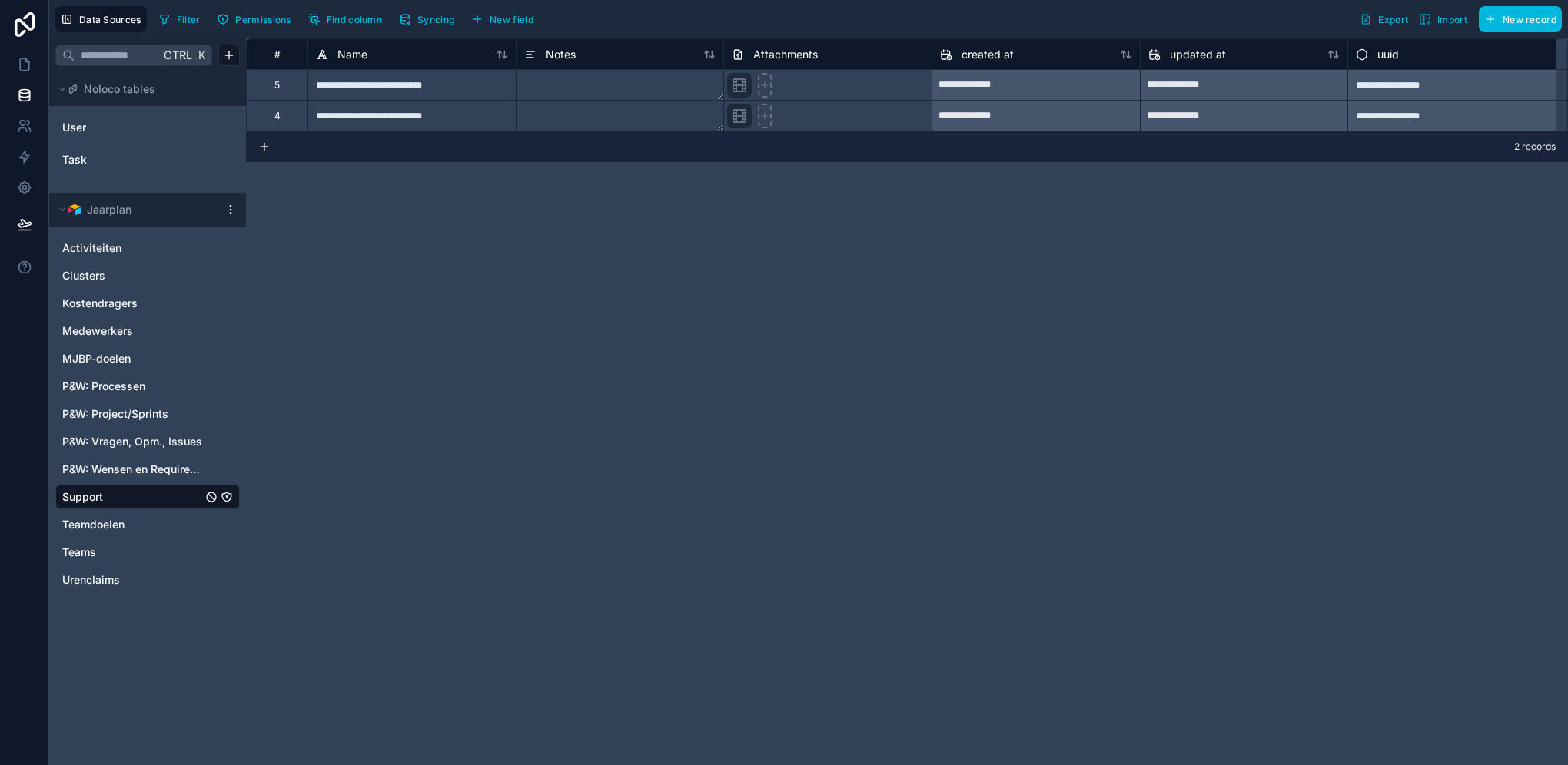
click at [77, 523] on span "Teamdoelen" at bounding box center [93, 525] width 62 height 16
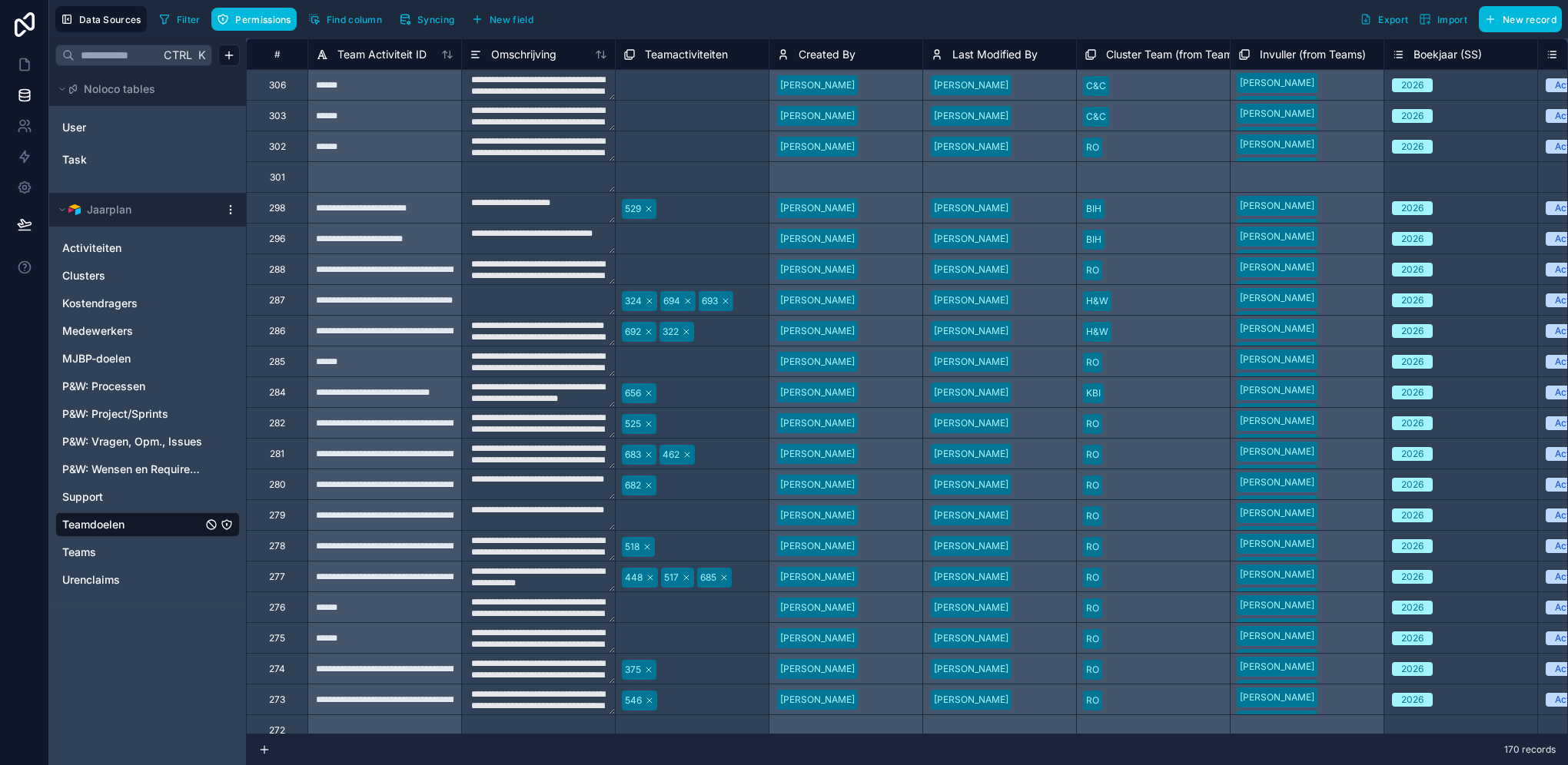
click at [249, 14] on span "Permissions" at bounding box center [263, 19] width 56 height 11
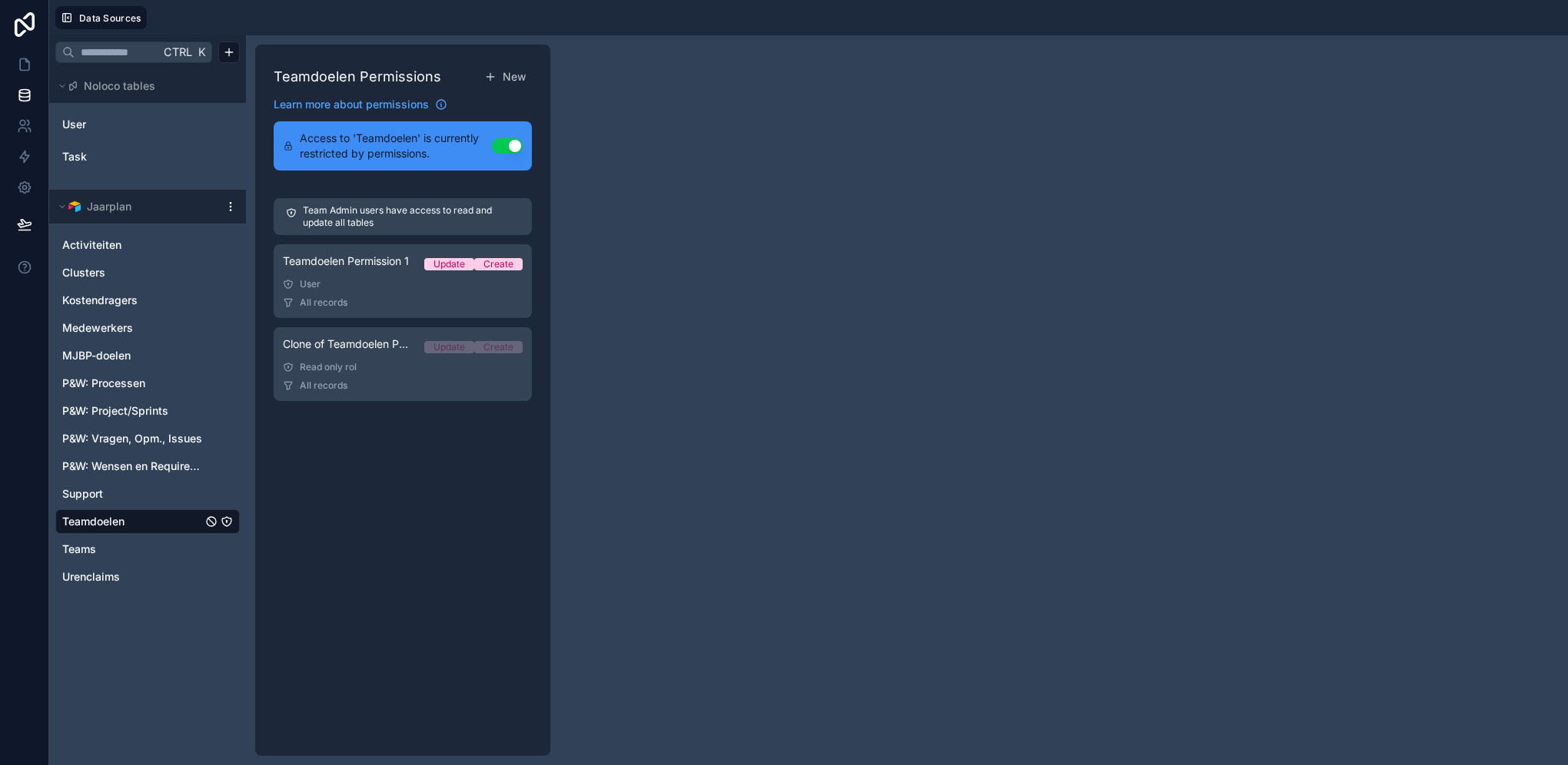
click at [85, 543] on span "Teams" at bounding box center [79, 549] width 33 height 16
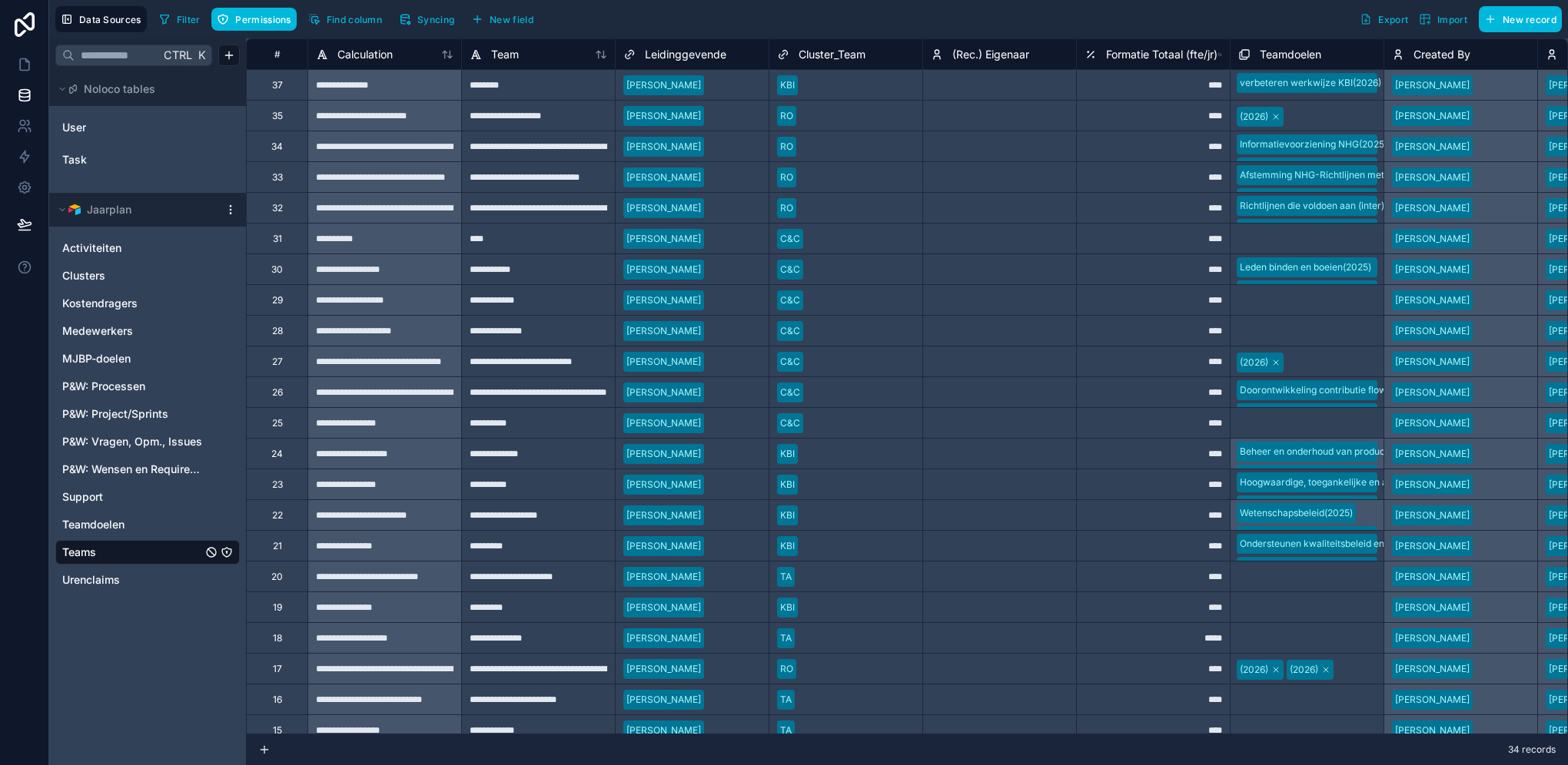
click at [273, 16] on span "Permissions" at bounding box center [263, 19] width 56 height 11
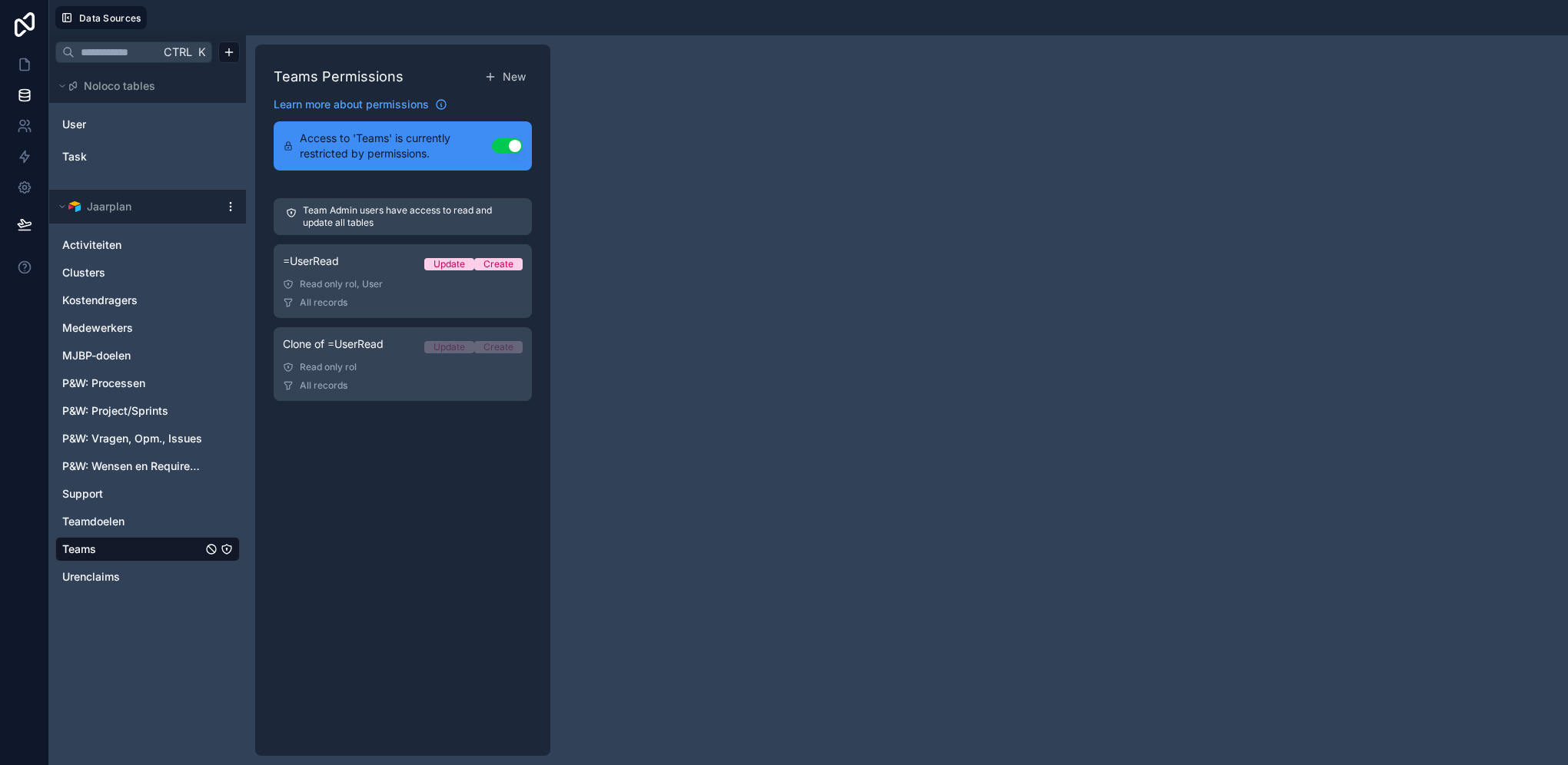
click at [117, 543] on span "Urenclaims" at bounding box center [91, 577] width 58 height 16
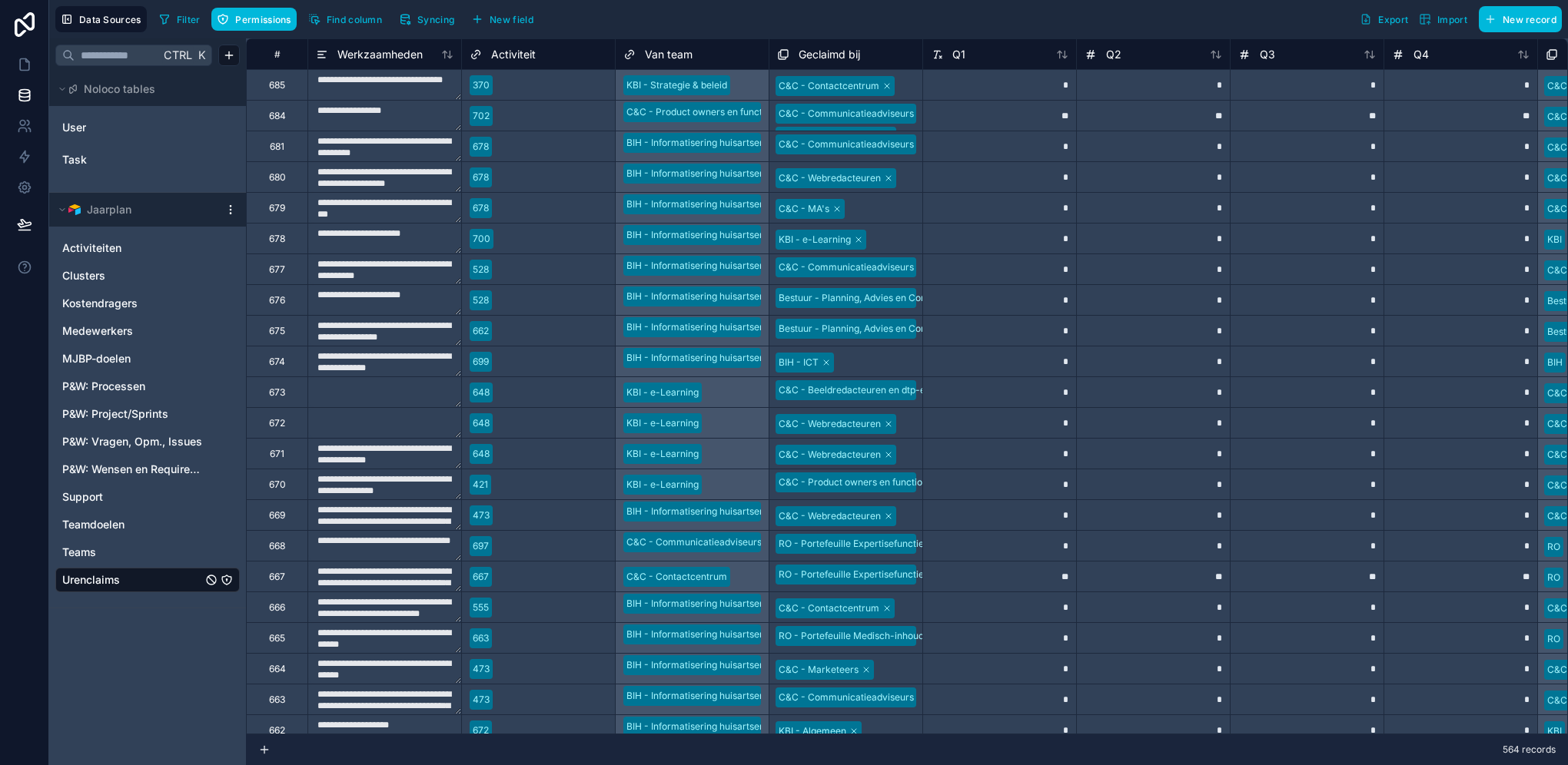
click at [256, 14] on span "Permissions" at bounding box center [263, 19] width 56 height 11
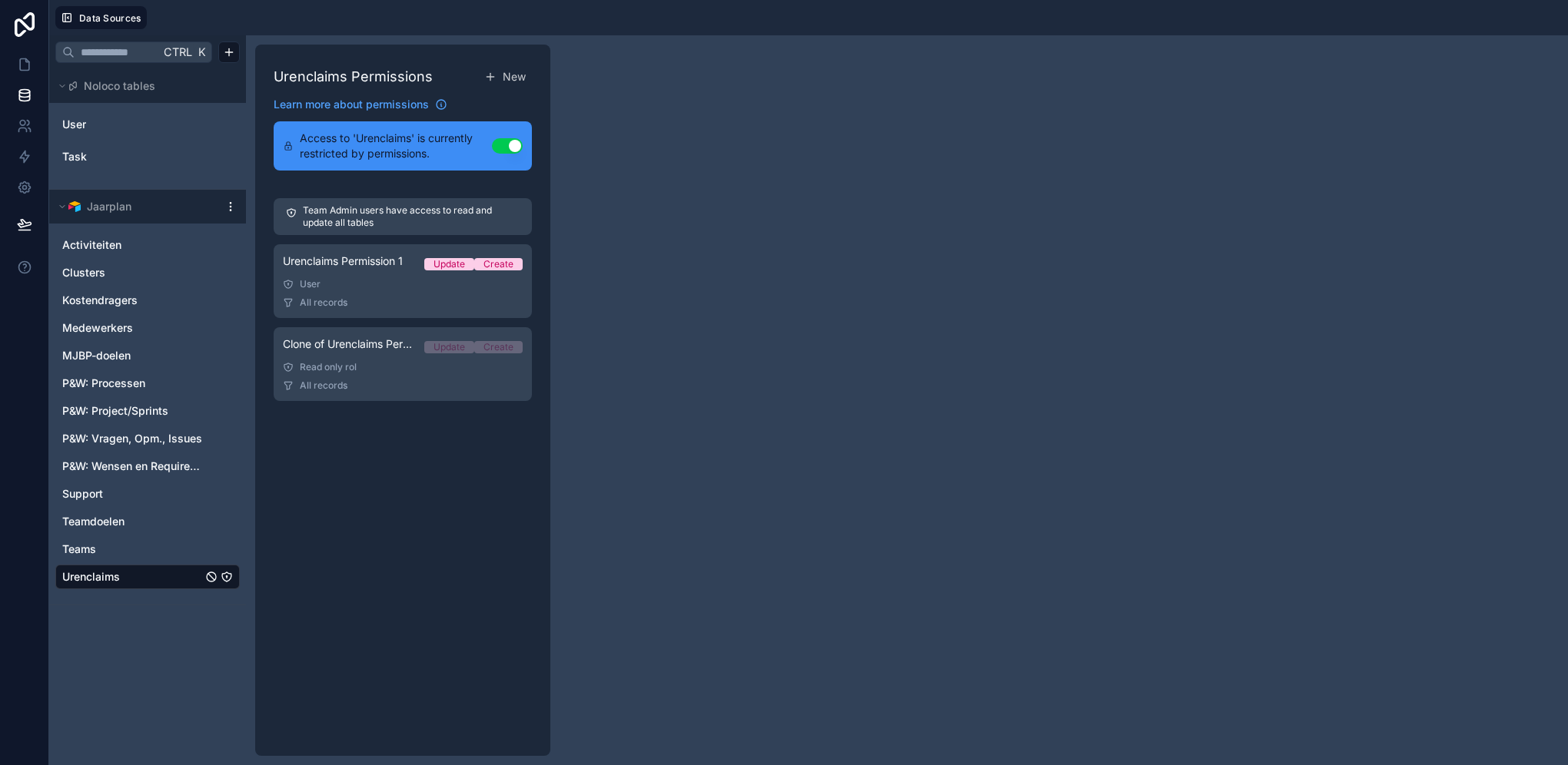
click at [417, 371] on div "Read only rol" at bounding box center [402, 367] width 240 height 12
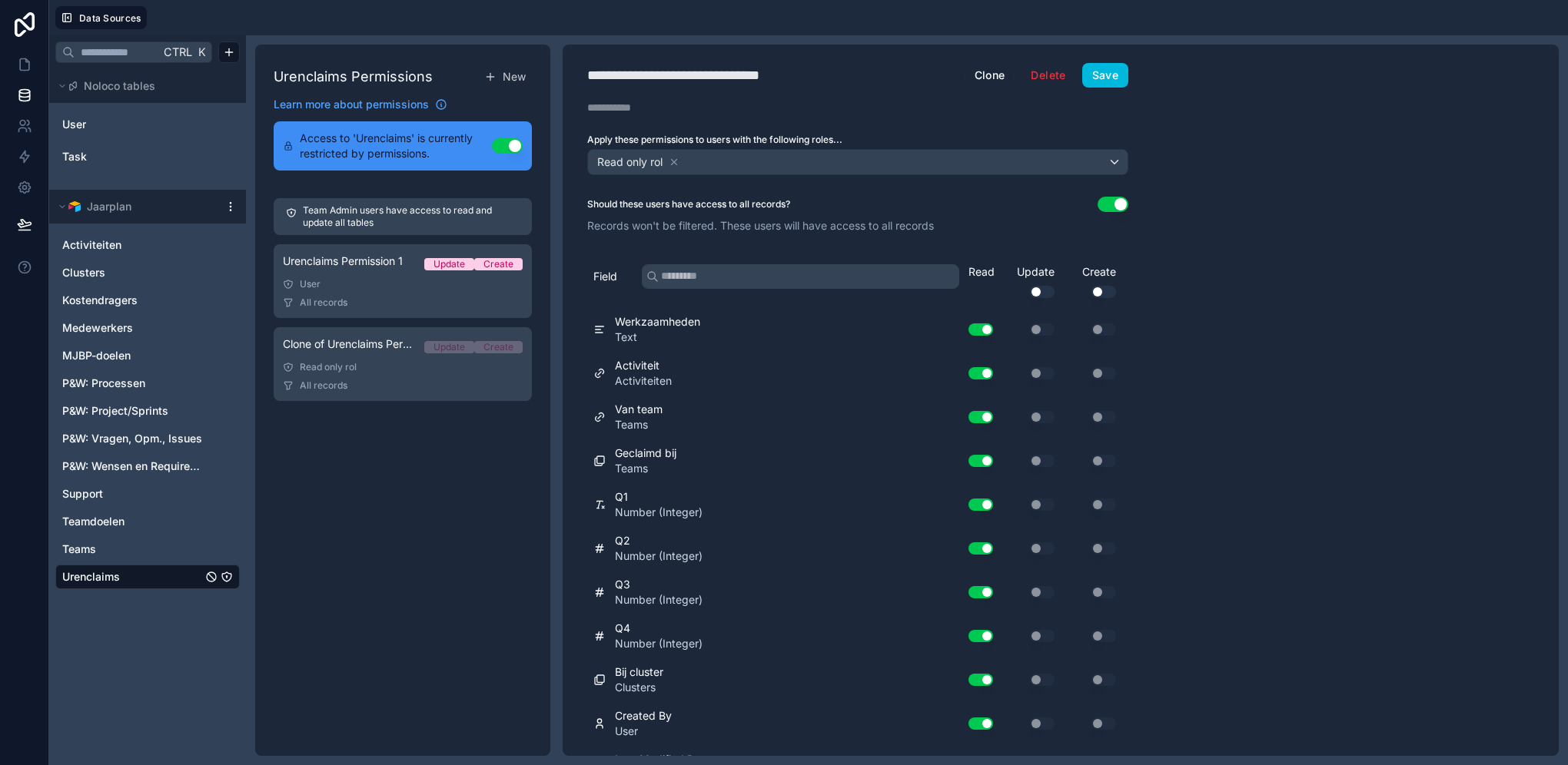
click at [386, 303] on div "All records" at bounding box center [402, 302] width 240 height 12
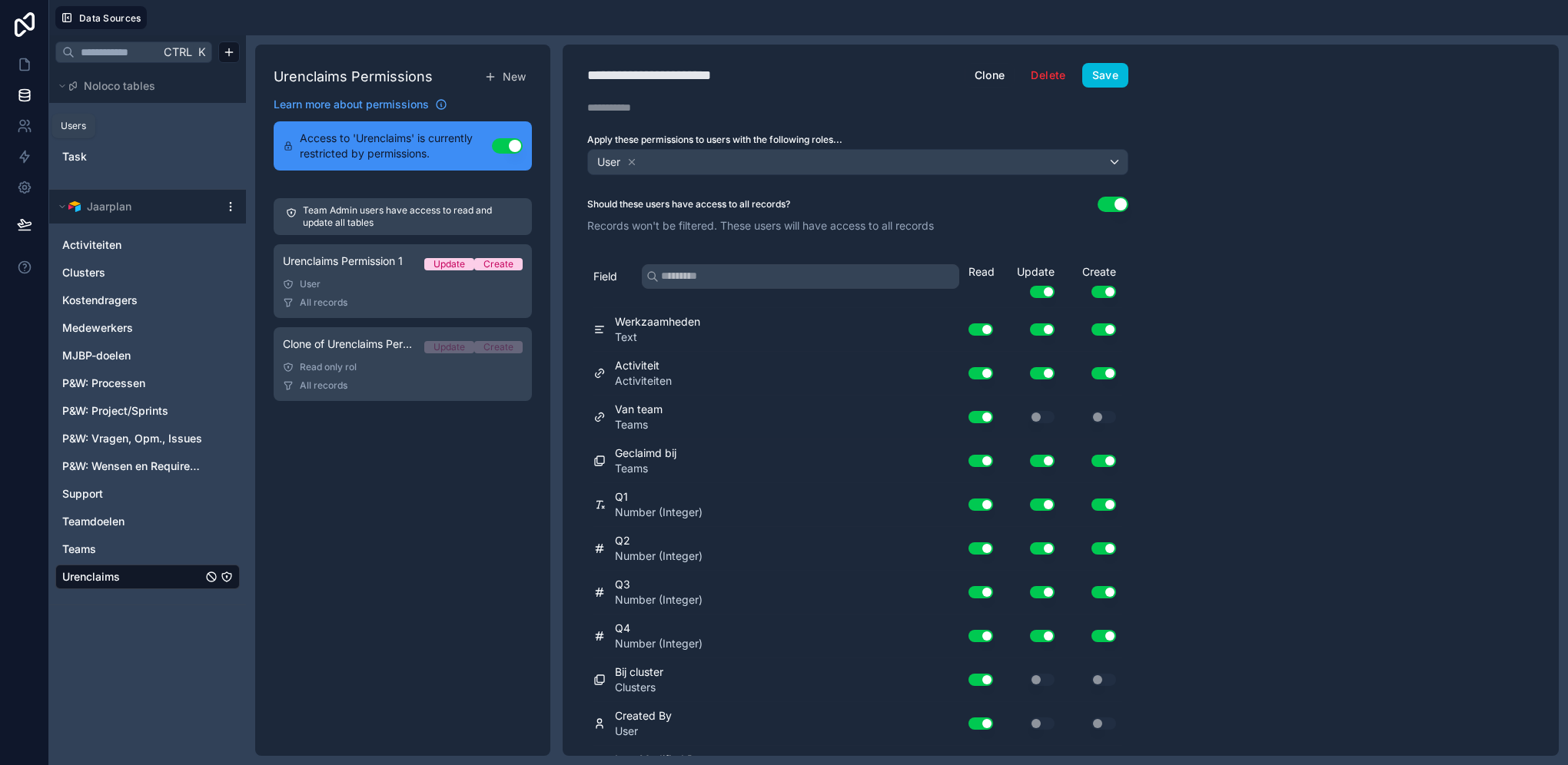
click at [20, 123] on icon at bounding box center [24, 125] width 16 height 16
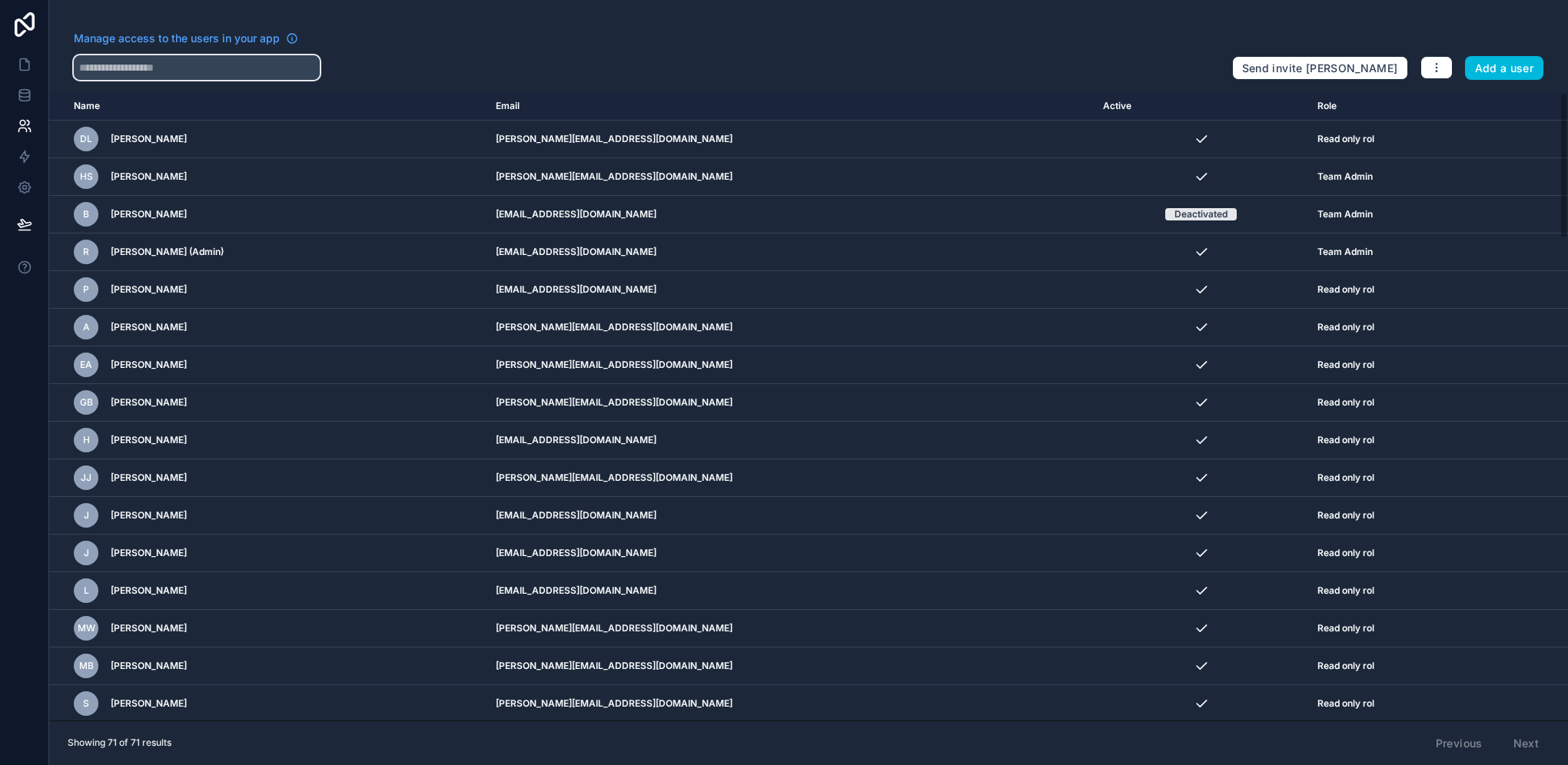
click at [277, 64] on input "text" at bounding box center [196, 68] width 246 height 24
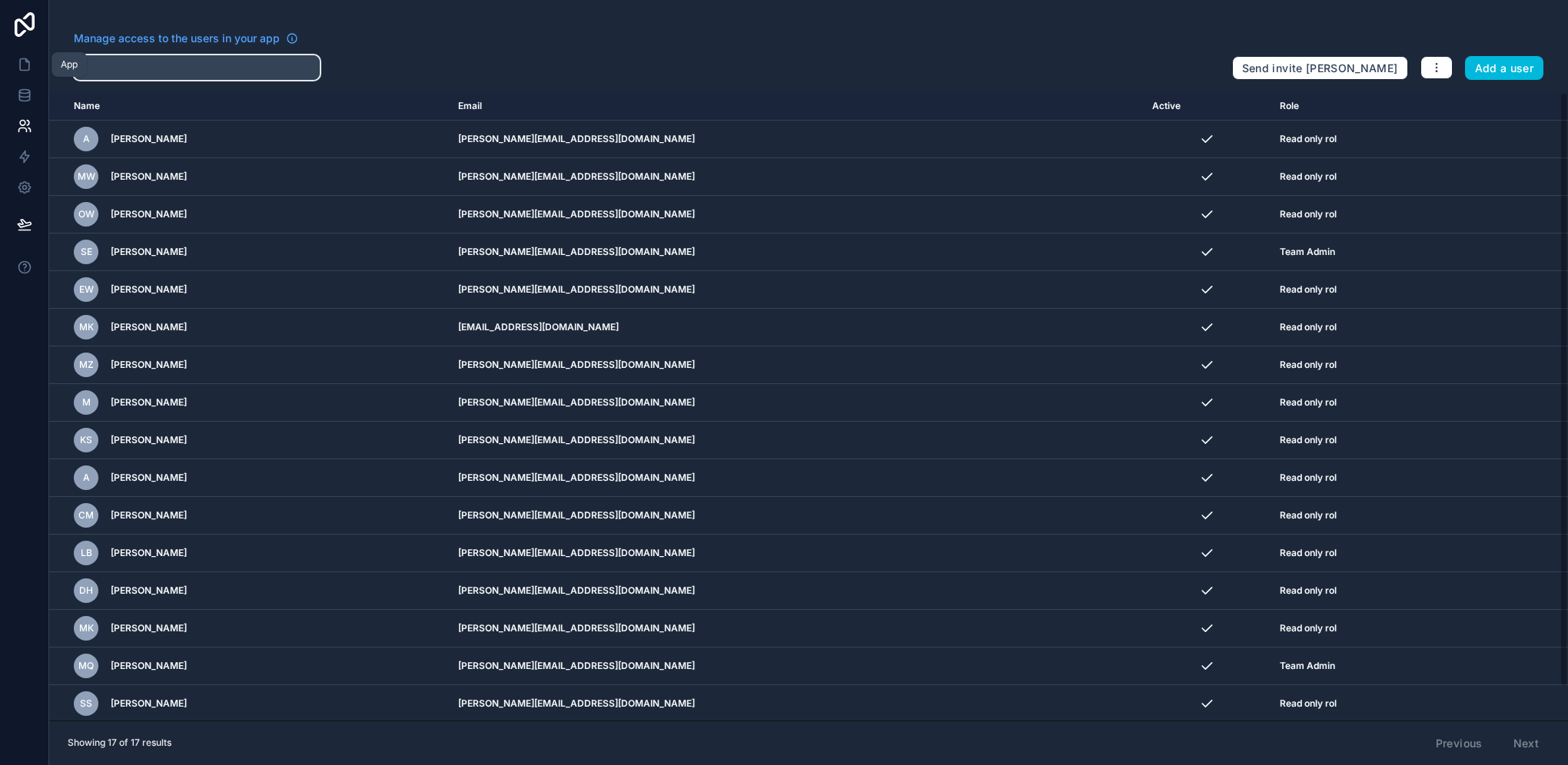
type input "**"
click at [23, 69] on icon at bounding box center [24, 64] width 16 height 16
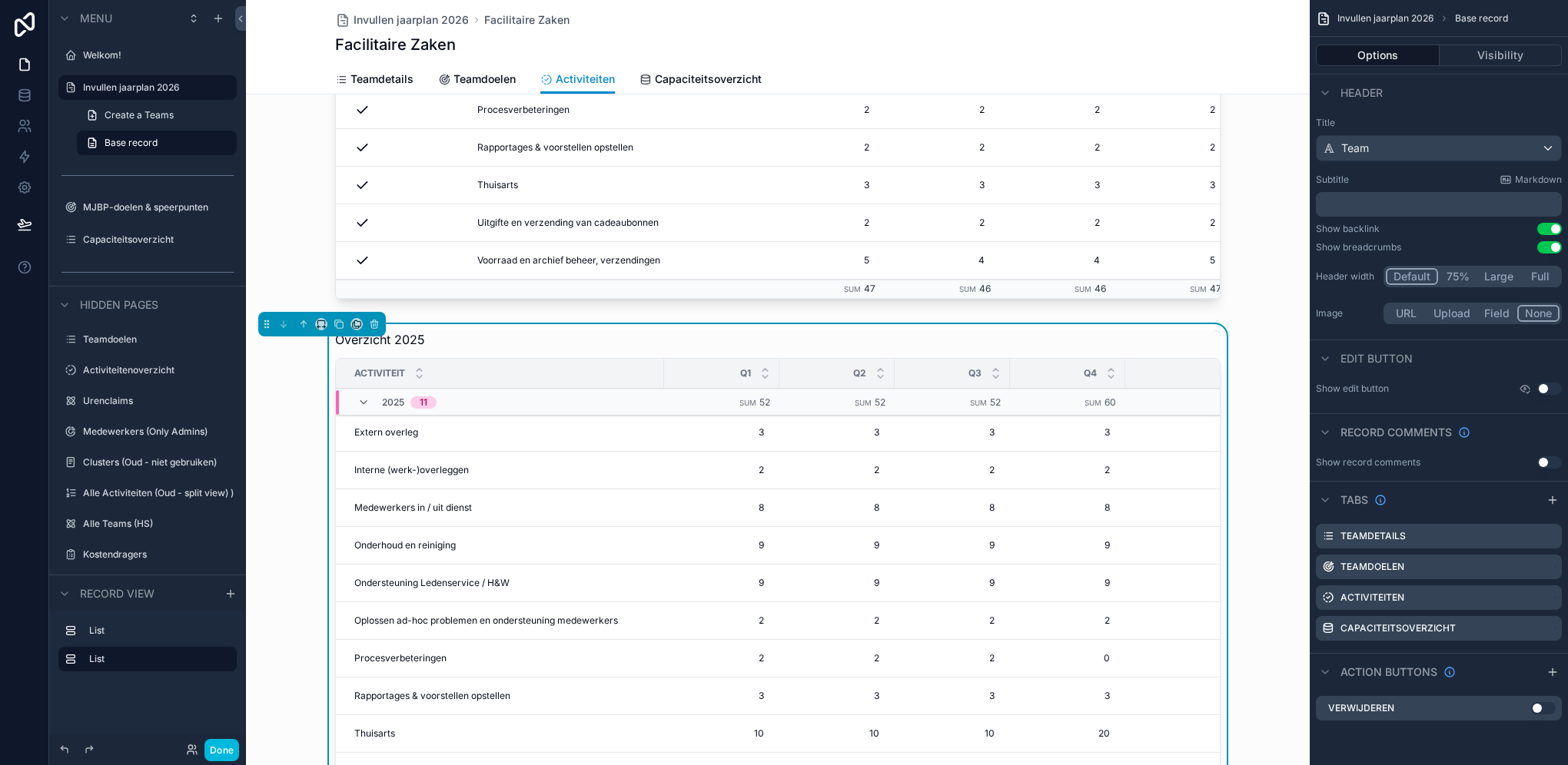
scroll to position [460, 0]
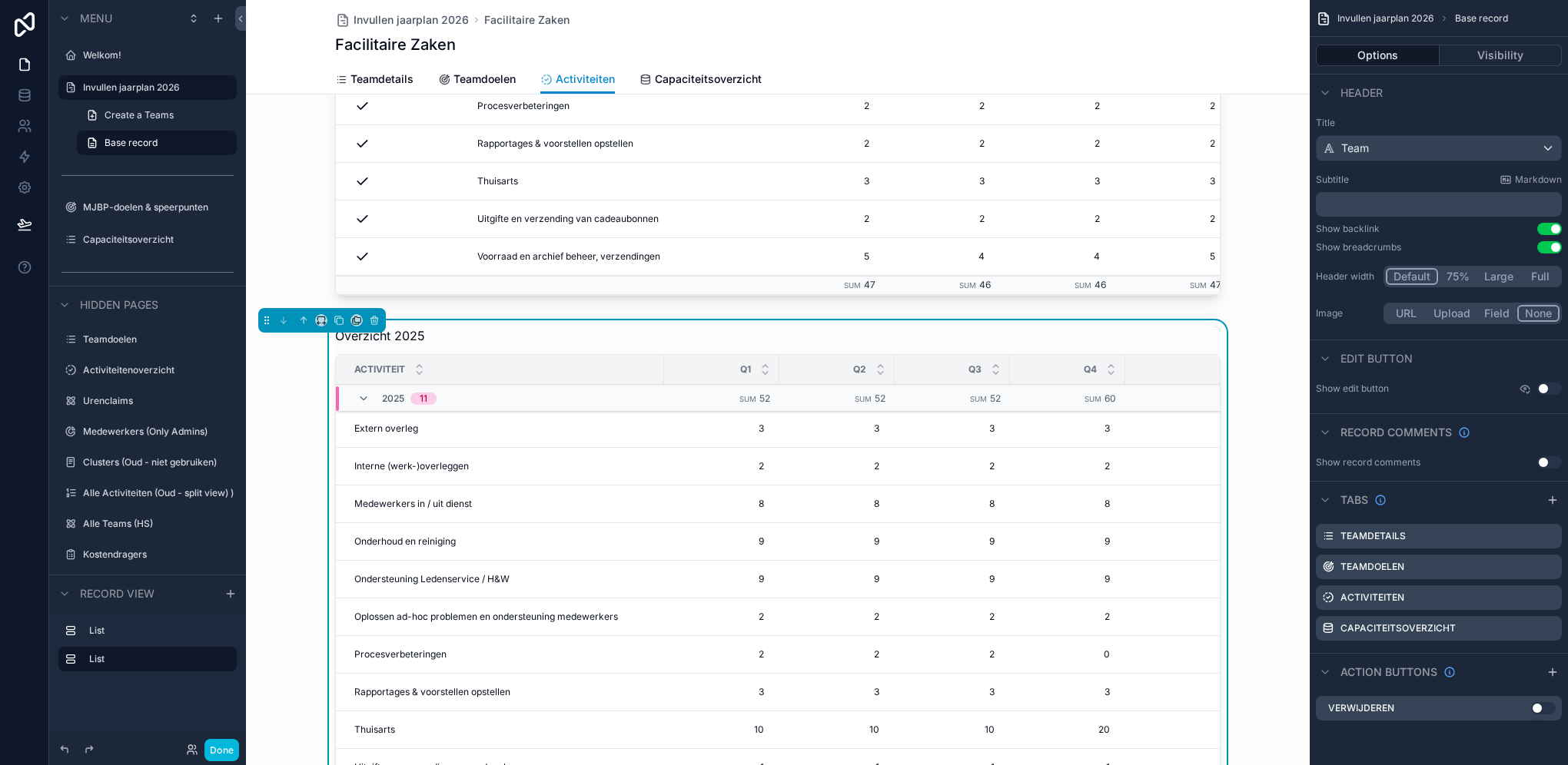
click at [523, 344] on div "Overzicht 2025" at bounding box center [777, 336] width 885 height 19
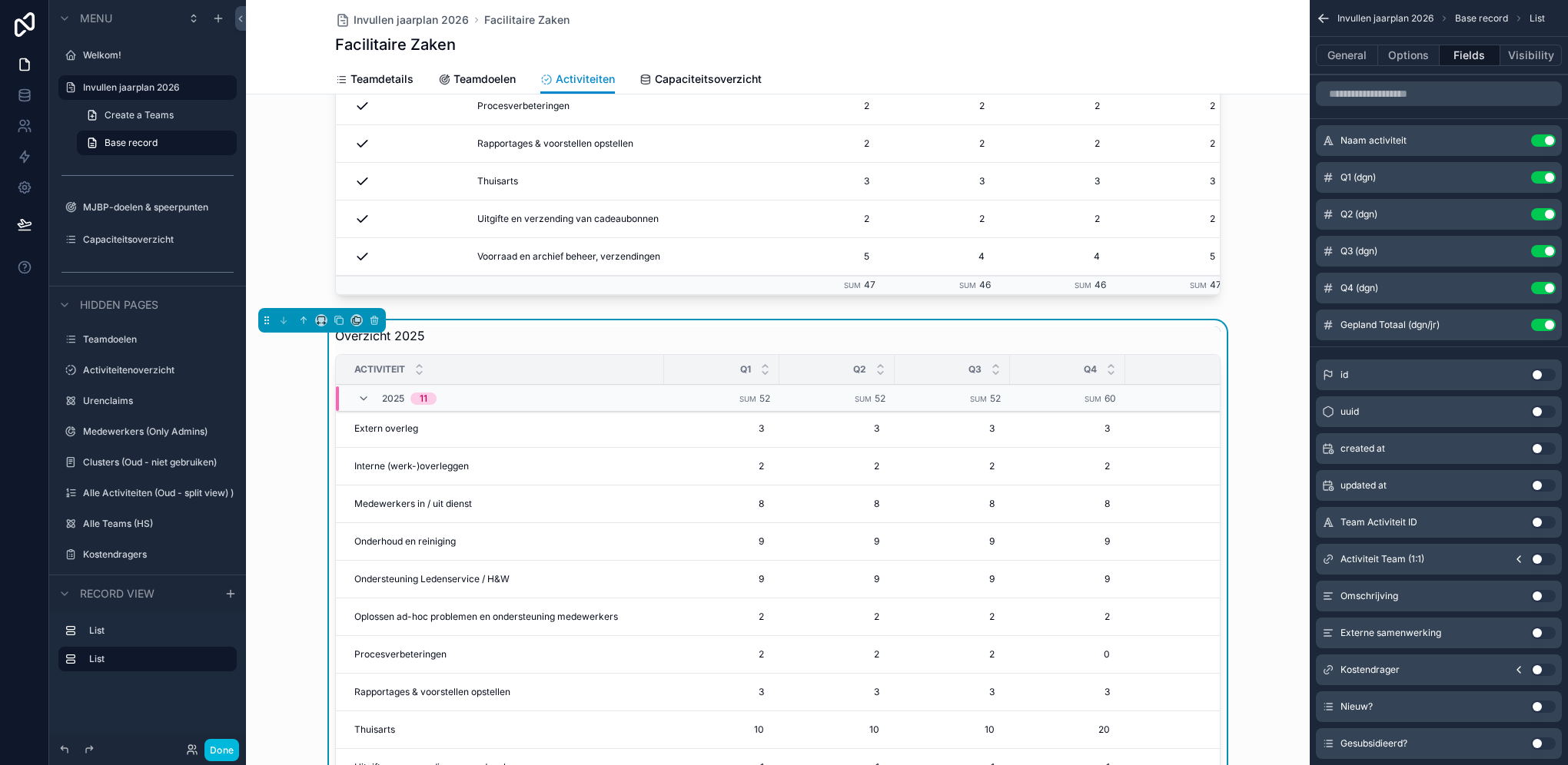
click at [552, 447] on td "Extern overleg Extern overleg" at bounding box center [500, 429] width 328 height 38
click at [546, 444] on td "Extern overleg Extern overleg" at bounding box center [500, 429] width 328 height 38
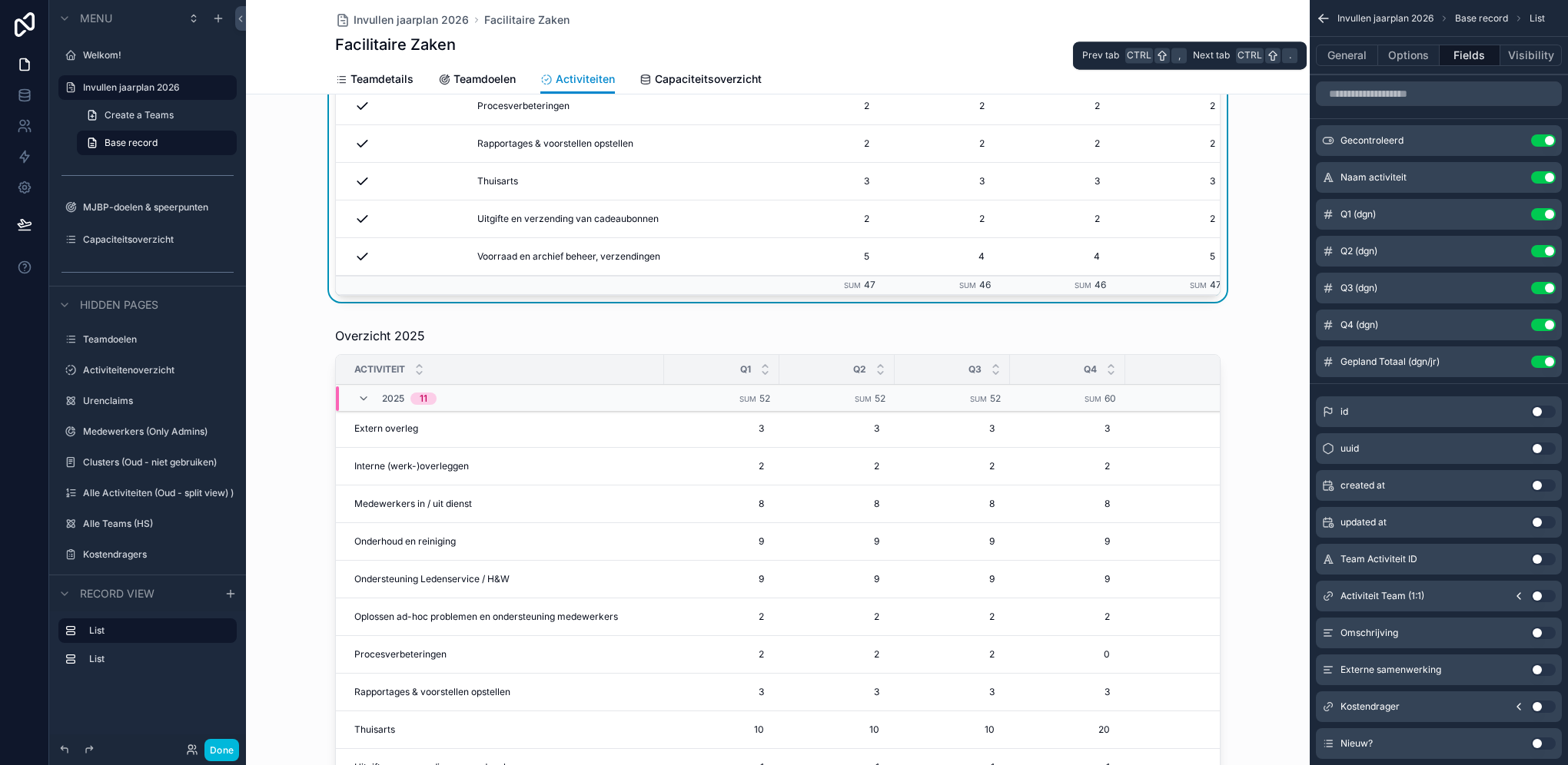
click at [1173, 56] on button "General" at bounding box center [1346, 55] width 62 height 21
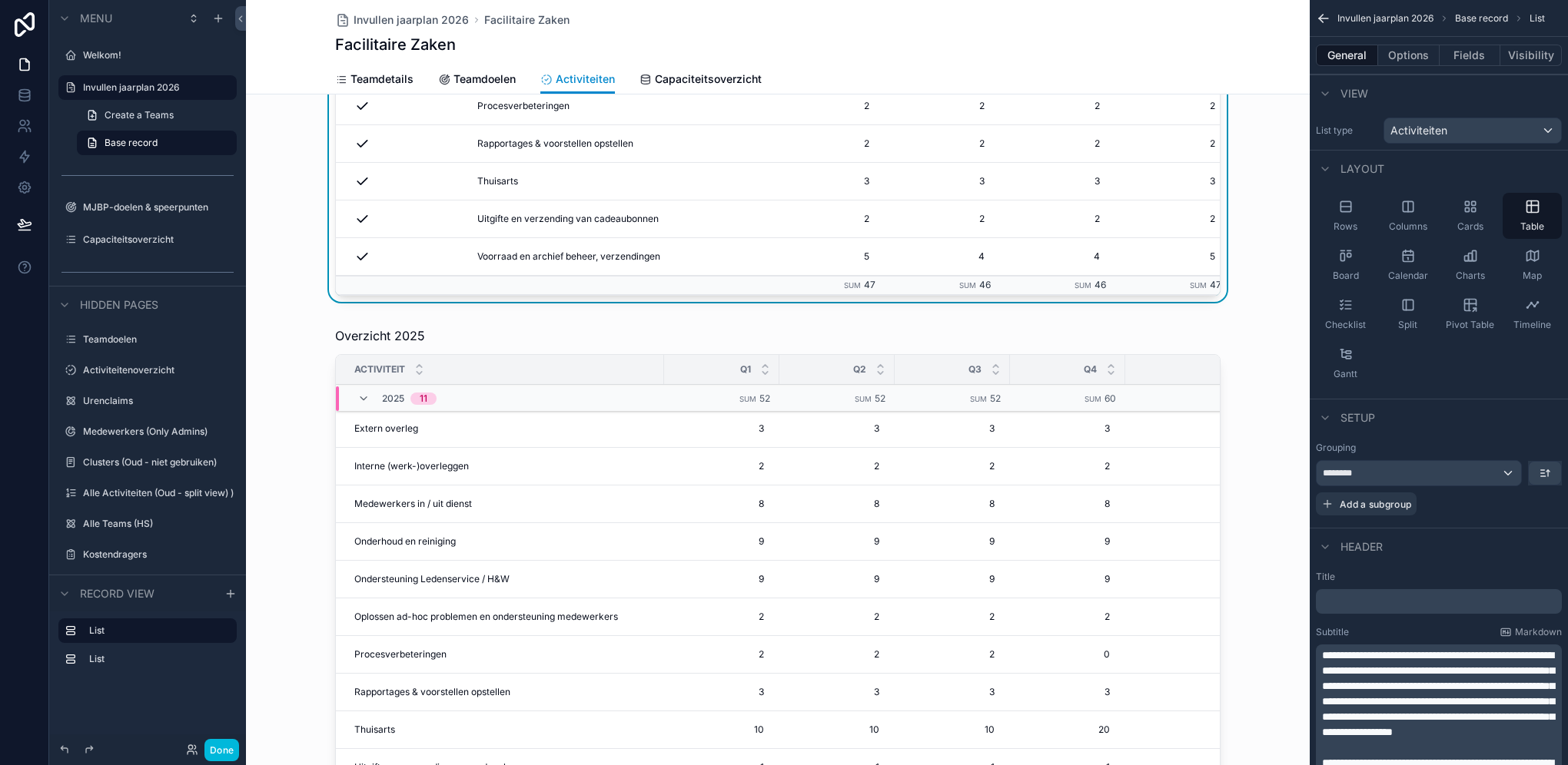
click at [655, 512] on div "scrollable content" at bounding box center [777, 588] width 1064 height 536
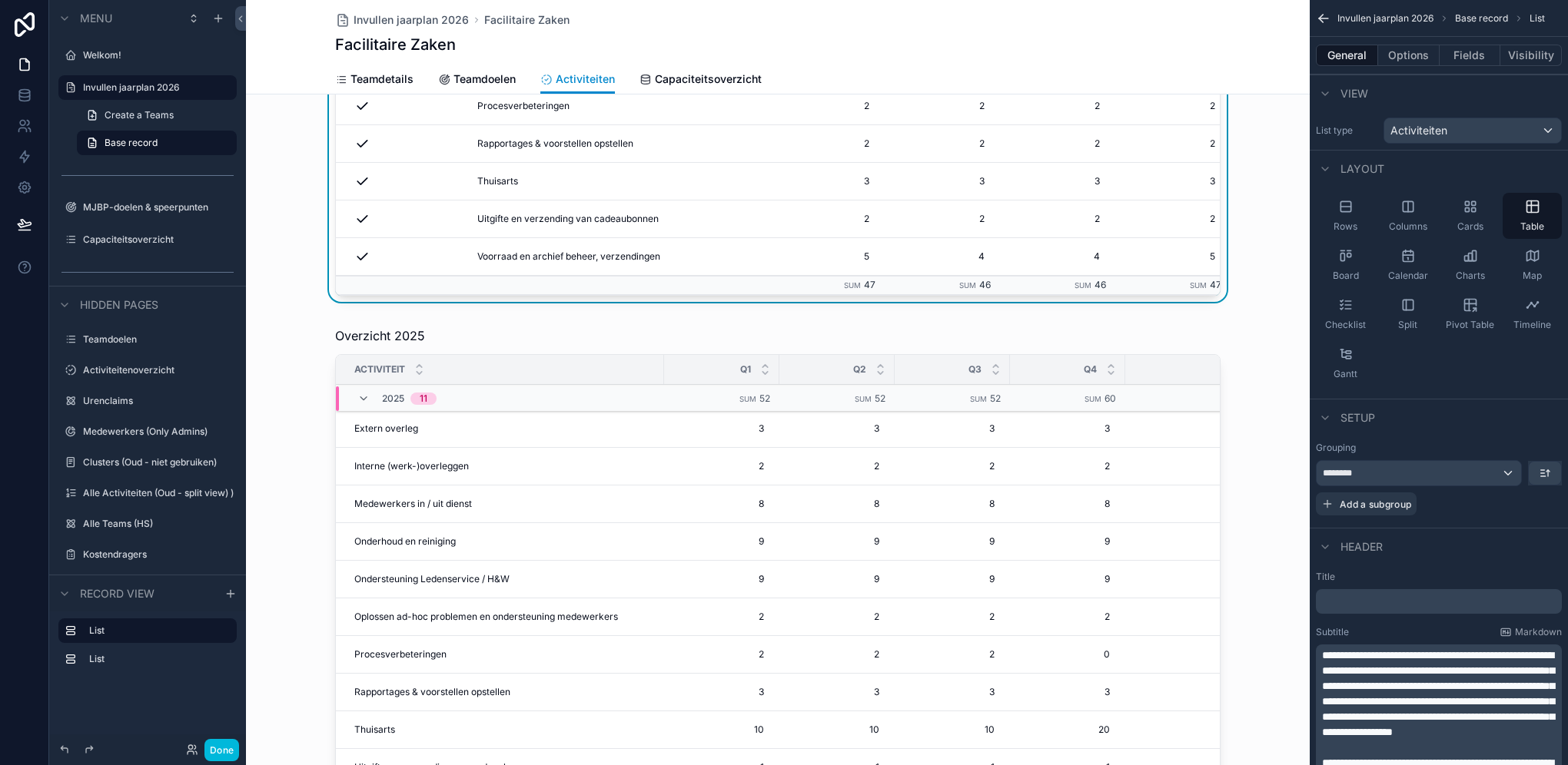
click at [703, 460] on div "scrollable content" at bounding box center [777, 588] width 1064 height 536
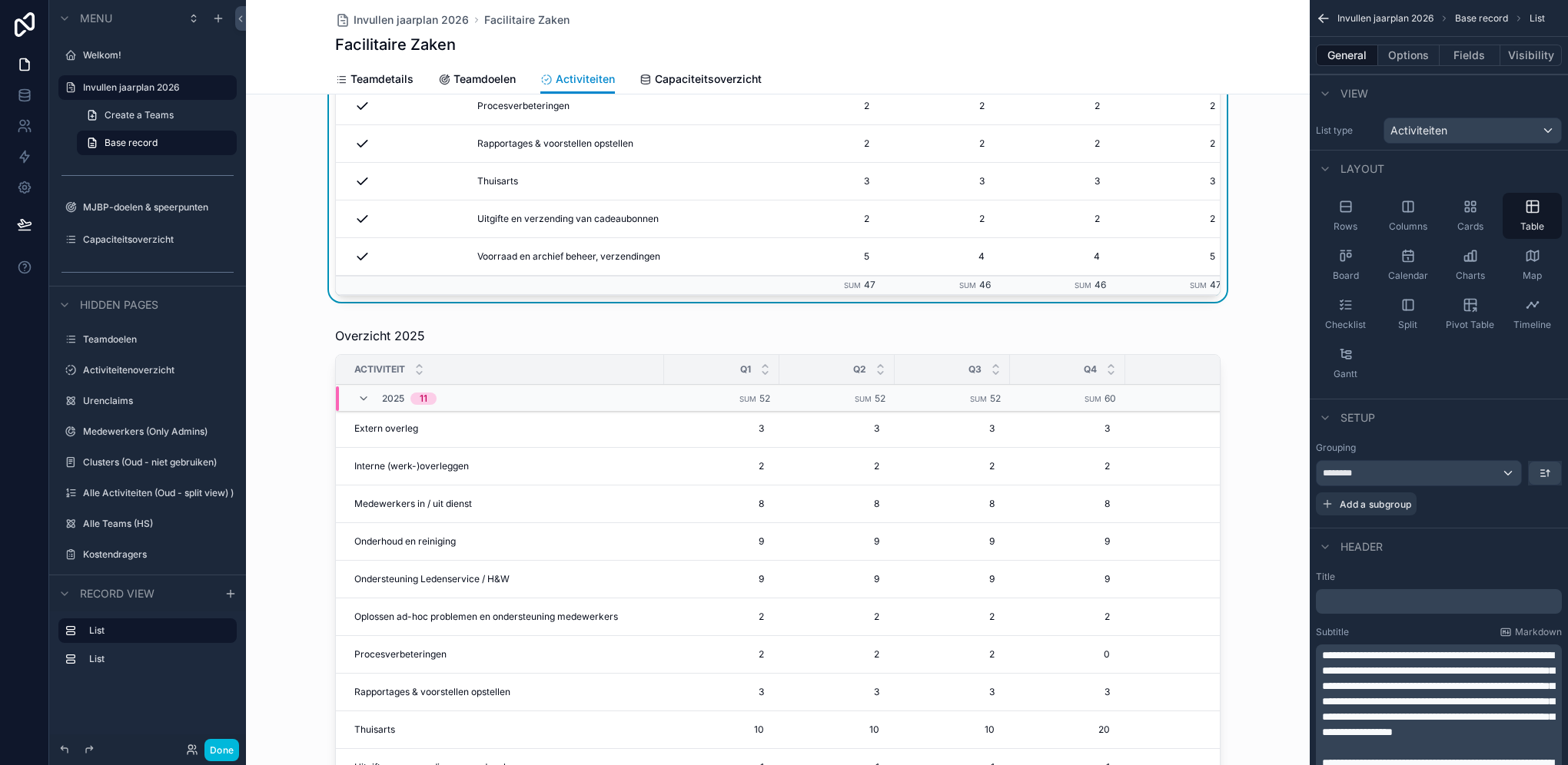
click at [696, 540] on div "scrollable content" at bounding box center [777, 588] width 1064 height 536
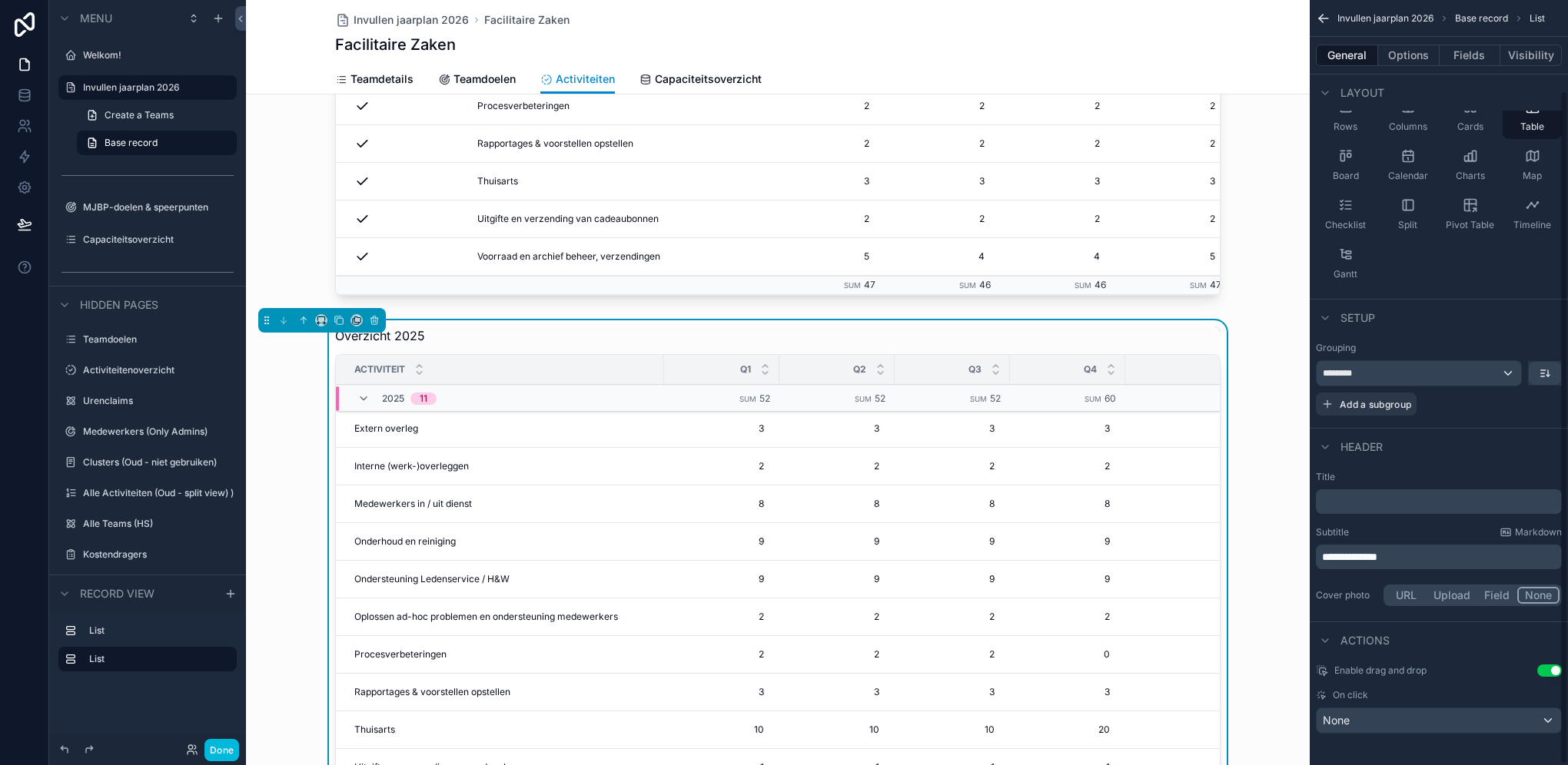
scroll to position [104, 0]
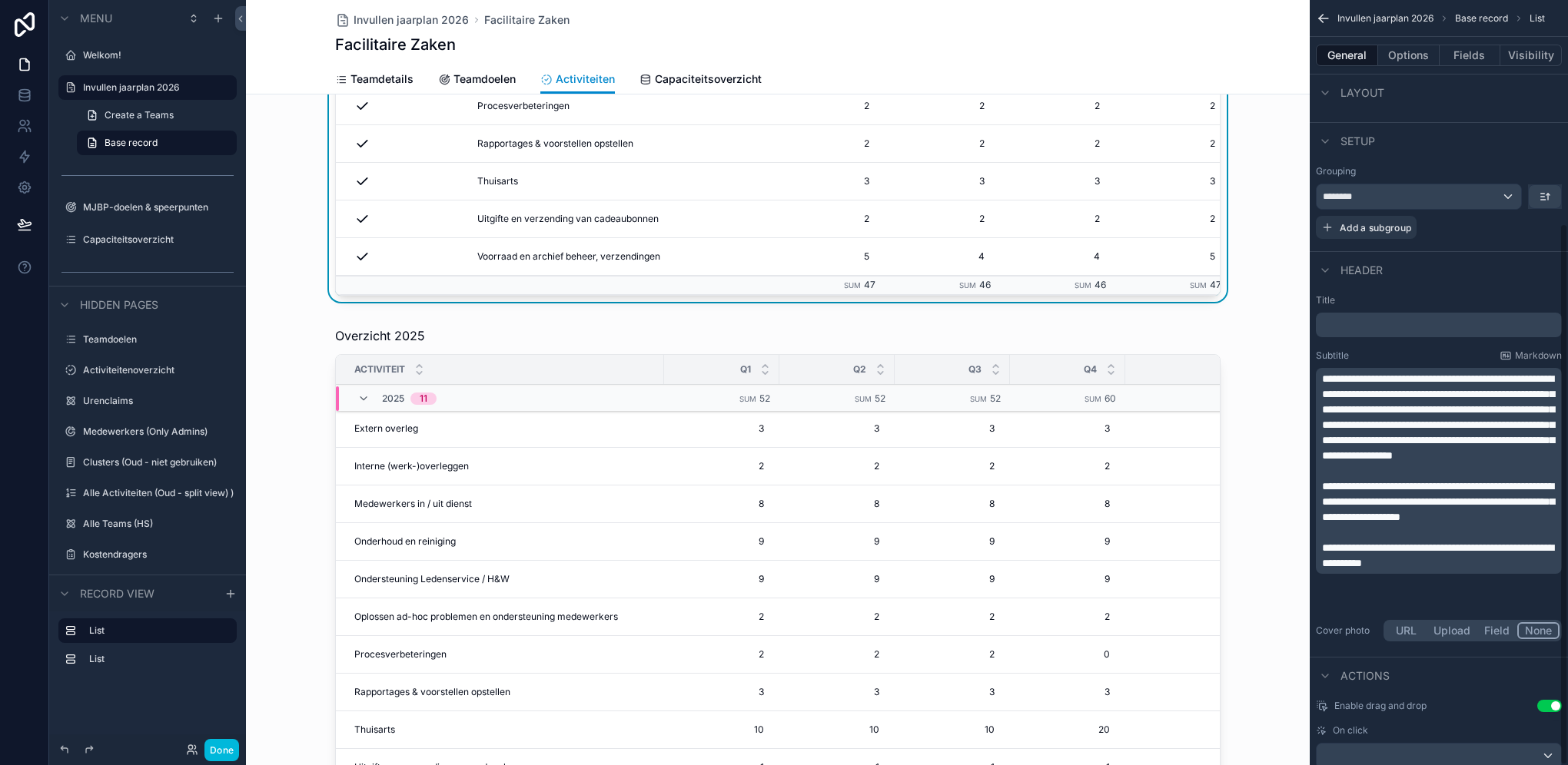
scroll to position [316, 0]
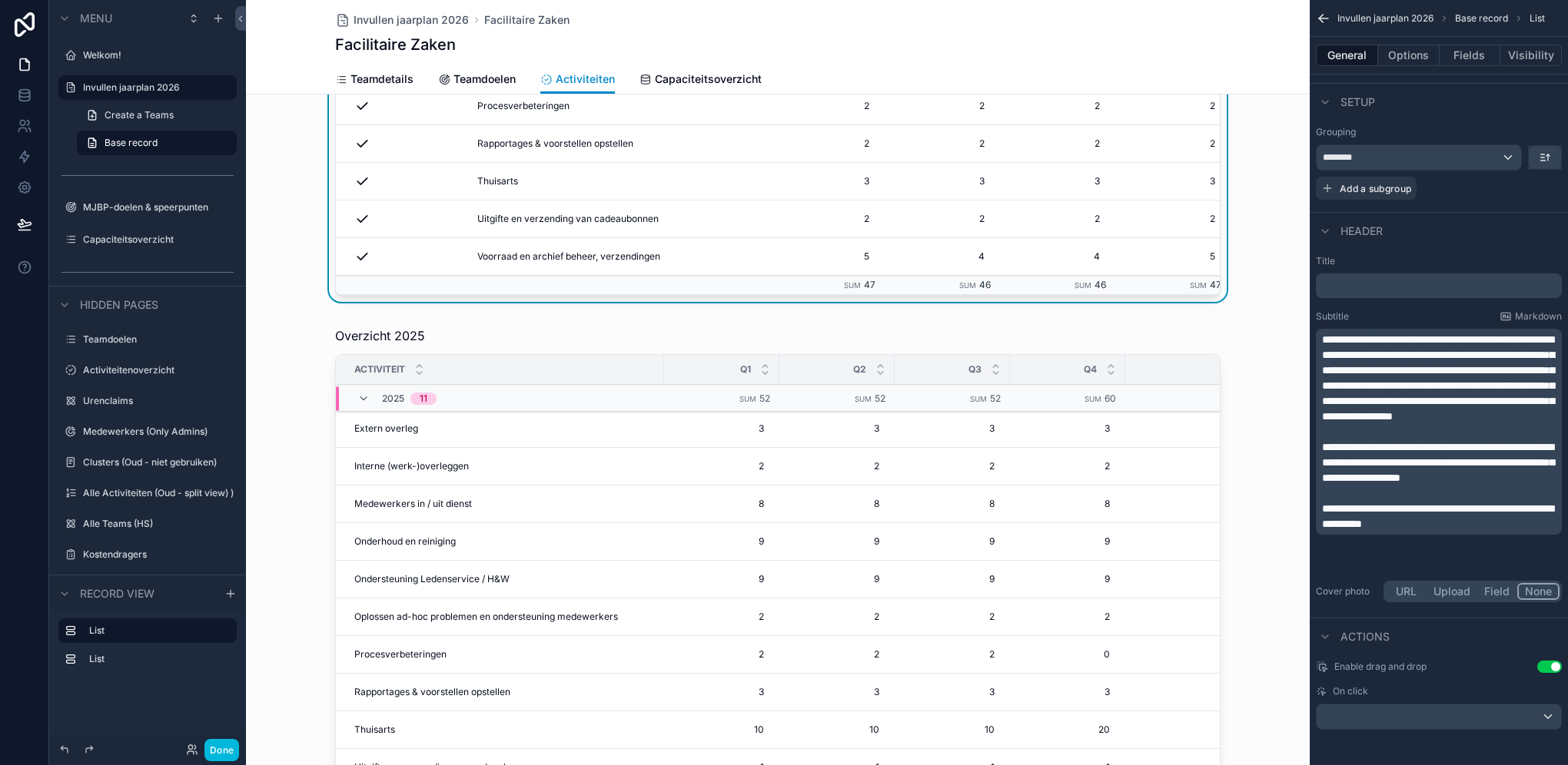
click at [724, 543] on div "scrollable content" at bounding box center [777, 588] width 1064 height 536
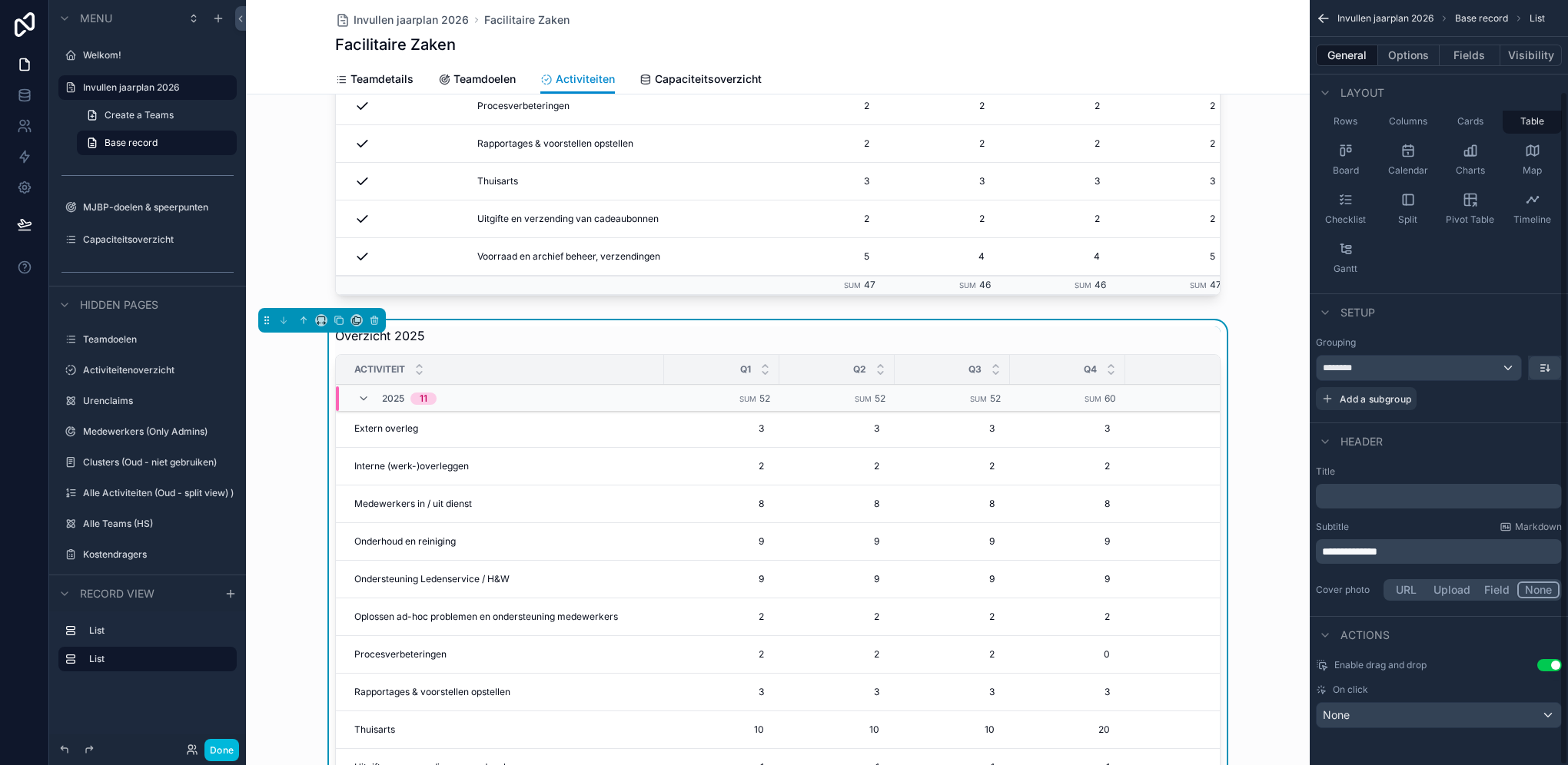
scroll to position [104, 0]
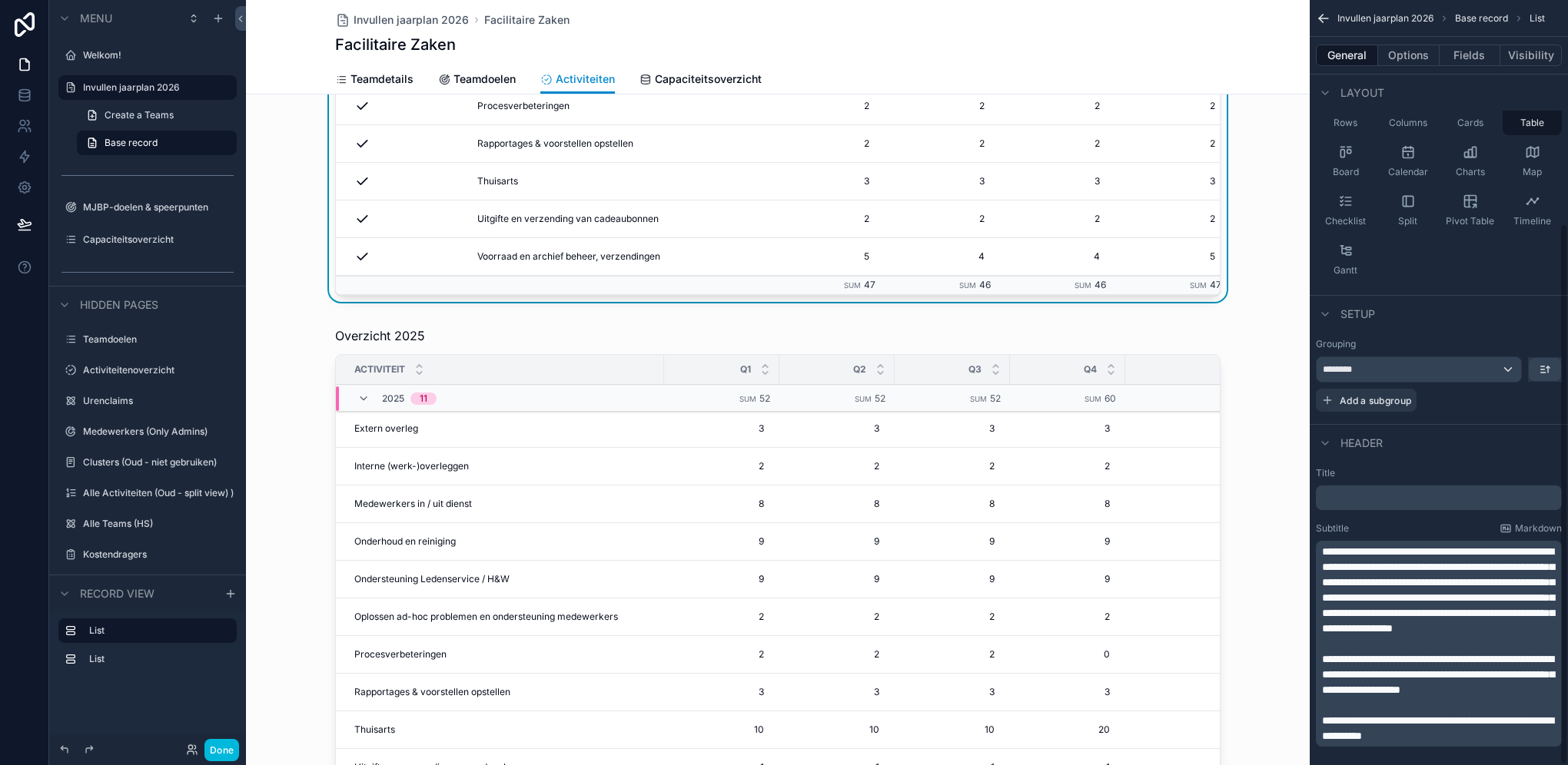
scroll to position [316, 0]
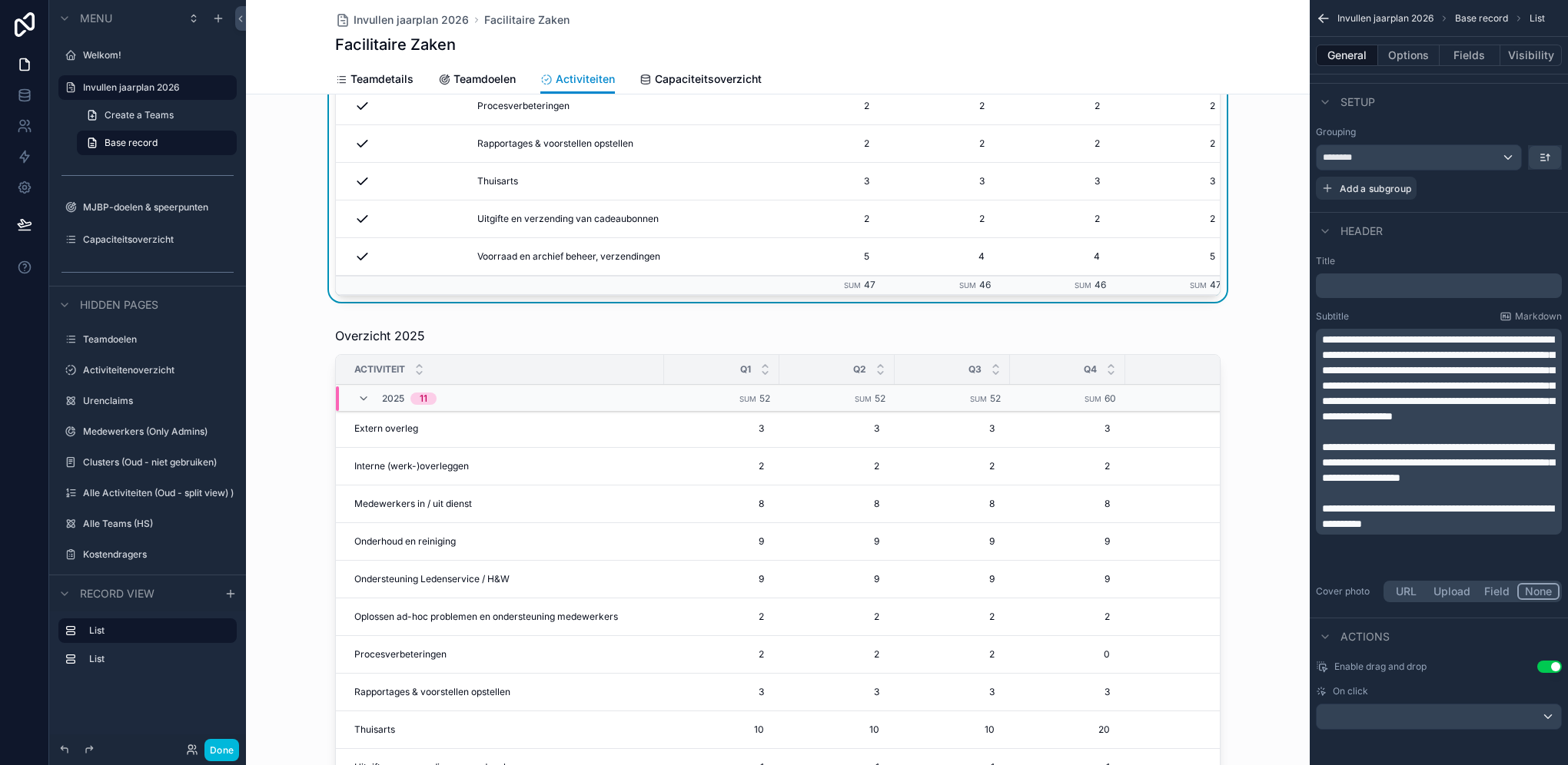
click at [765, 543] on div "scrollable content" at bounding box center [777, 588] width 1064 height 536
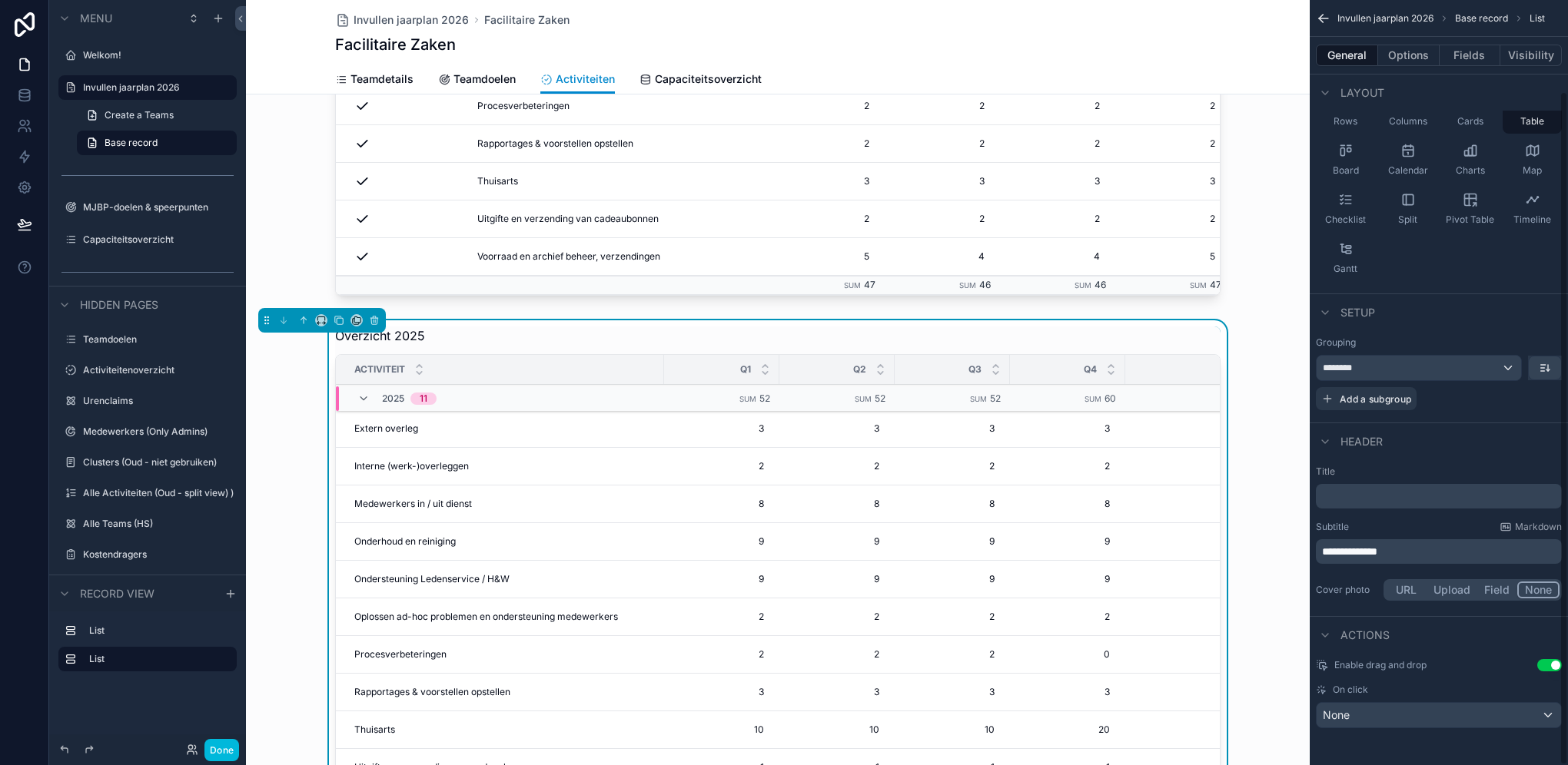
scroll to position [104, 0]
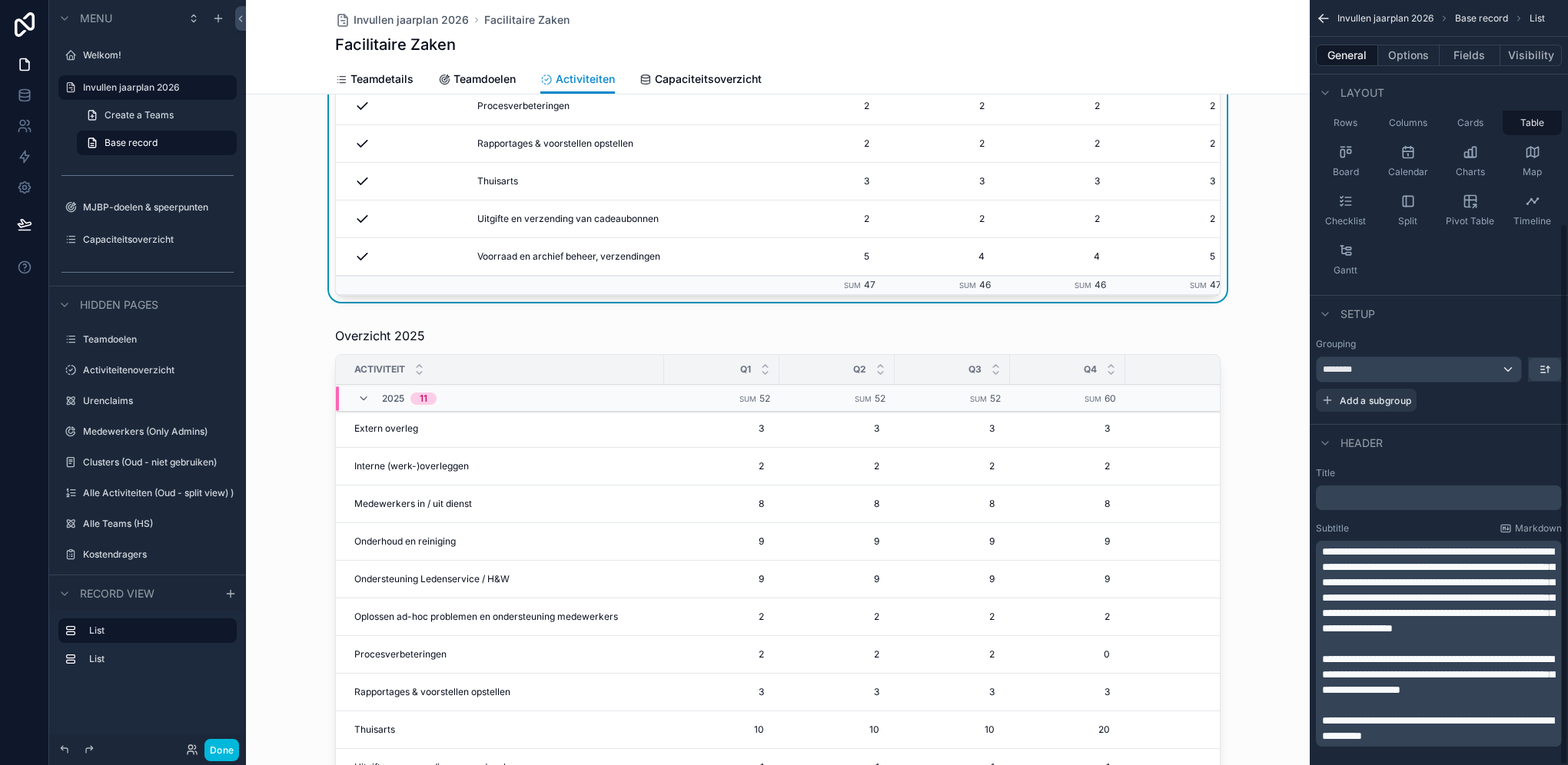
scroll to position [316, 0]
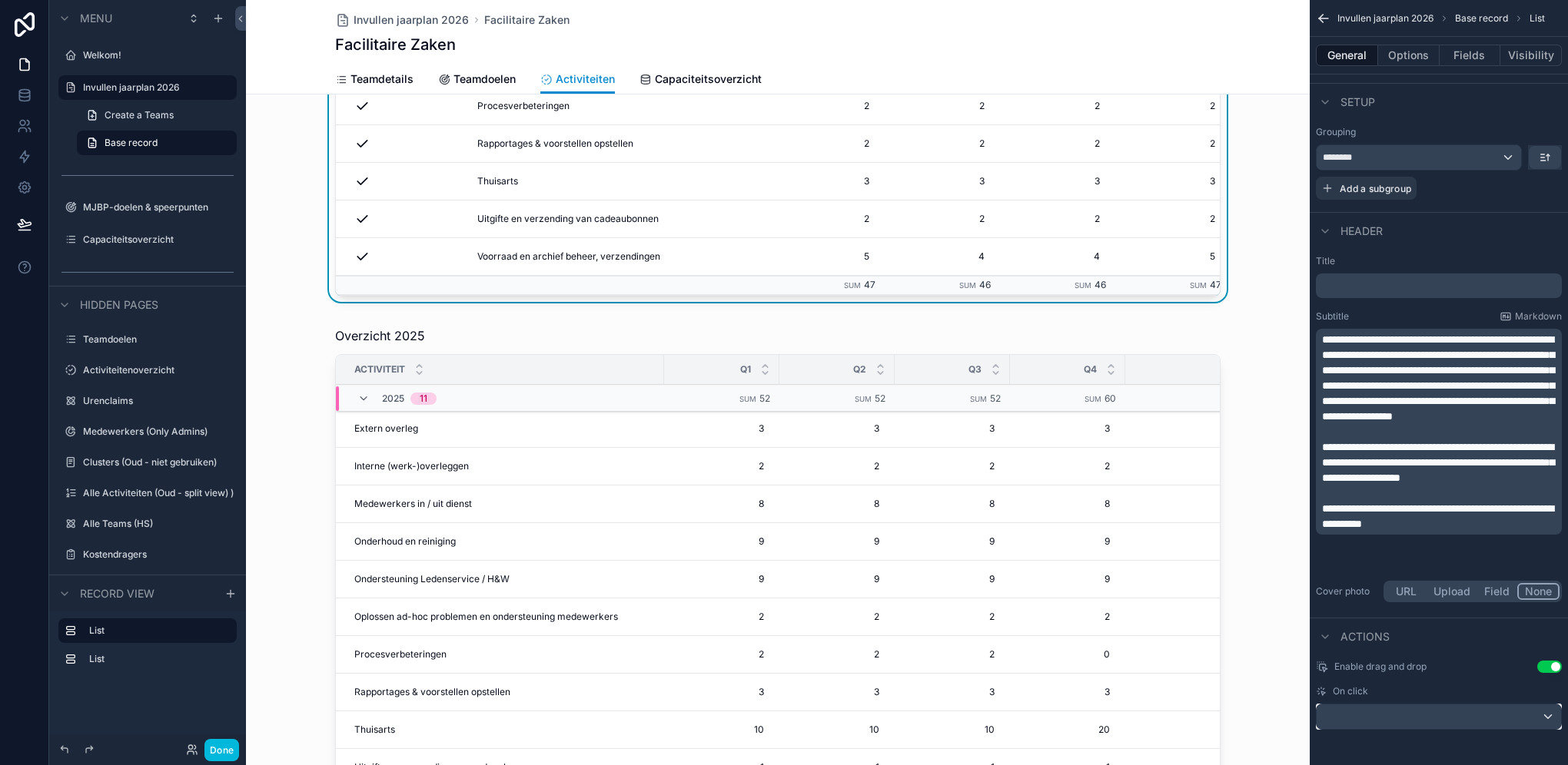
click at [1173, 543] on div "scrollable content" at bounding box center [1438, 717] width 244 height 24
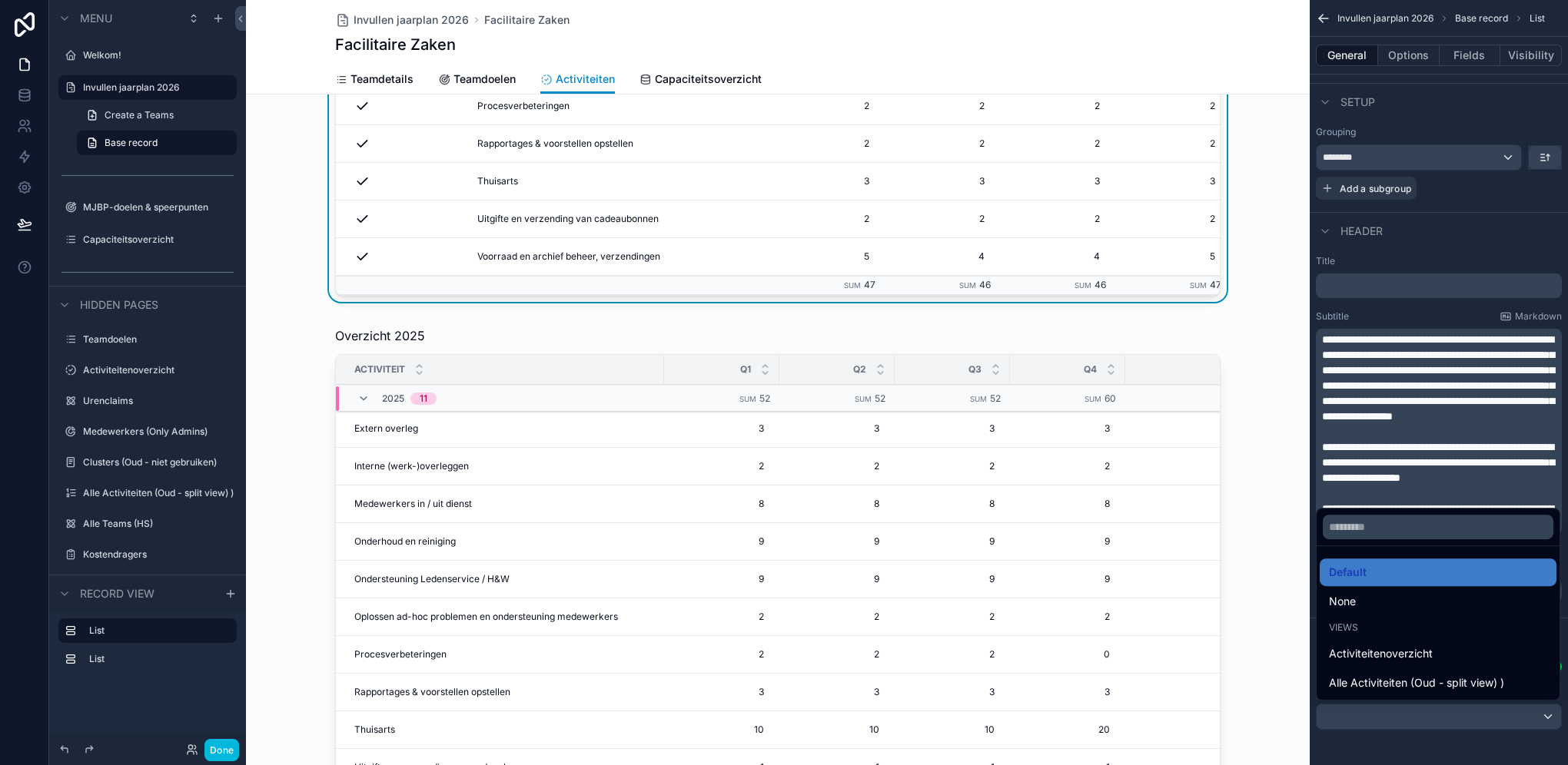
click at [628, 543] on div "scrollable content" at bounding box center [777, 588] width 1064 height 536
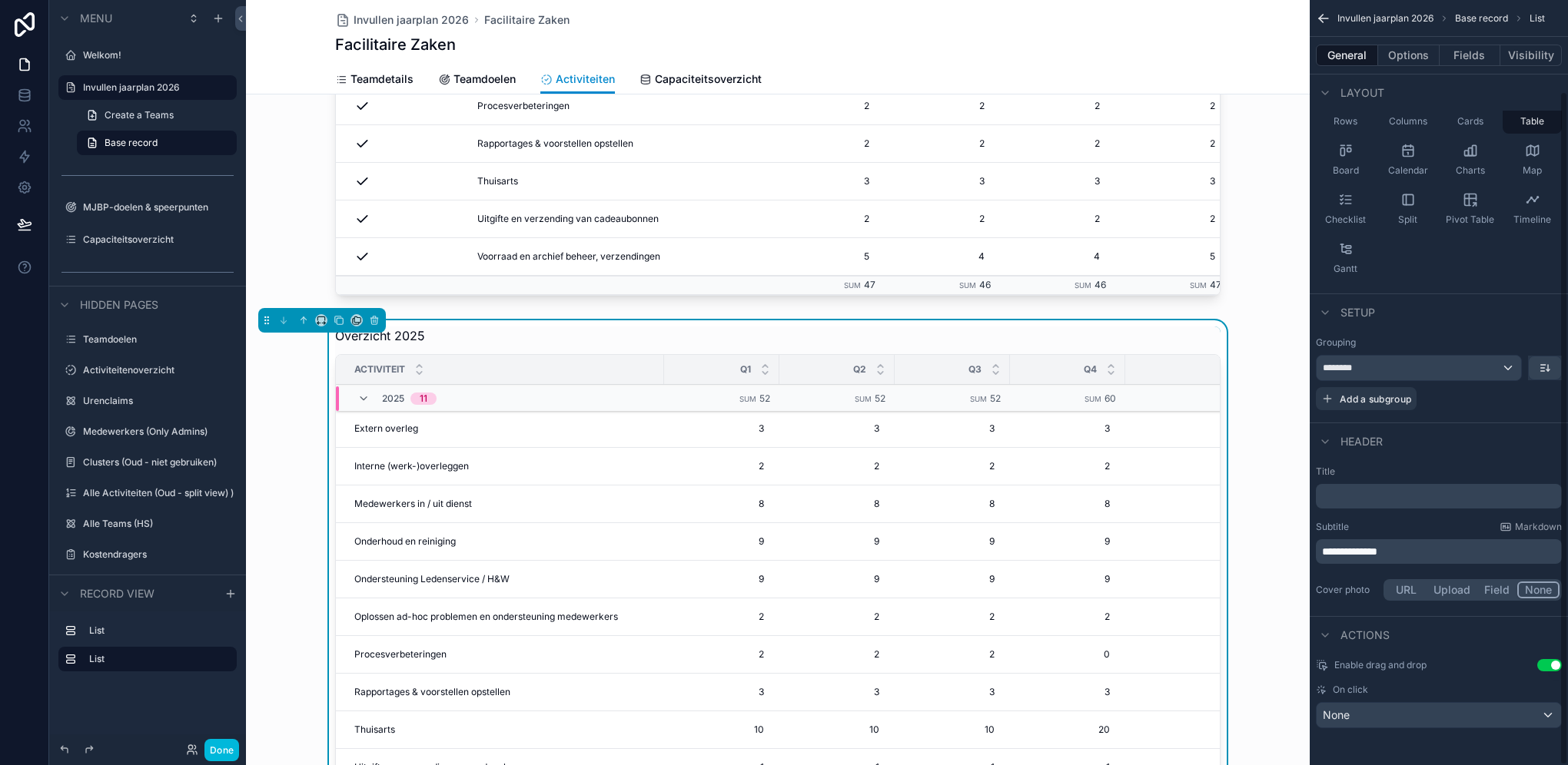
scroll to position [104, 0]
click at [1173, 543] on div "None" at bounding box center [1438, 717] width 244 height 24
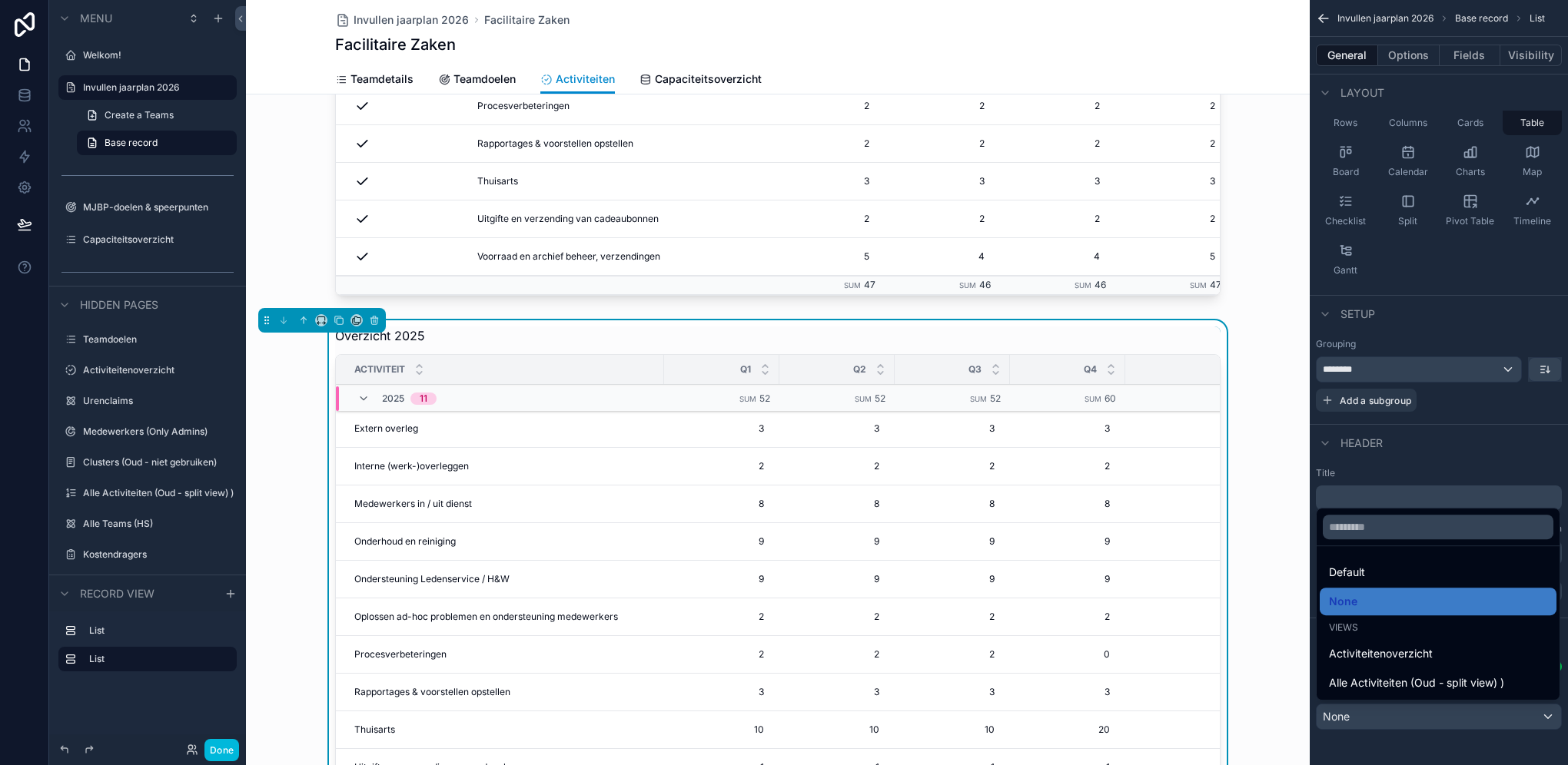
click at [1173, 543] on span "Default" at bounding box center [1346, 572] width 36 height 19
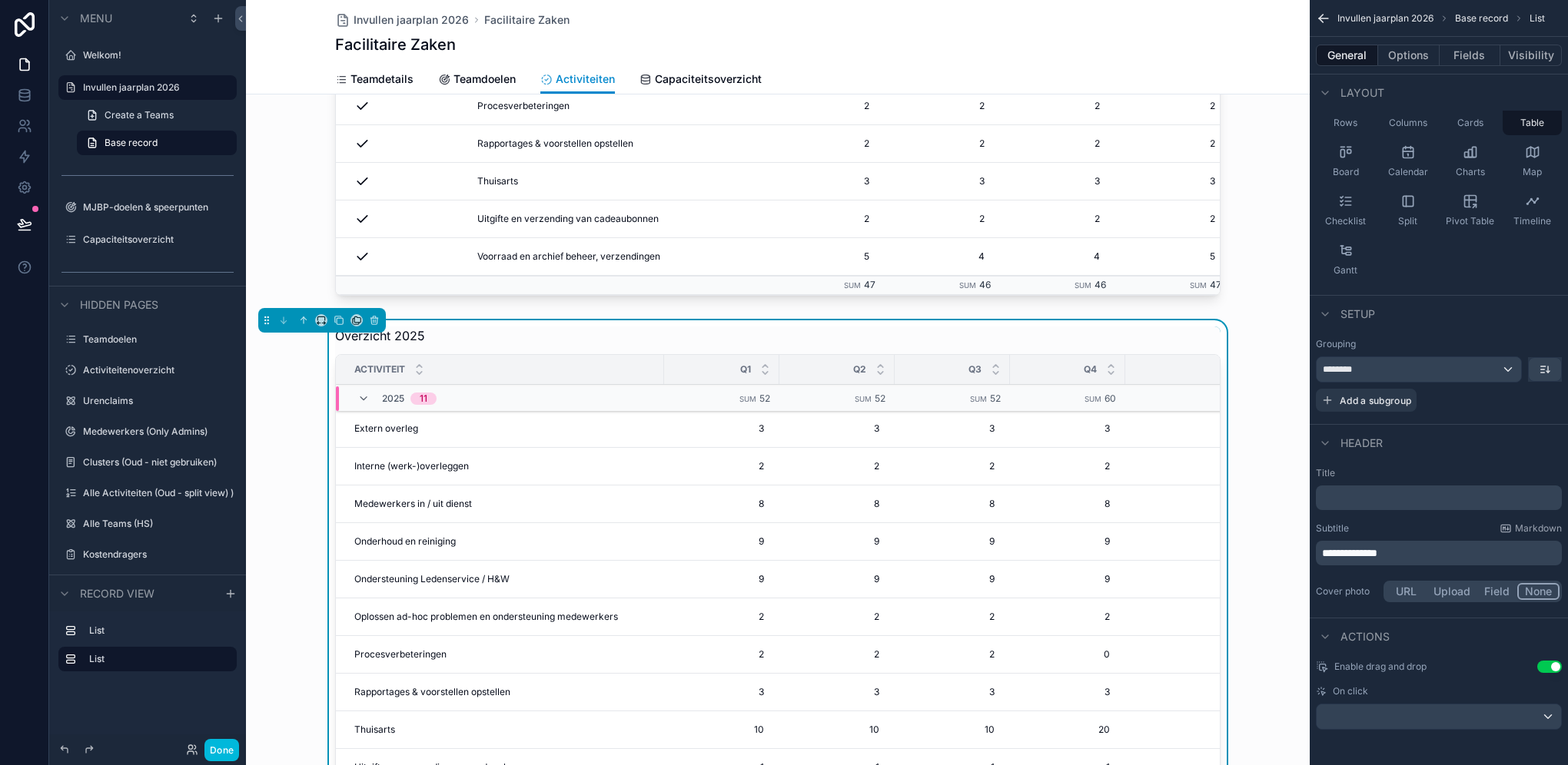
click at [371, 543] on span "Onderhoud en reiniging" at bounding box center [404, 541] width 101 height 12
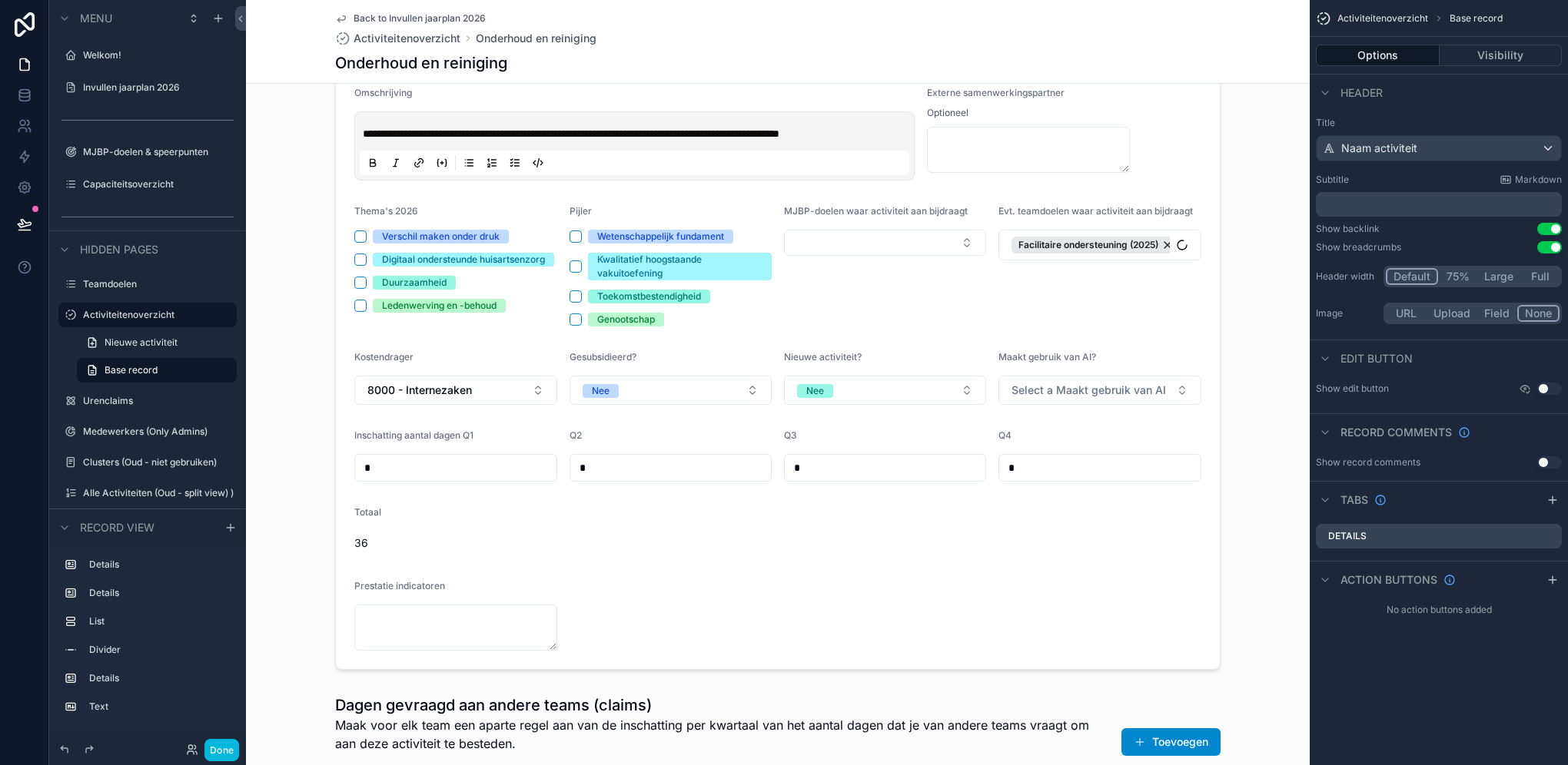
scroll to position [460, 0]
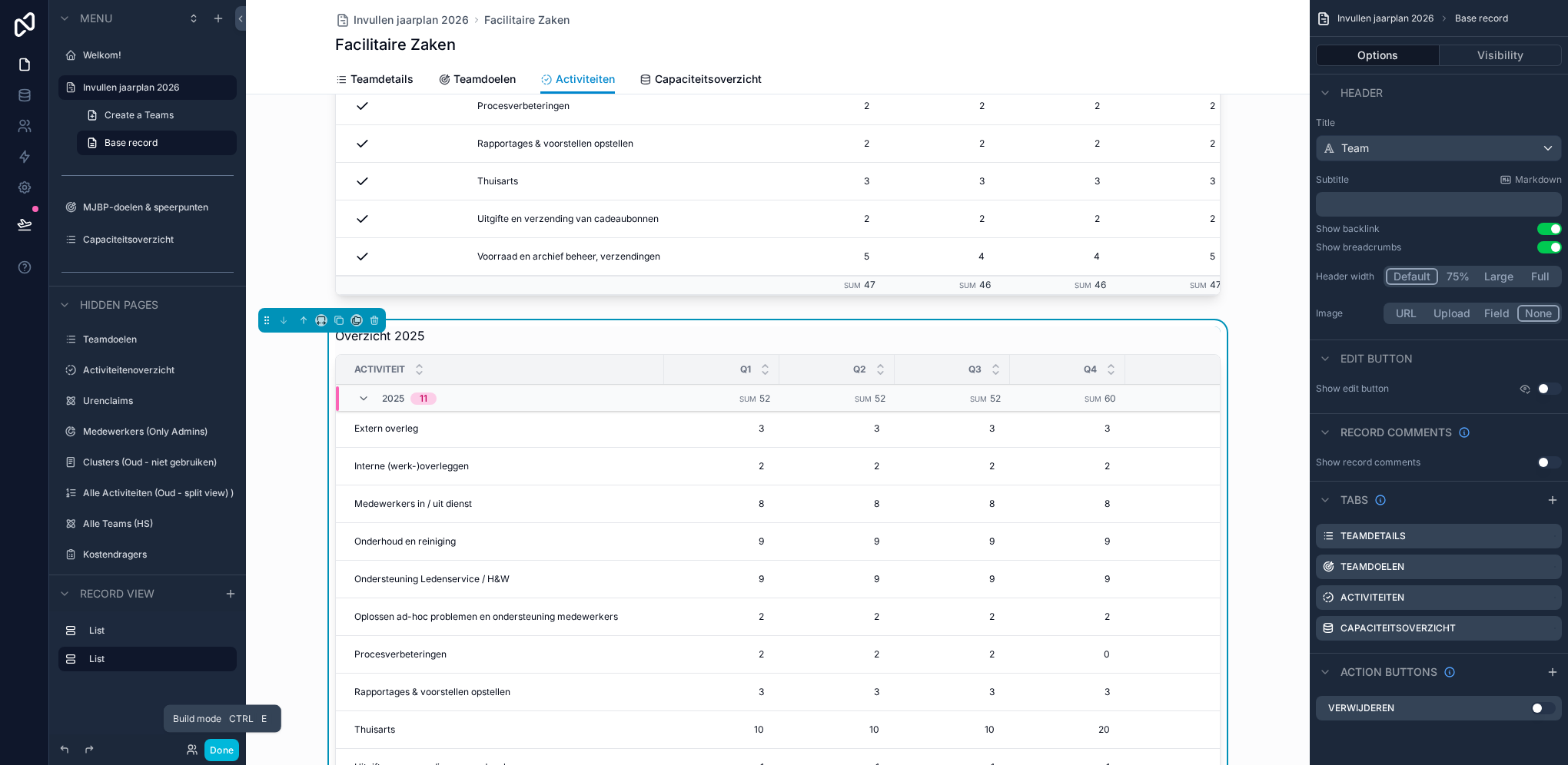
click at [228, 543] on button "Done" at bounding box center [221, 750] width 34 height 22
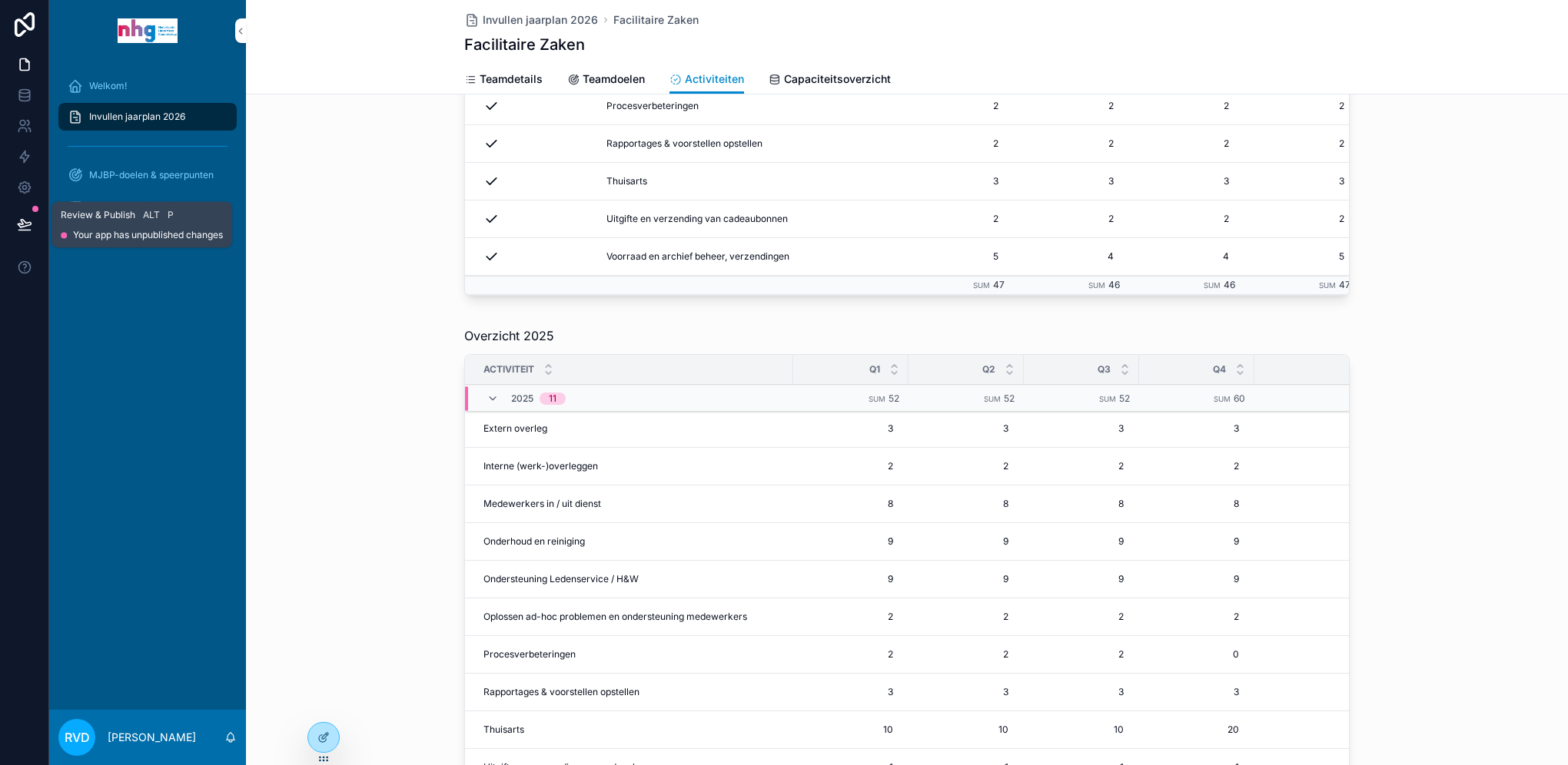
click at [24, 221] on icon at bounding box center [24, 224] width 13 height 7
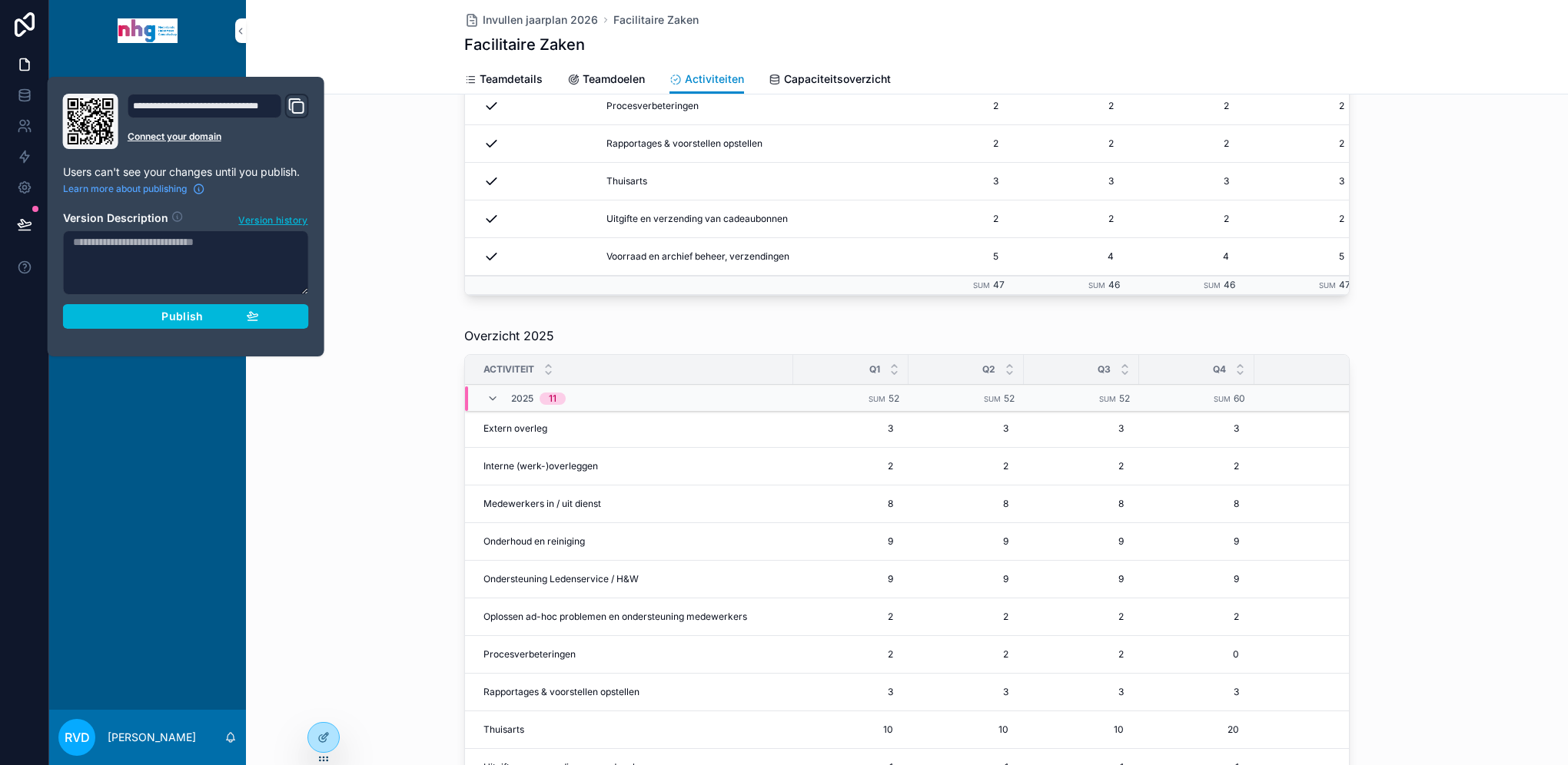
click at [157, 239] on textarea at bounding box center [186, 262] width 246 height 64
type textarea "**********"
click at [173, 314] on span "Publish" at bounding box center [182, 316] width 42 height 14
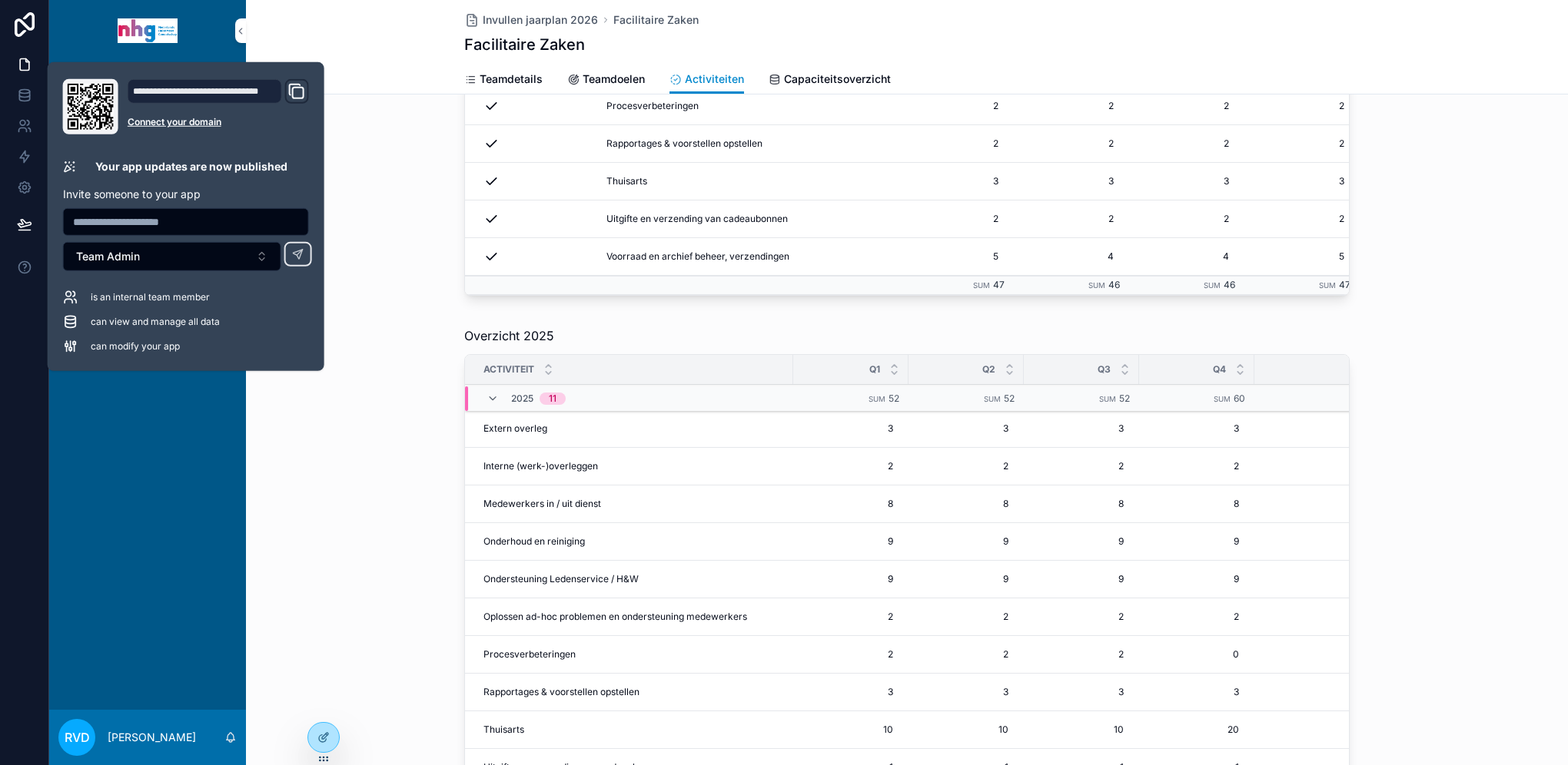
click at [303, 502] on div "Overzicht 2025 Activiteit Q1 Q2 Q3 Q4 Totaal (dgn) 2025 11 Sum 52 Sum 52 Sum 52…" at bounding box center [907, 588] width 1322 height 536
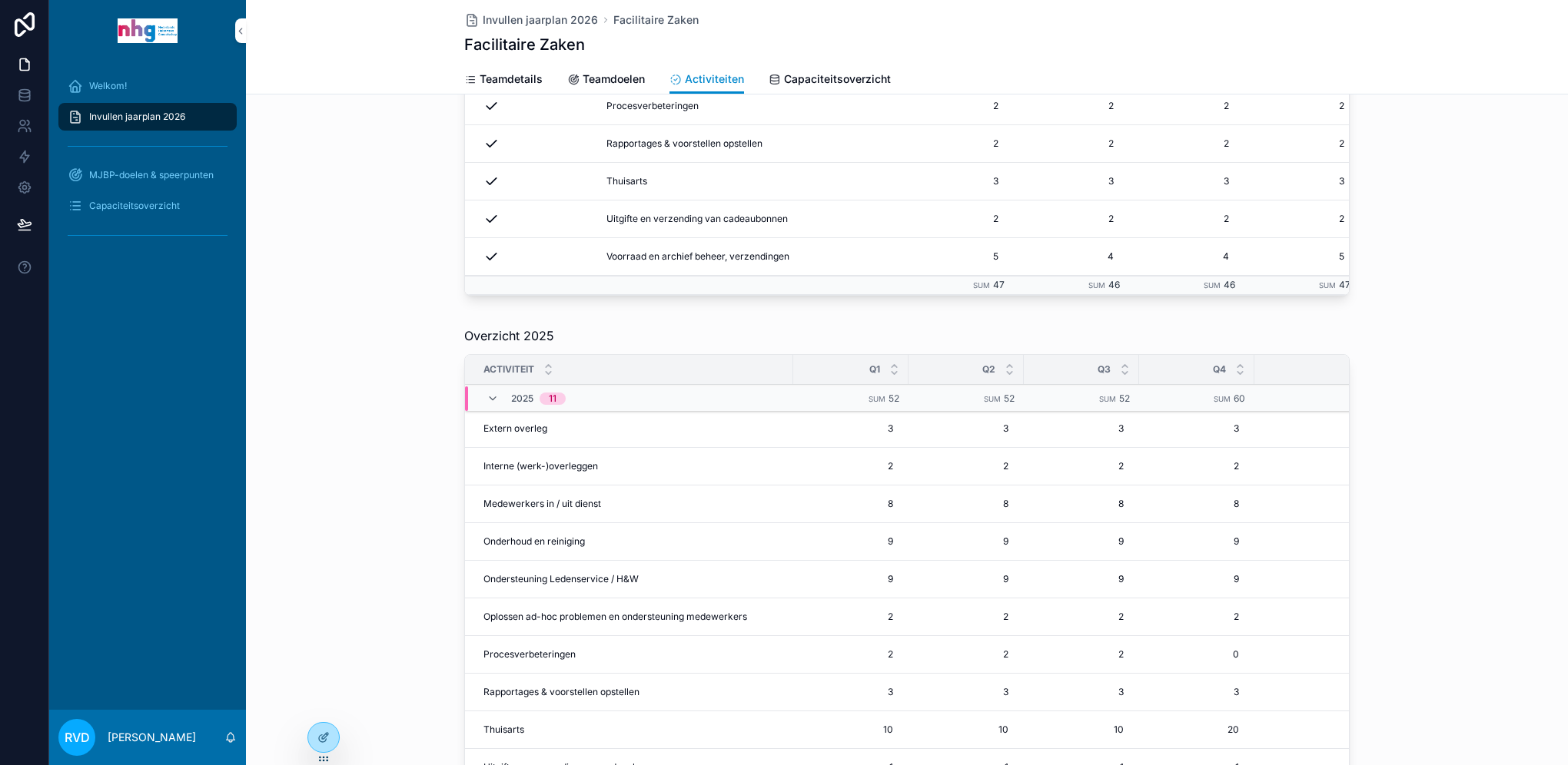
click at [544, 510] on span "Medewerkers in / uit dienst" at bounding box center [542, 503] width 118 height 12
